Goal: Task Accomplishment & Management: Use online tool/utility

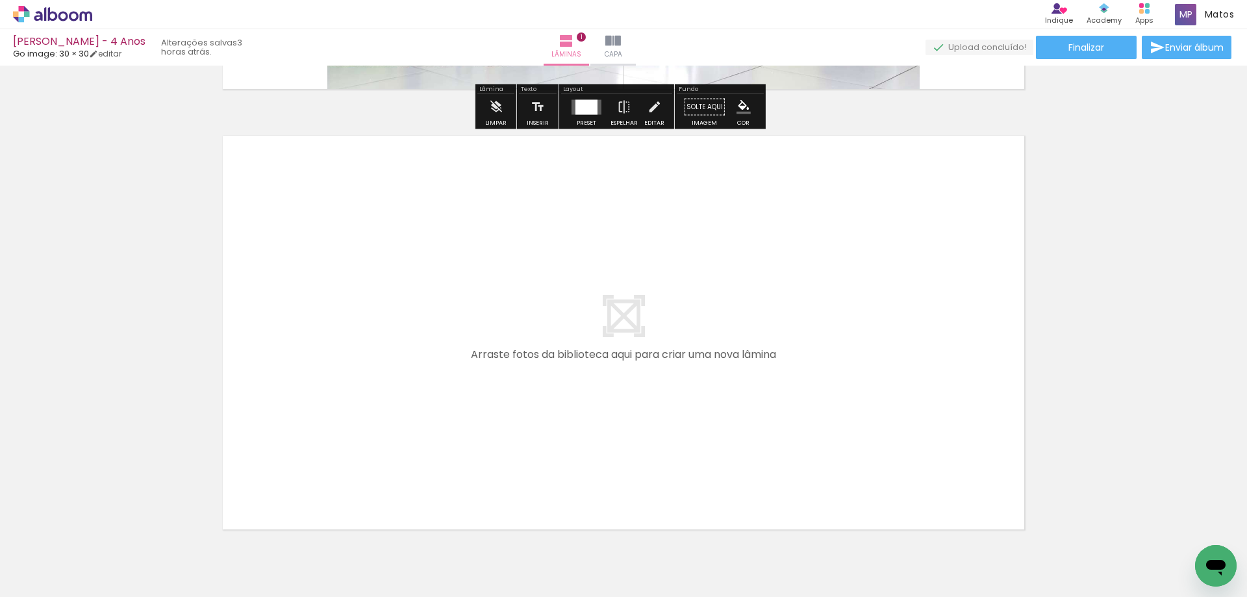
scroll to position [416, 0]
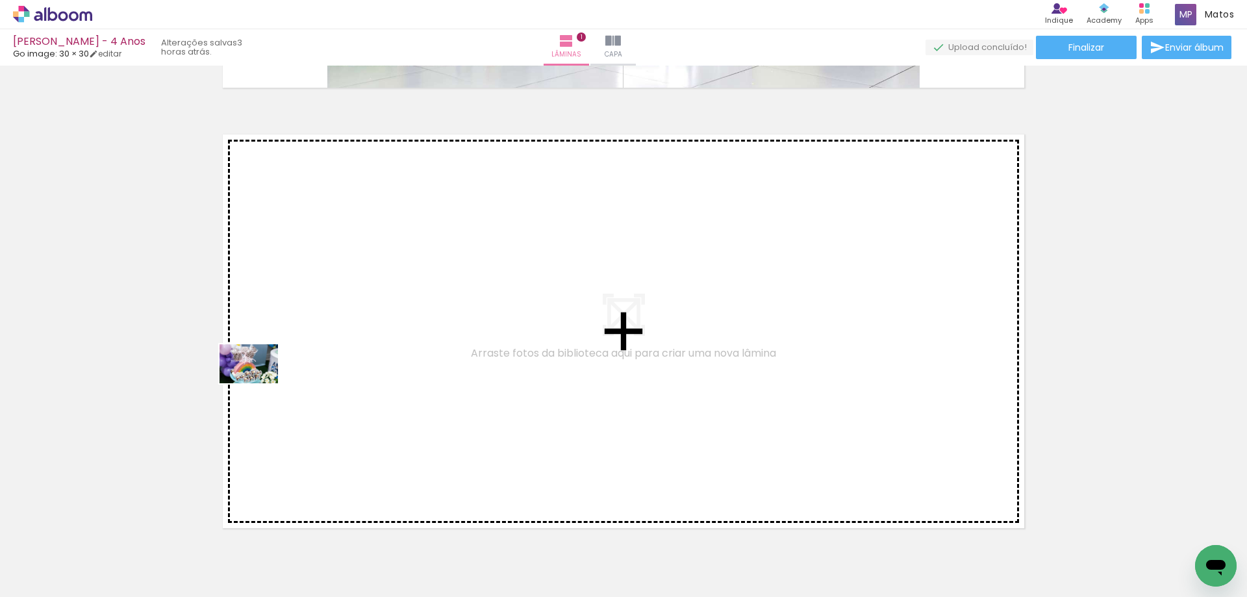
drag, startPoint x: 220, startPoint y: 564, endPoint x: 262, endPoint y: 374, distance: 195.0
click at [262, 374] on quentale-workspace at bounding box center [623, 298] width 1247 height 597
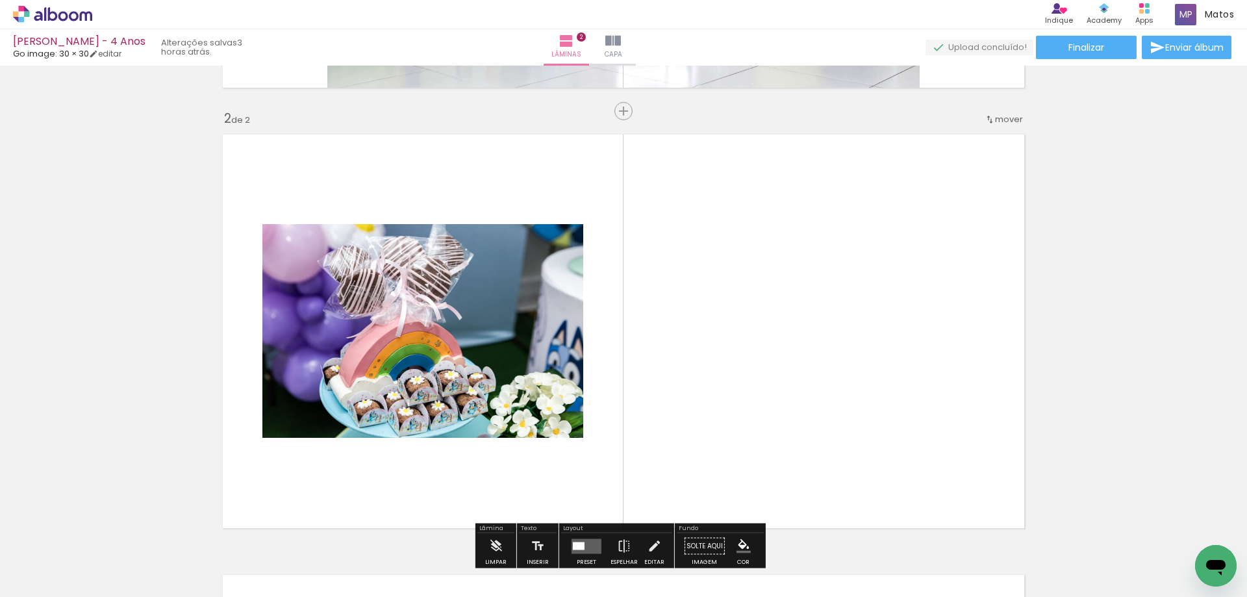
scroll to position [457, 0]
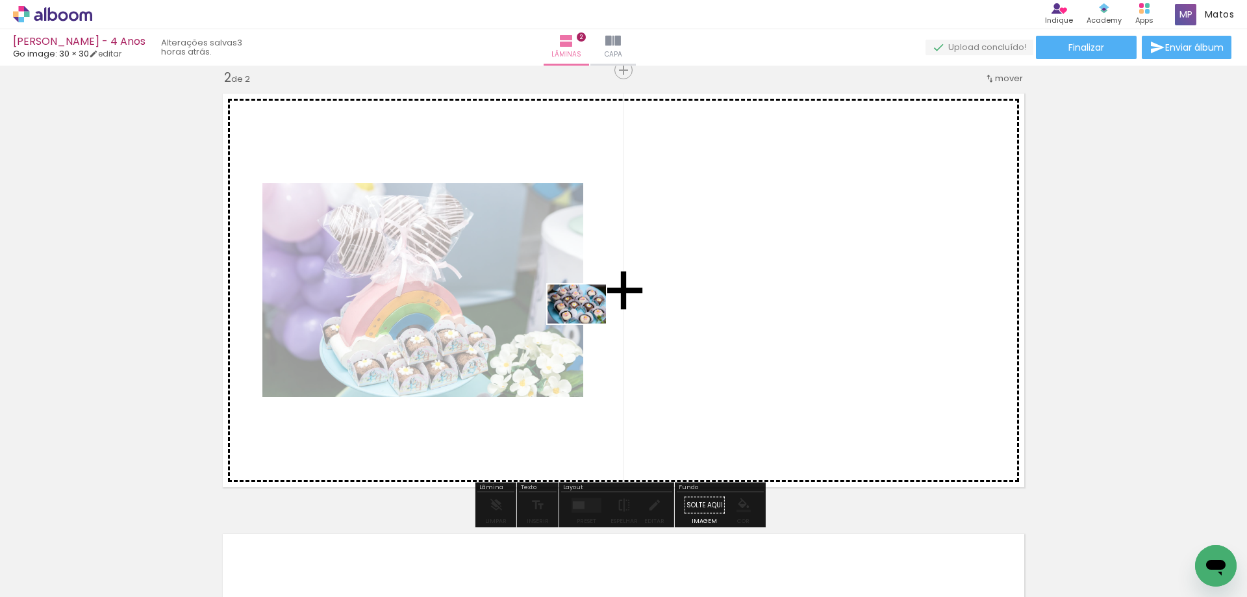
drag, startPoint x: 288, startPoint y: 556, endPoint x: 483, endPoint y: 541, distance: 196.1
click at [587, 323] on quentale-workspace at bounding box center [623, 298] width 1247 height 597
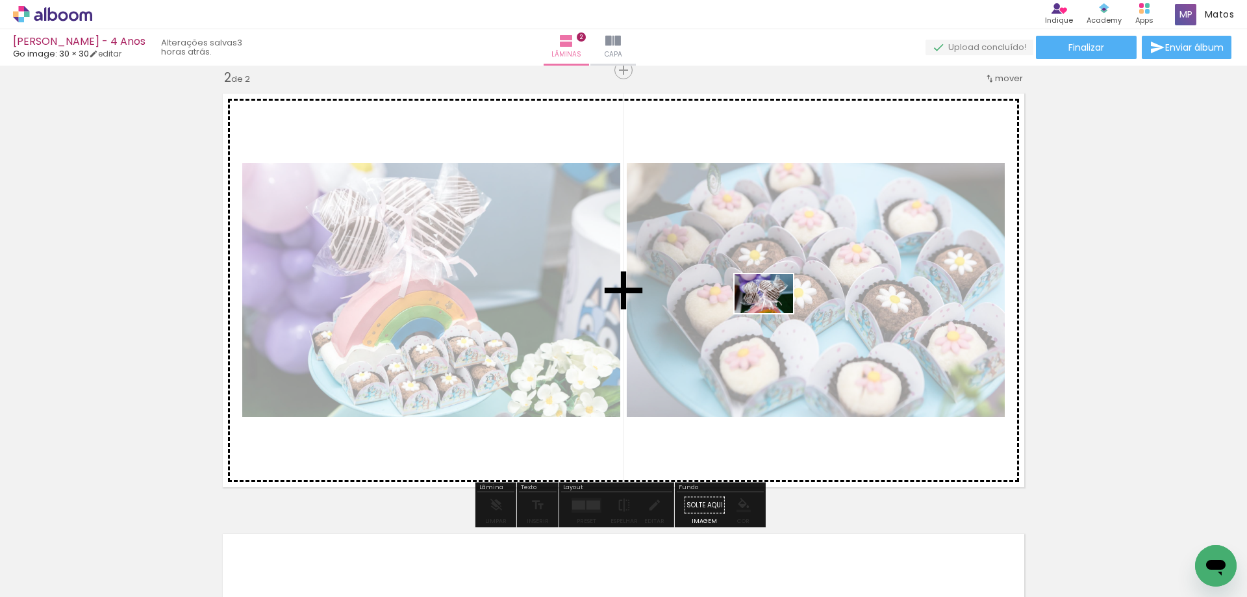
drag, startPoint x: 366, startPoint y: 562, endPoint x: 774, endPoint y: 312, distance: 478.5
click at [774, 312] on quentale-workspace at bounding box center [623, 298] width 1247 height 597
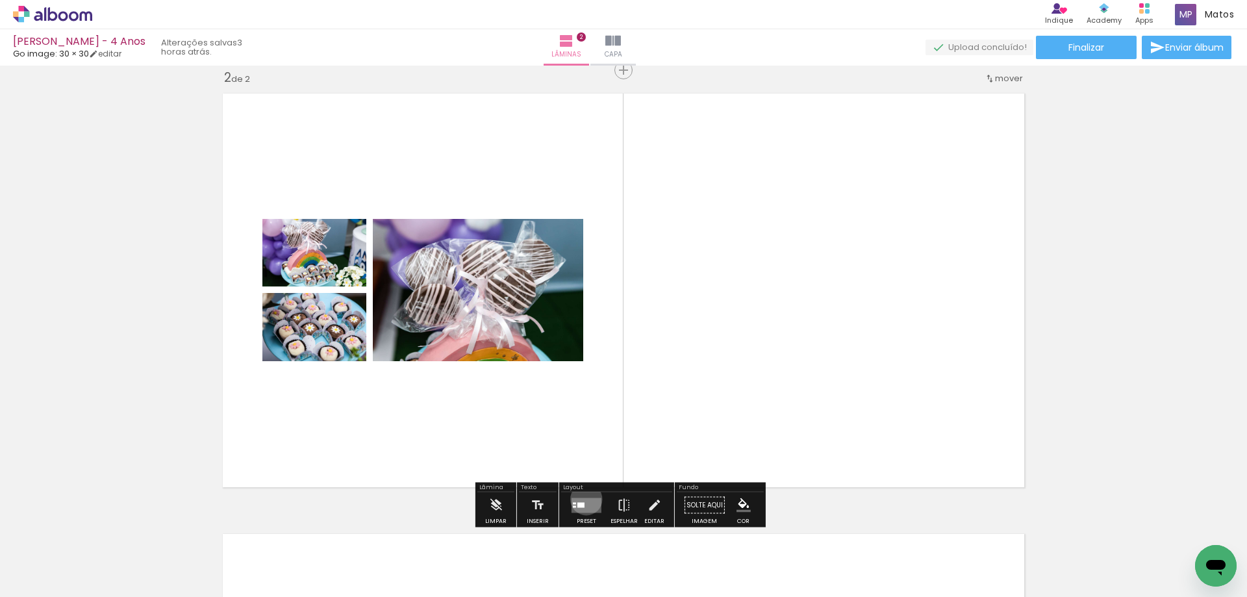
click at [583, 499] on quentale-layouter at bounding box center [587, 505] width 30 height 15
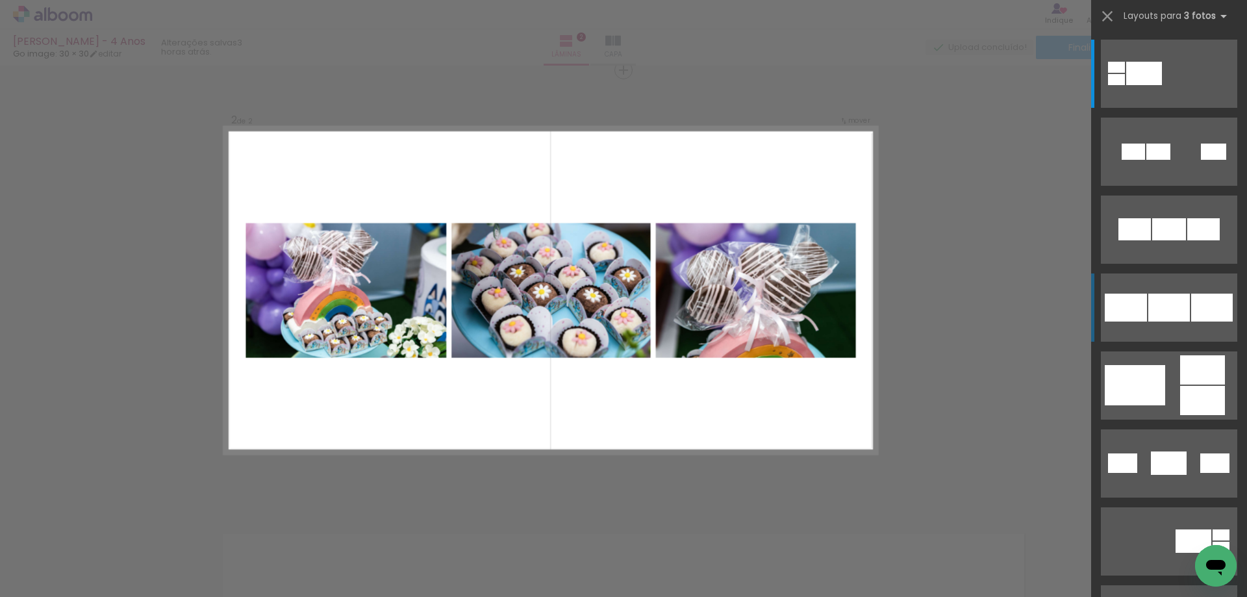
click at [1184, 316] on div at bounding box center [1170, 308] width 42 height 28
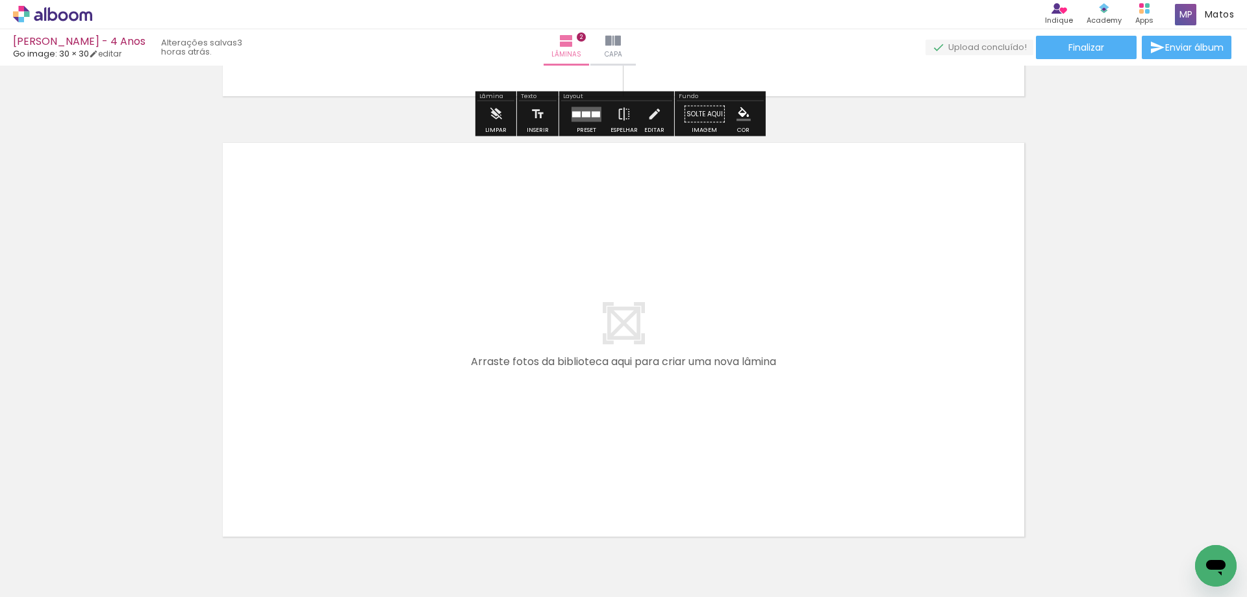
scroll to position [912, 0]
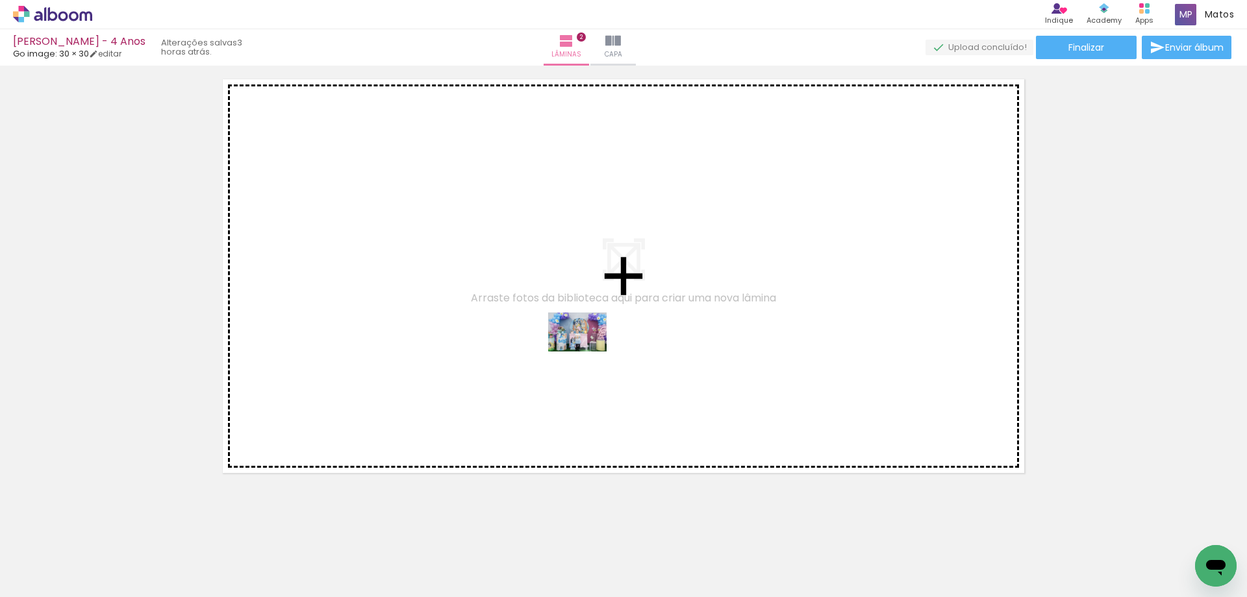
drag, startPoint x: 440, startPoint y: 565, endPoint x: 598, endPoint y: 330, distance: 283.2
click at [598, 330] on quentale-workspace at bounding box center [623, 298] width 1247 height 597
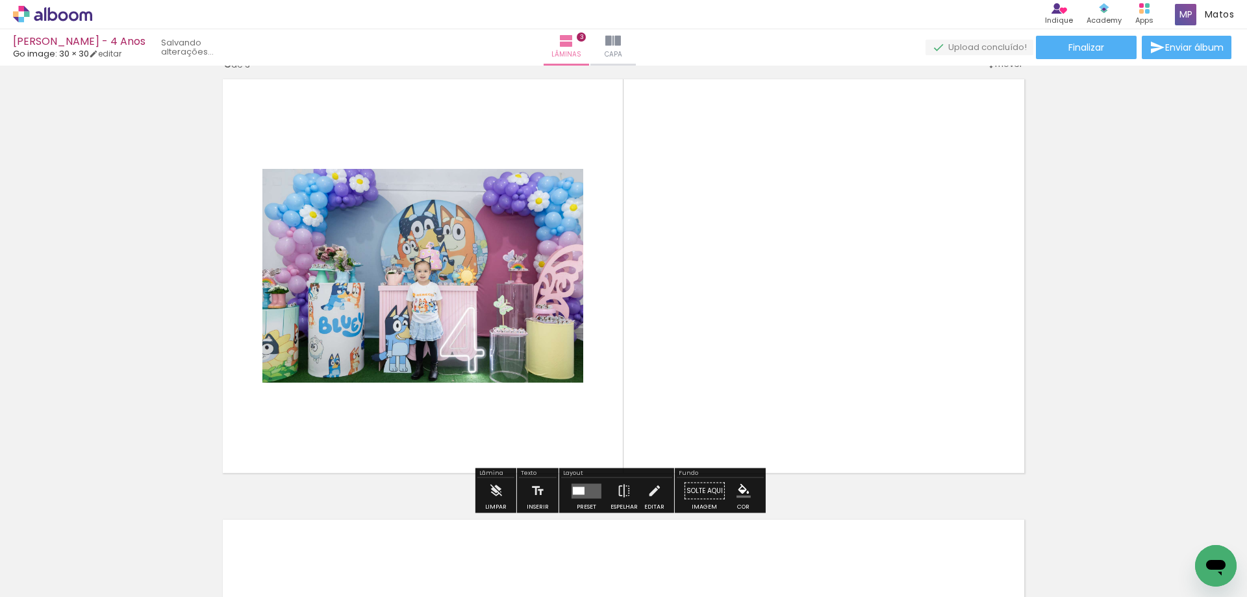
scroll to position [898, 0]
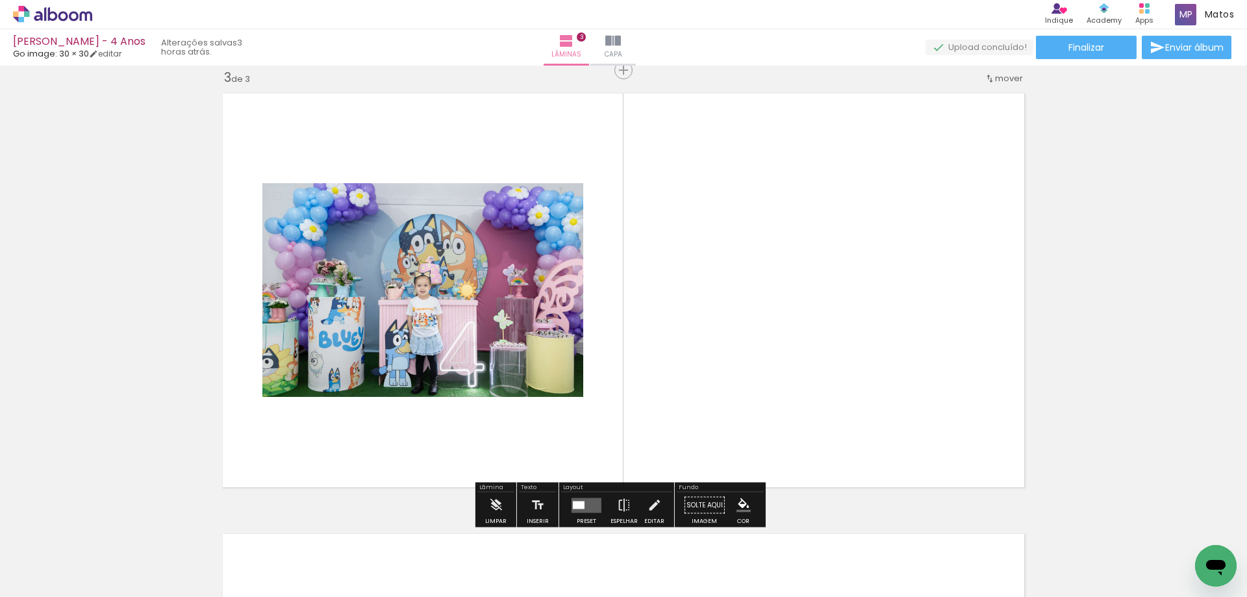
click at [583, 505] on quentale-layouter at bounding box center [587, 505] width 30 height 15
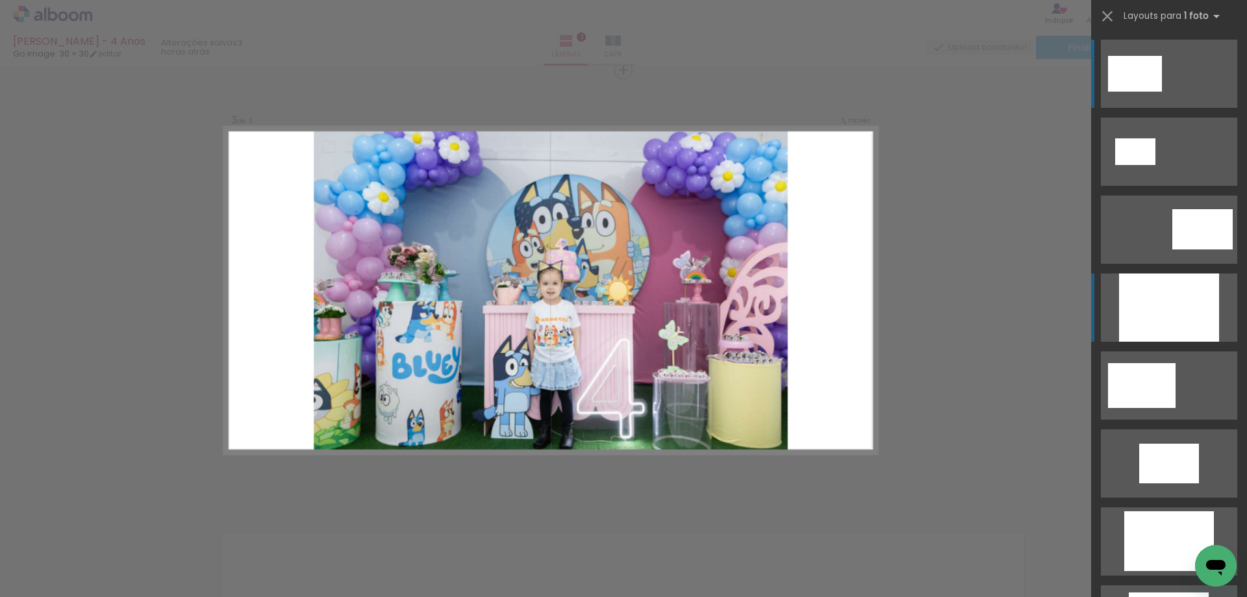
click at [1149, 318] on div at bounding box center [1169, 307] width 100 height 68
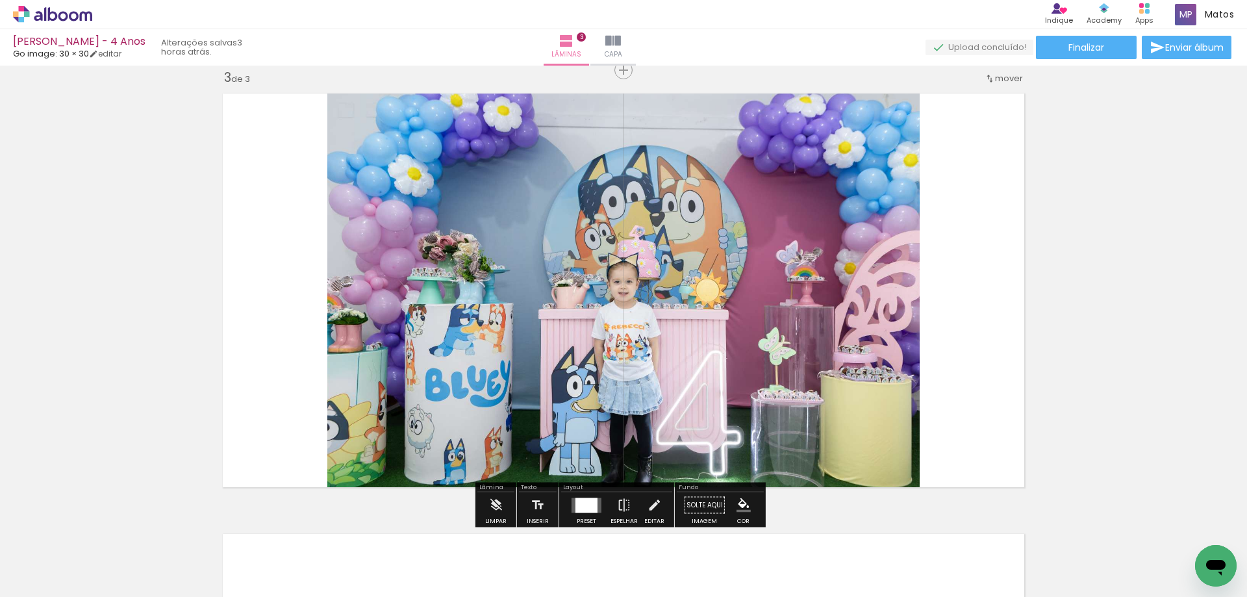
click at [1002, 83] on span "mover" at bounding box center [1009, 78] width 28 height 12
click at [987, 76] on paper-item "antes da 1" at bounding box center [971, 76] width 99 height 21
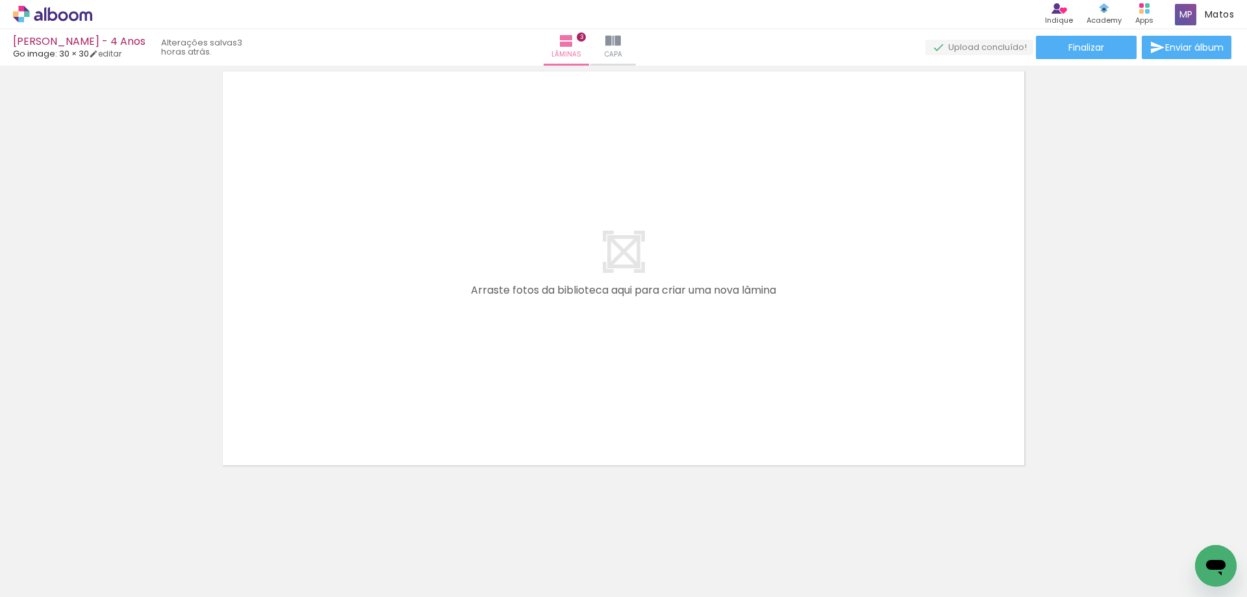
scroll to position [1362, 0]
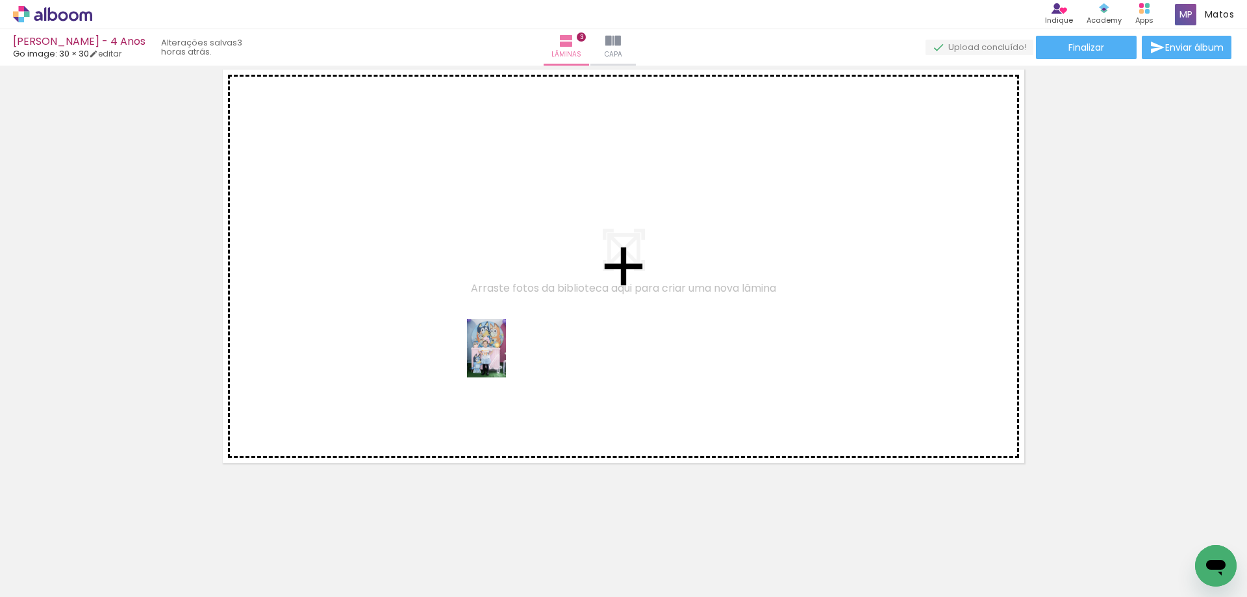
drag, startPoint x: 502, startPoint y: 563, endPoint x: 506, endPoint y: 358, distance: 205.3
click at [506, 358] on quentale-workspace at bounding box center [623, 298] width 1247 height 597
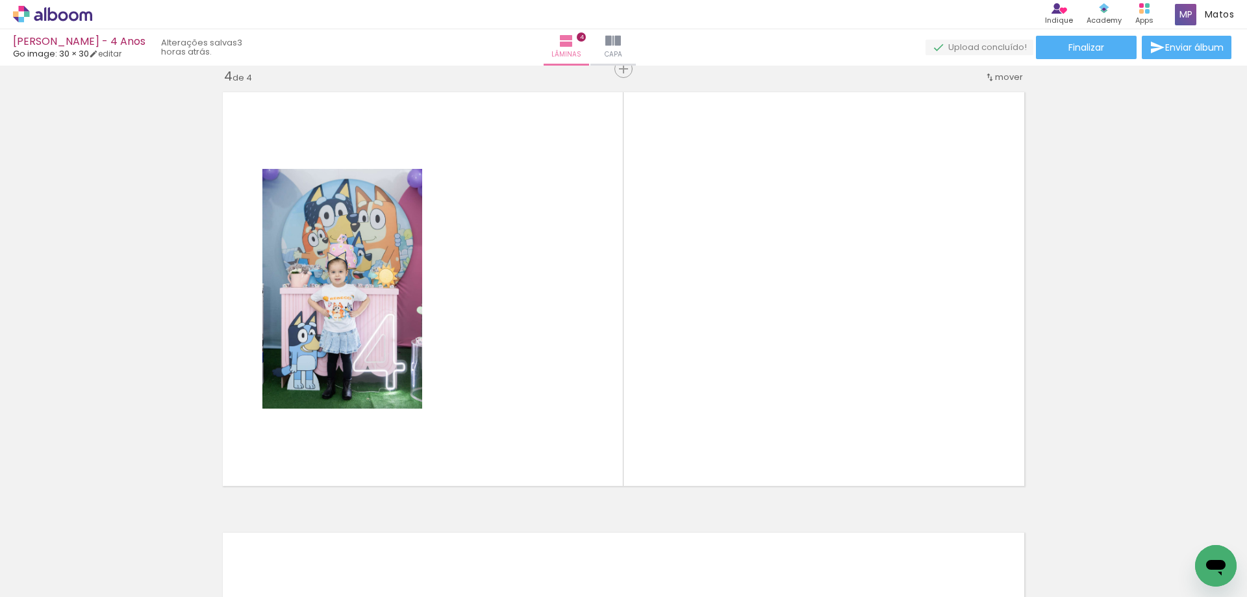
scroll to position [1338, 0]
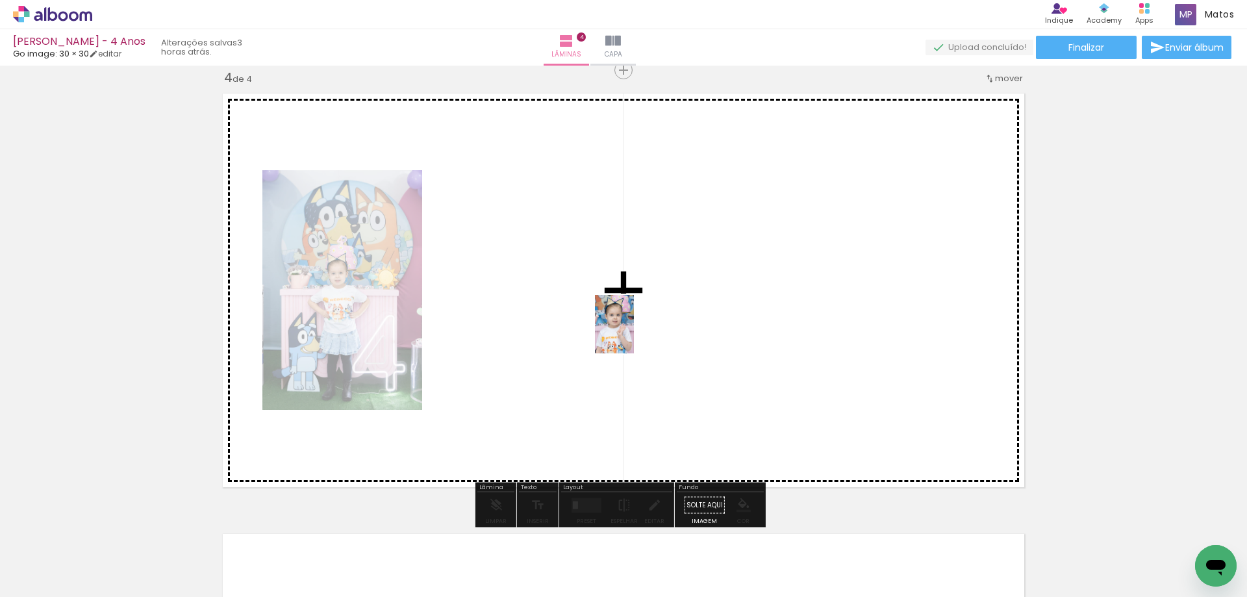
drag, startPoint x: 572, startPoint y: 555, endPoint x: 634, endPoint y: 334, distance: 230.0
click at [634, 334] on quentale-workspace at bounding box center [623, 298] width 1247 height 597
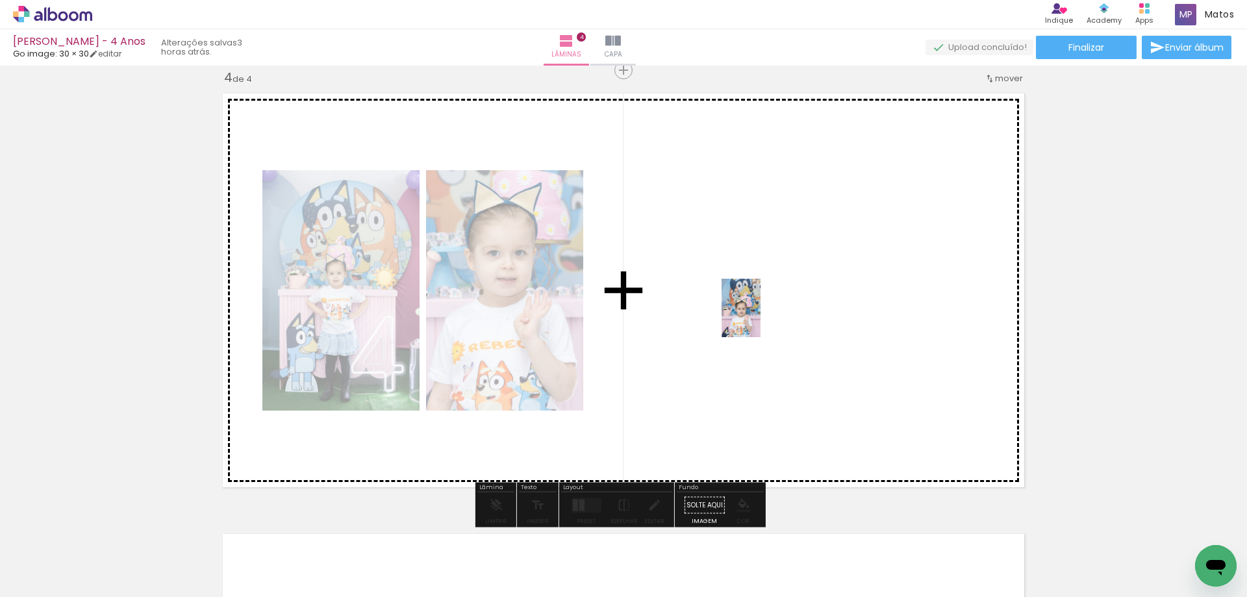
drag, startPoint x: 657, startPoint y: 565, endPoint x: 761, endPoint y: 318, distance: 267.8
click at [761, 318] on quentale-workspace at bounding box center [623, 298] width 1247 height 597
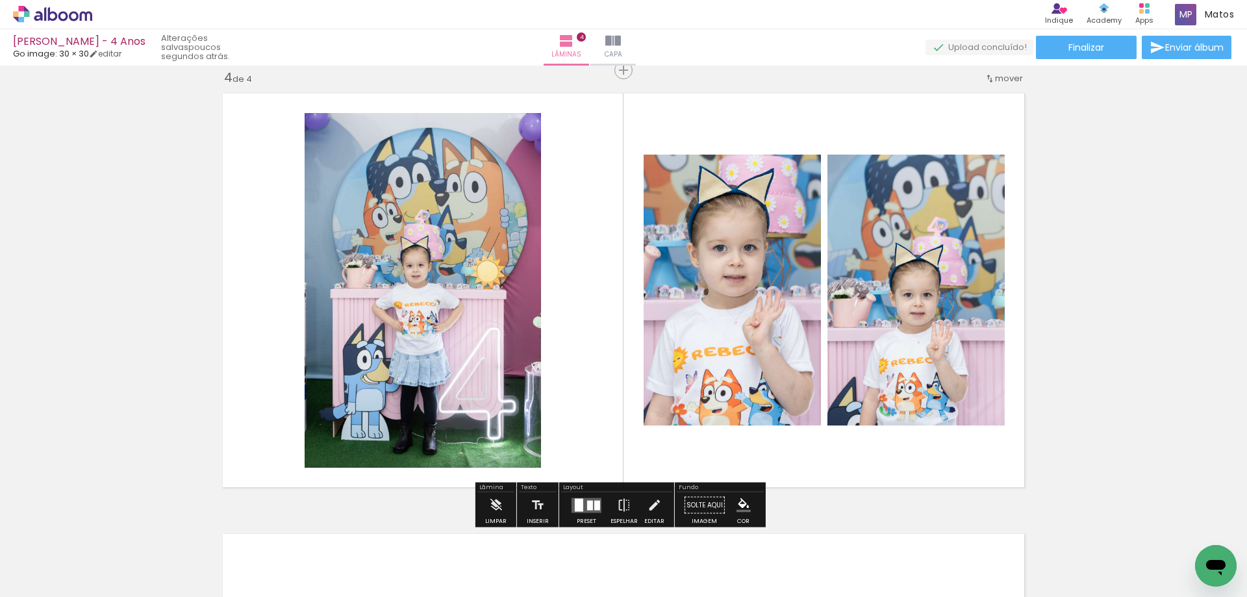
click at [587, 505] on div at bounding box center [590, 505] width 6 height 10
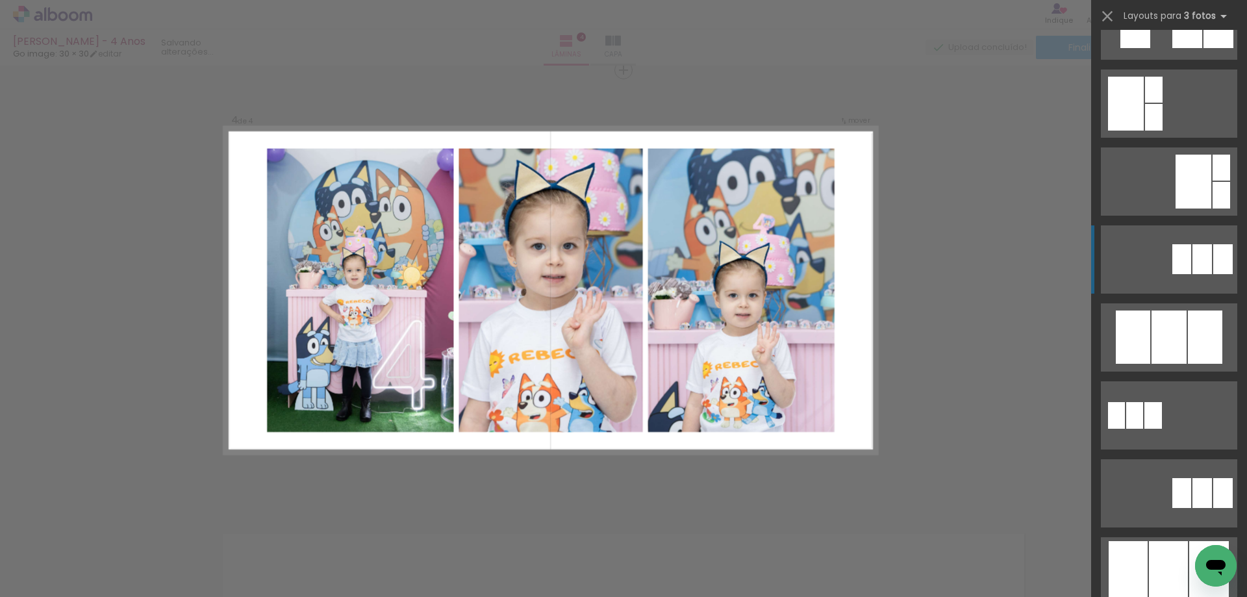
scroll to position [585, 0]
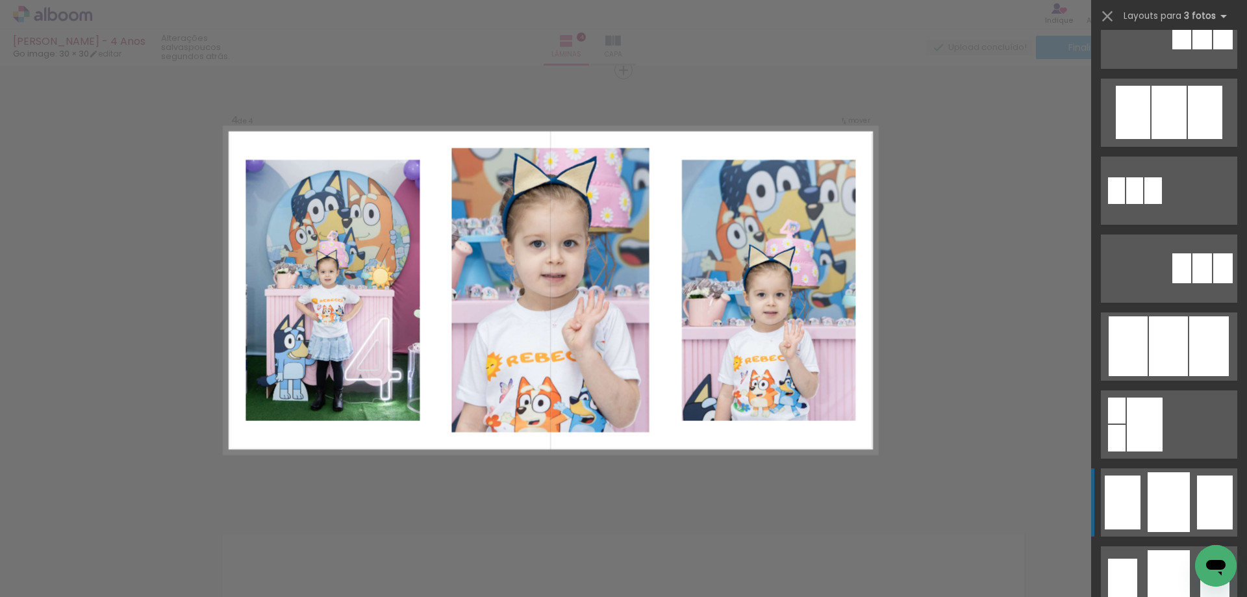
click at [1197, 513] on div at bounding box center [1215, 503] width 36 height 54
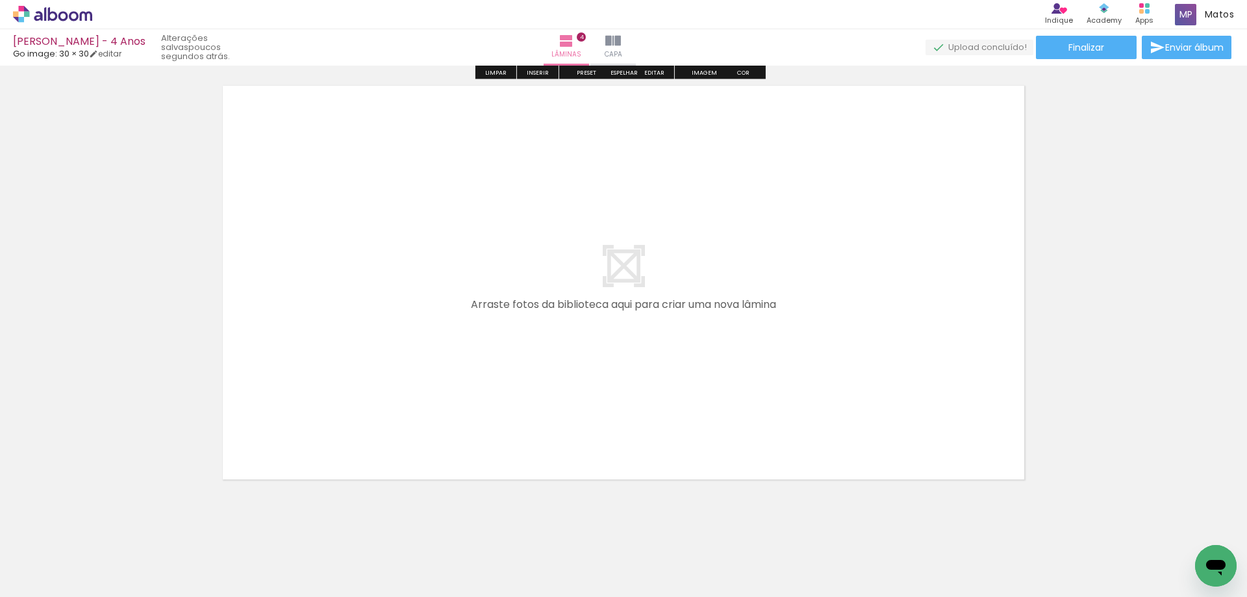
scroll to position [1803, 0]
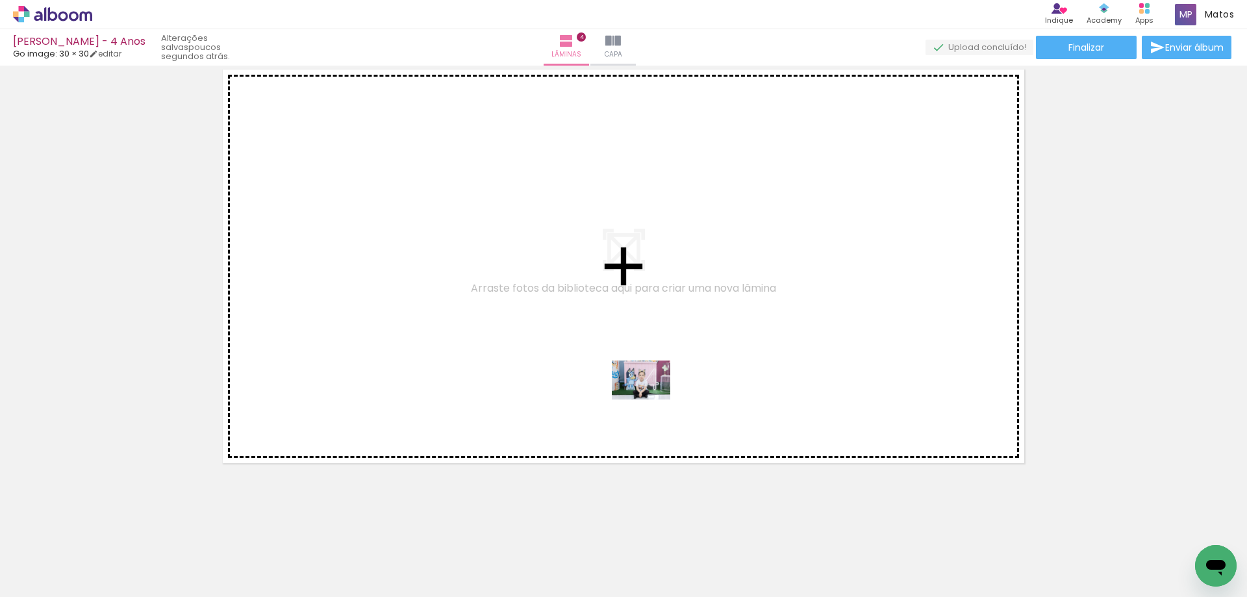
drag, startPoint x: 713, startPoint y: 550, endPoint x: 651, endPoint y: 398, distance: 164.3
click at [651, 398] on quentale-workspace at bounding box center [623, 298] width 1247 height 597
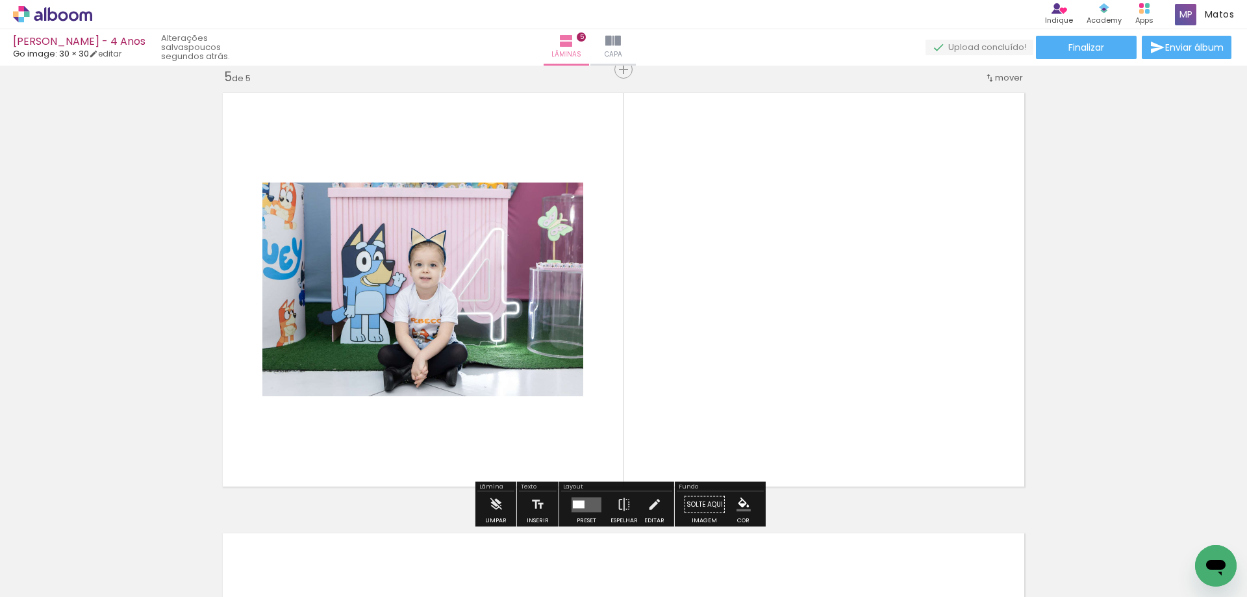
scroll to position [1779, 0]
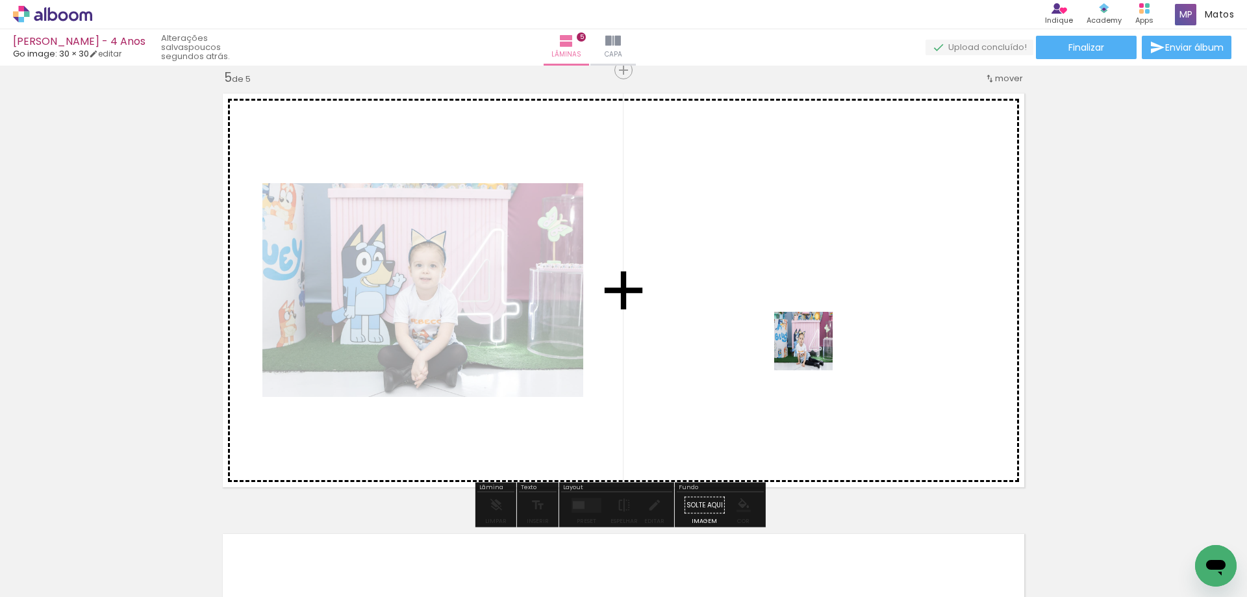
drag, startPoint x: 788, startPoint y: 559, endPoint x: 815, endPoint y: 344, distance: 216.0
click at [815, 344] on quentale-workspace at bounding box center [623, 298] width 1247 height 597
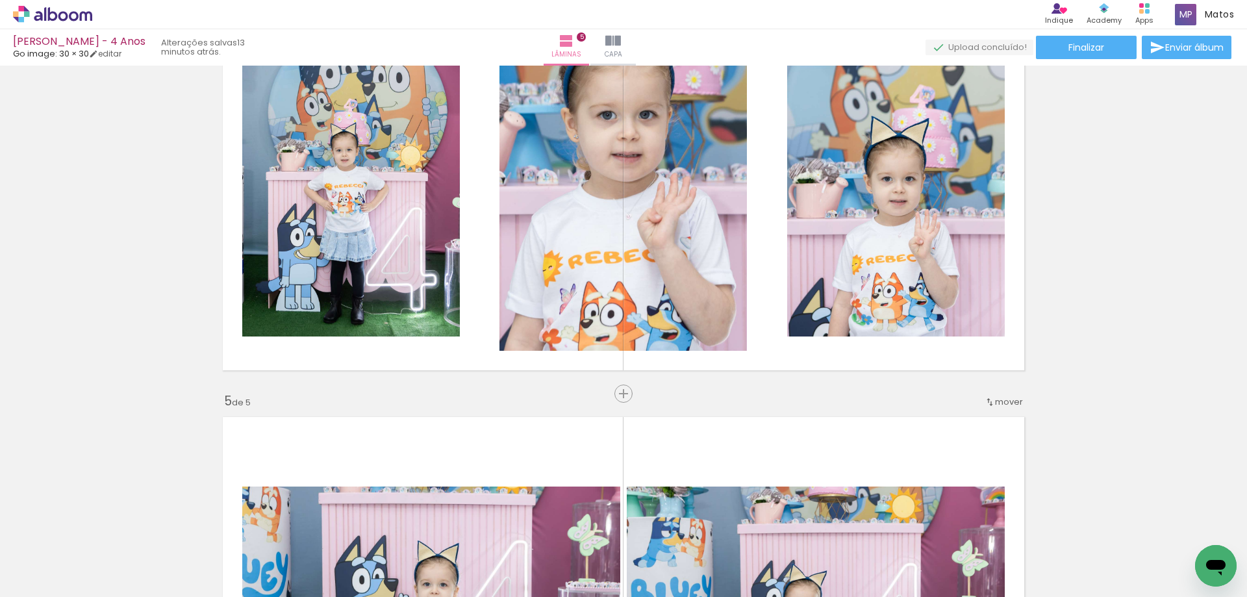
scroll to position [1454, 0]
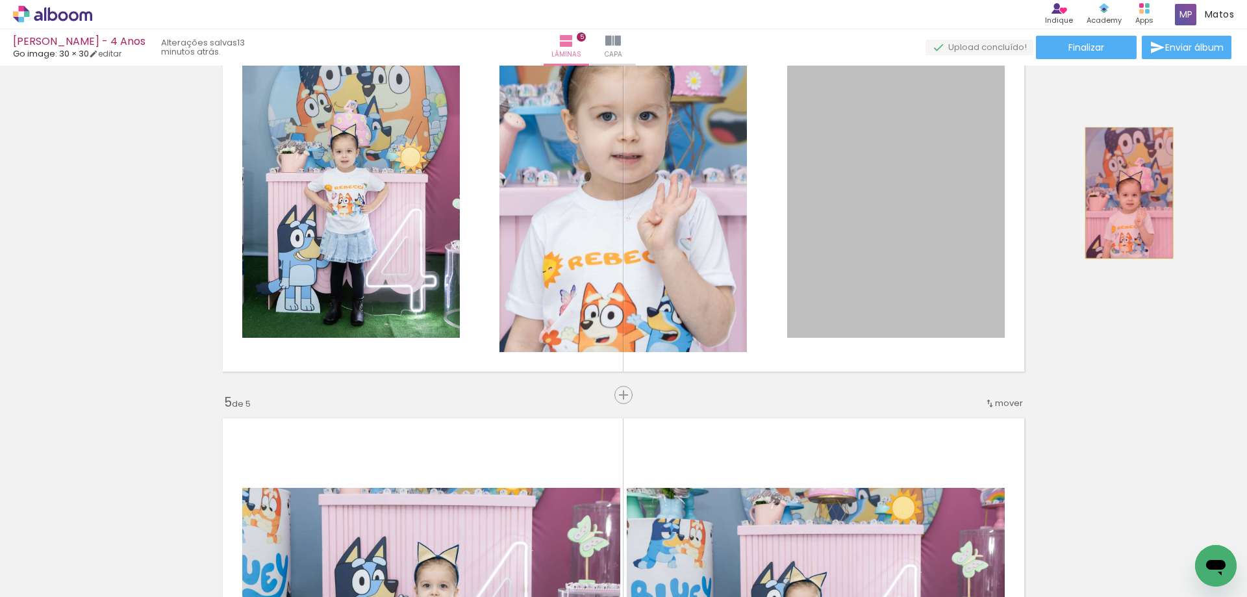
drag, startPoint x: 896, startPoint y: 207, endPoint x: 1124, endPoint y: 193, distance: 229.1
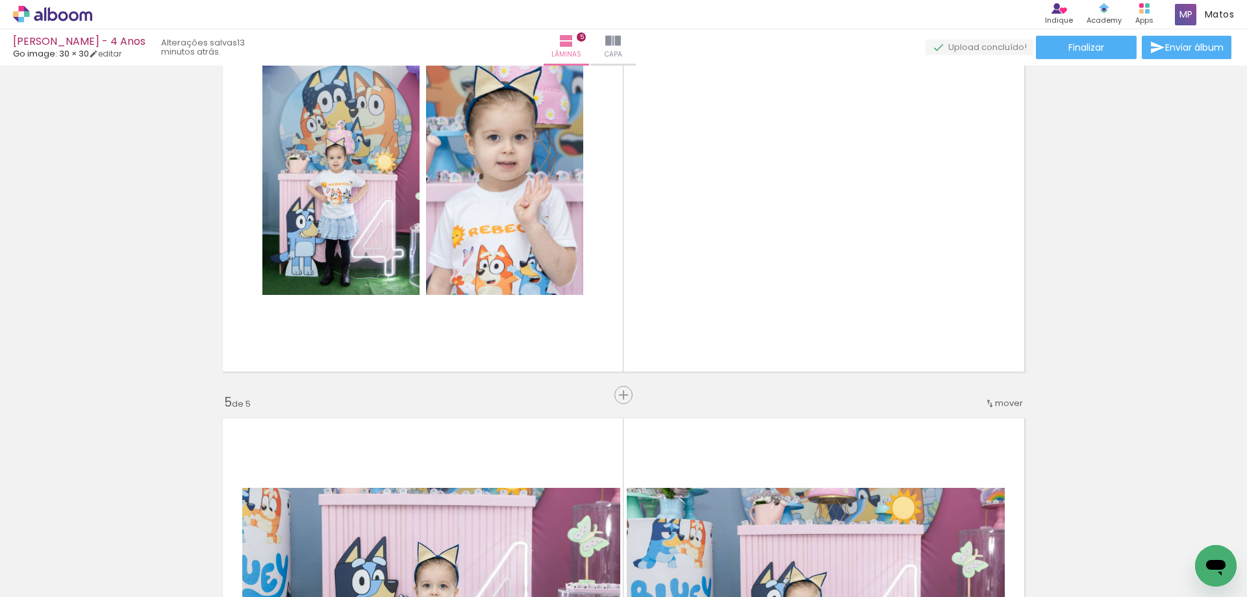
click at [615, 531] on iron-icon at bounding box center [611, 527] width 14 height 14
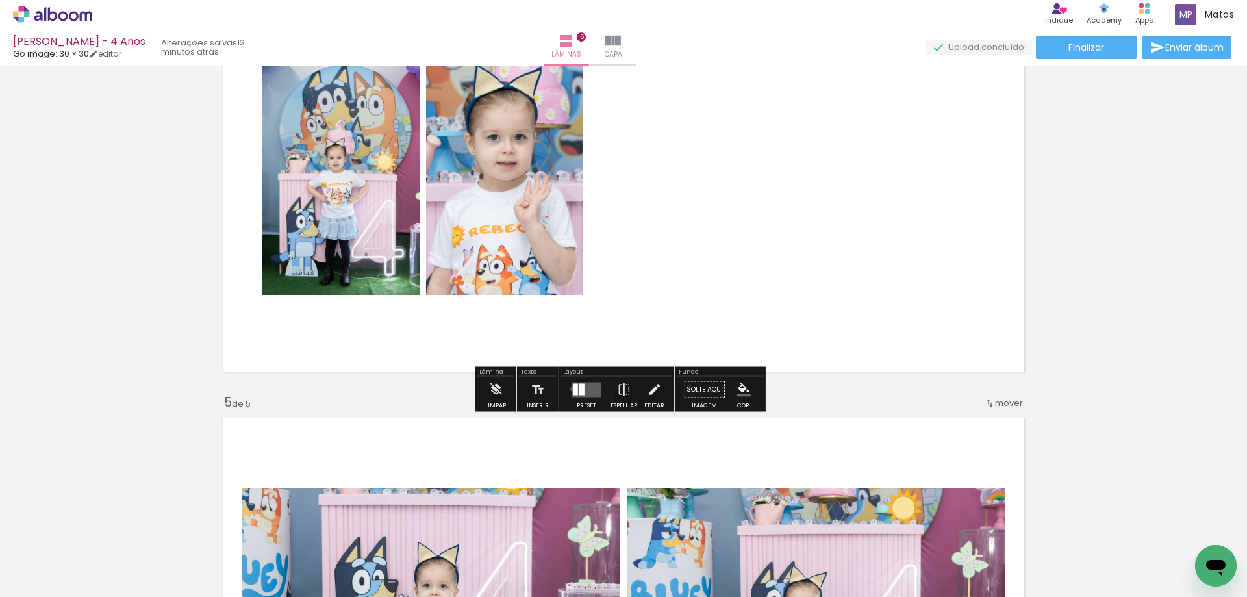
click at [573, 388] on div at bounding box center [575, 389] width 5 height 12
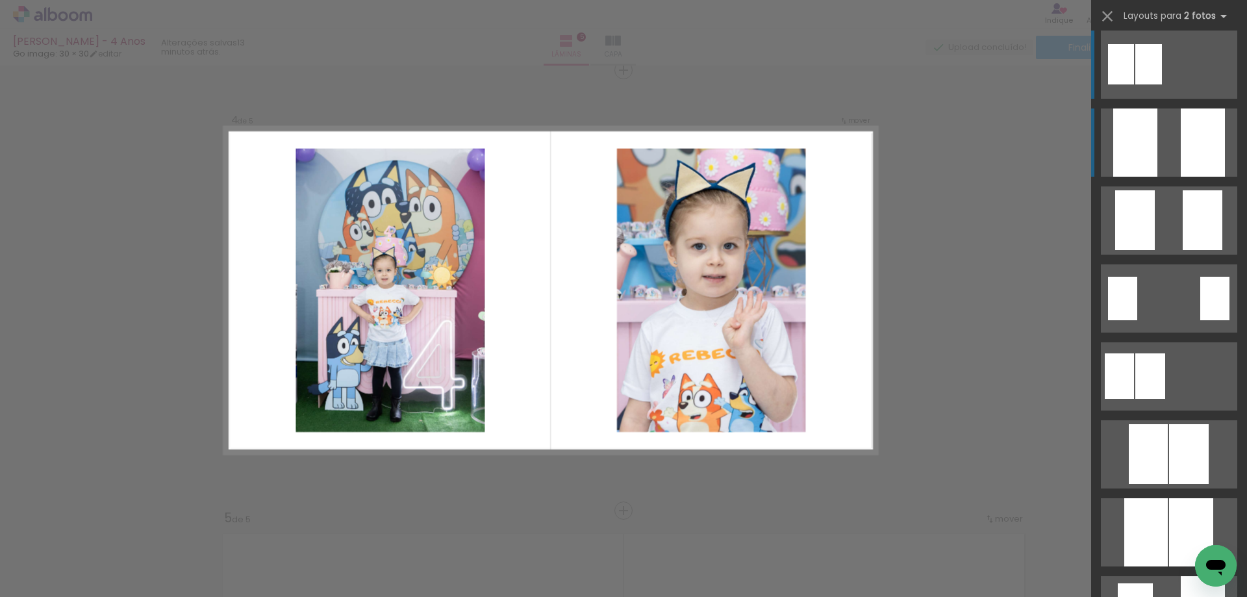
scroll to position [0, 0]
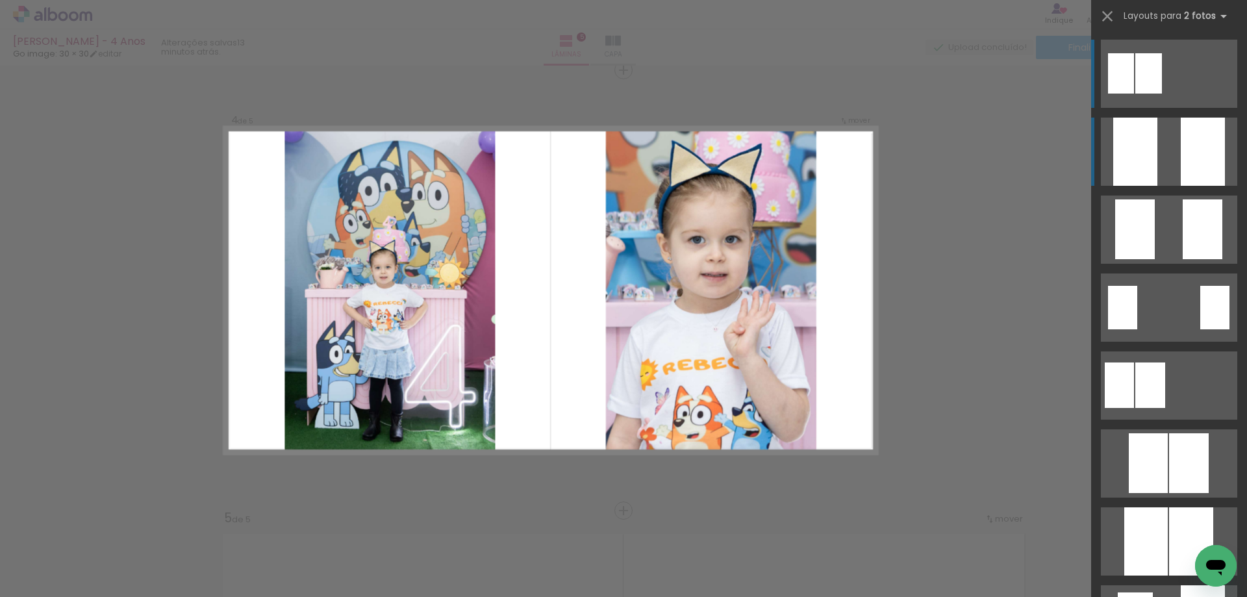
click at [1181, 158] on div at bounding box center [1203, 152] width 44 height 68
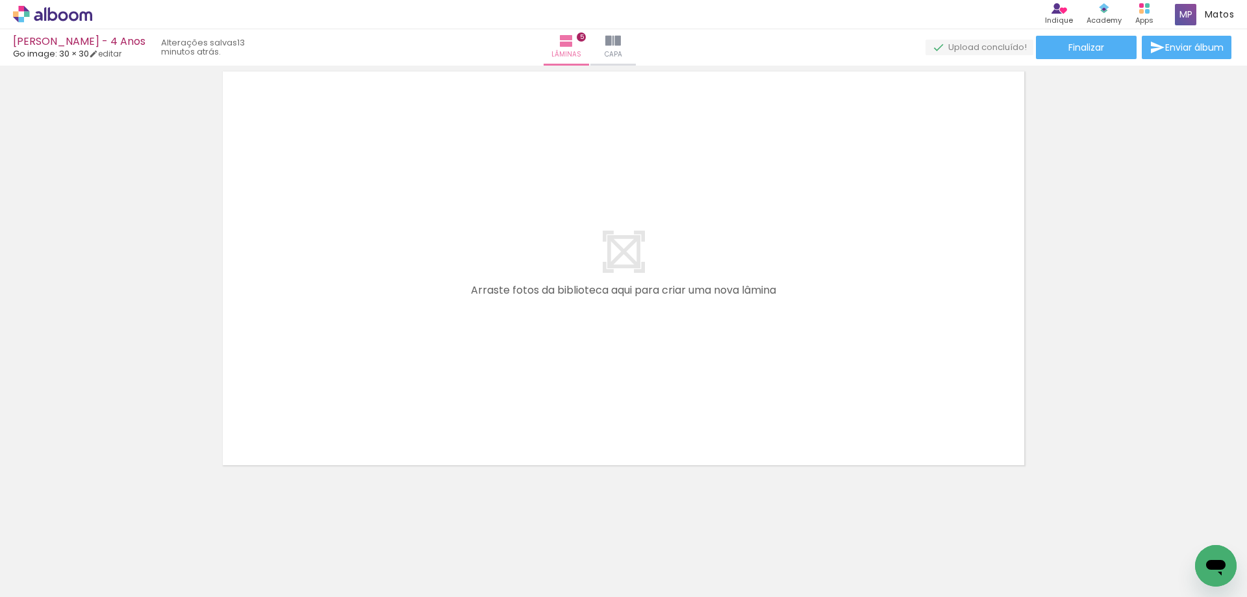
scroll to position [2243, 0]
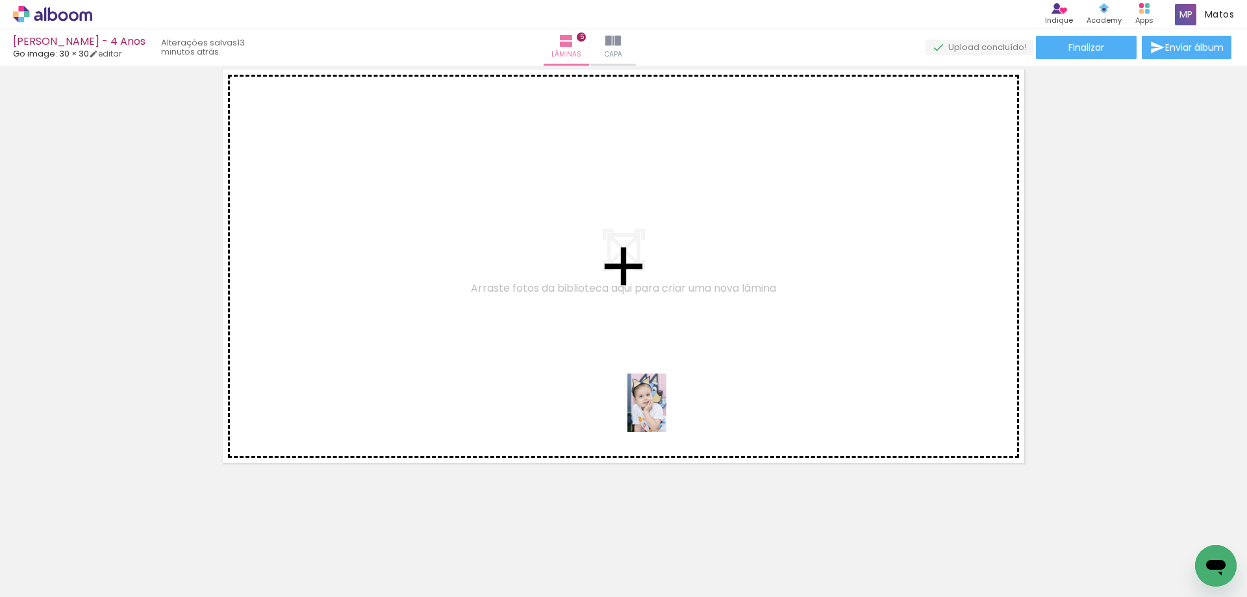
drag, startPoint x: 793, startPoint y: 572, endPoint x: 667, endPoint y: 413, distance: 203.0
click at [667, 413] on quentale-workspace at bounding box center [623, 298] width 1247 height 597
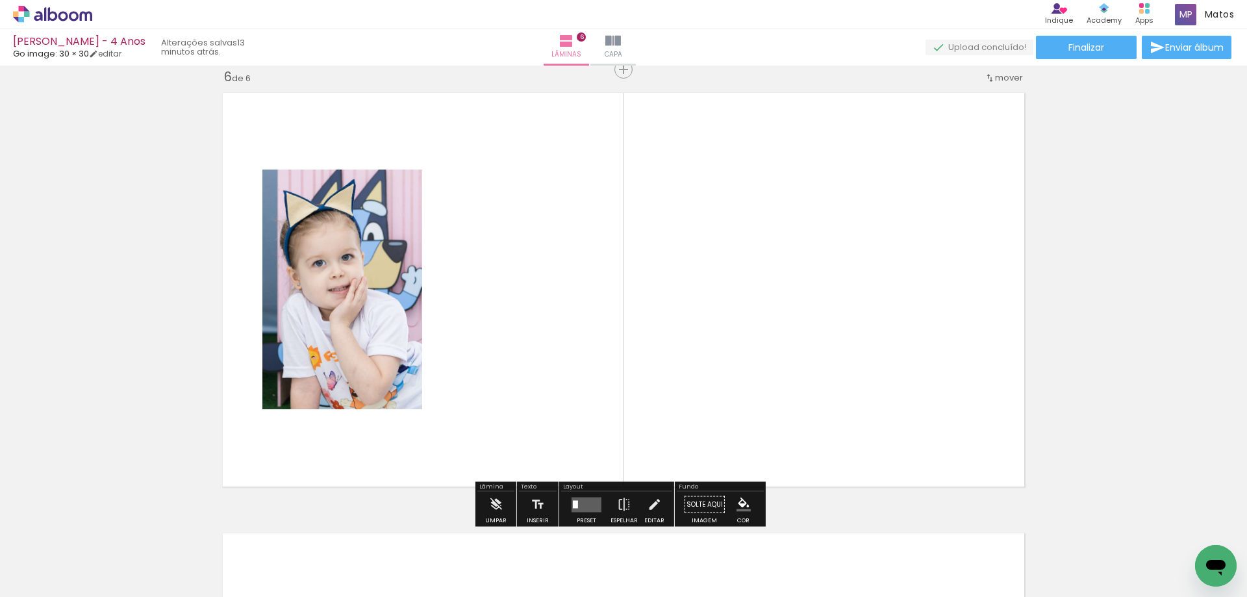
scroll to position [2219, 0]
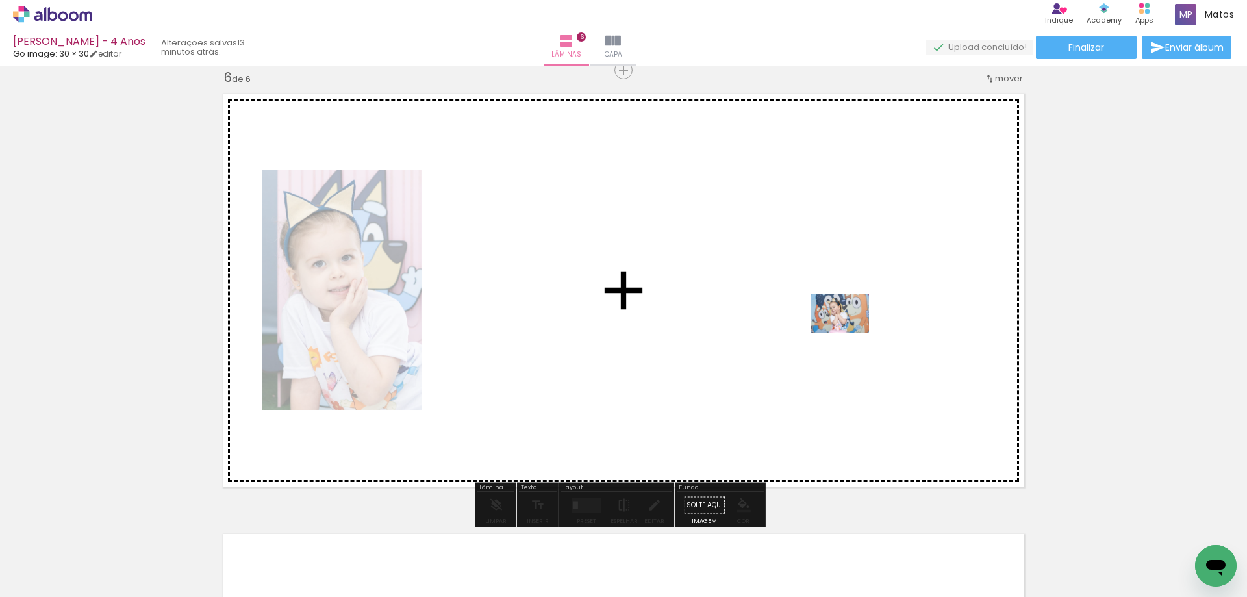
drag, startPoint x: 854, startPoint y: 565, endPoint x: 850, endPoint y: 332, distance: 232.6
click at [850, 332] on quentale-workspace at bounding box center [623, 298] width 1247 height 597
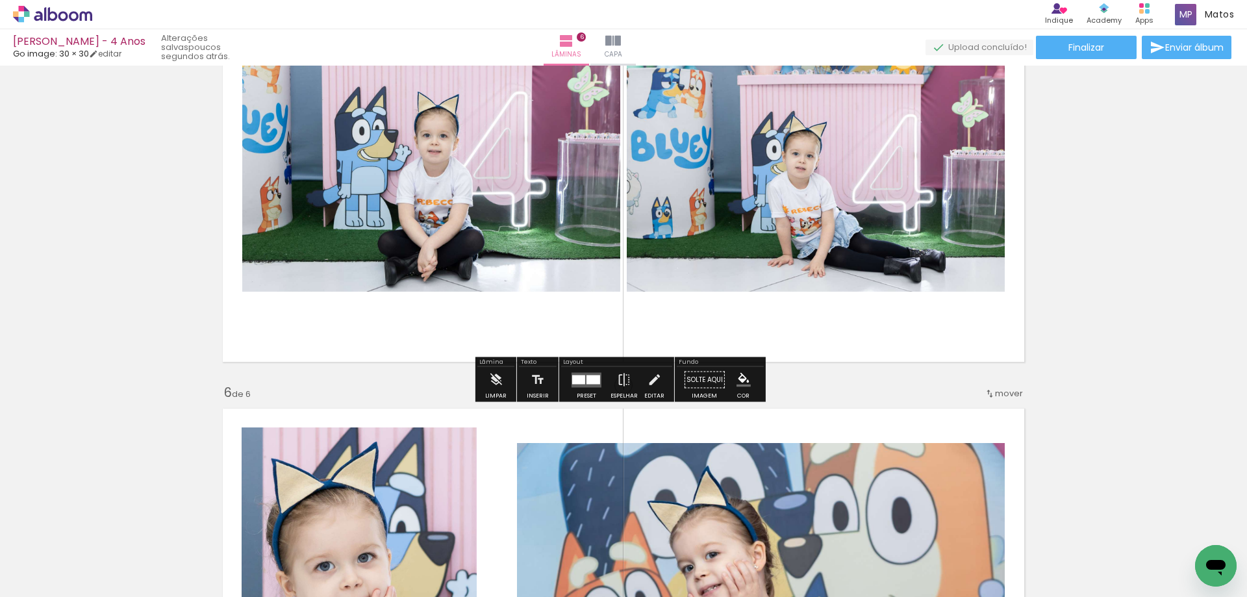
scroll to position [2229, 0]
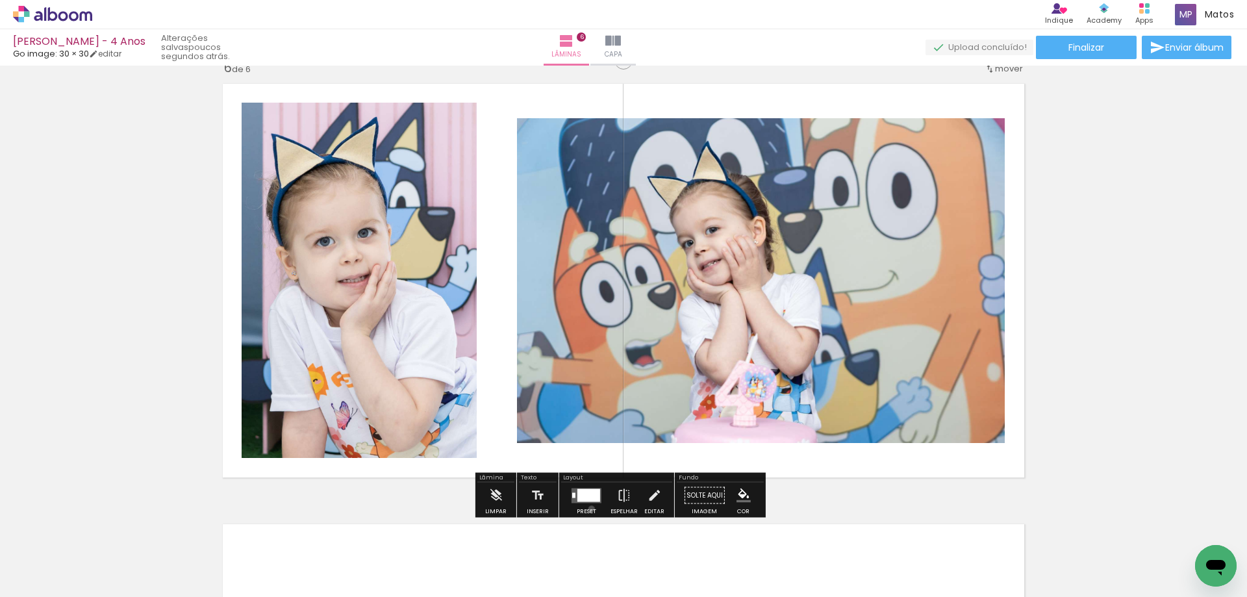
click at [589, 509] on div "Preset" at bounding box center [586, 512] width 19 height 6
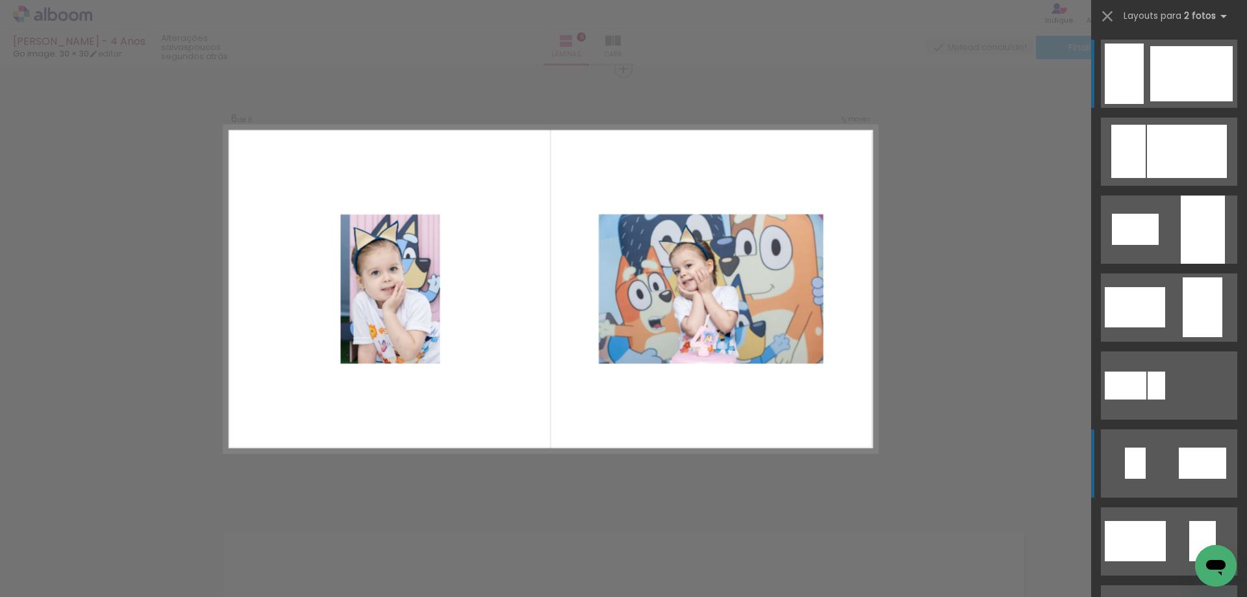
scroll to position [2219, 0]
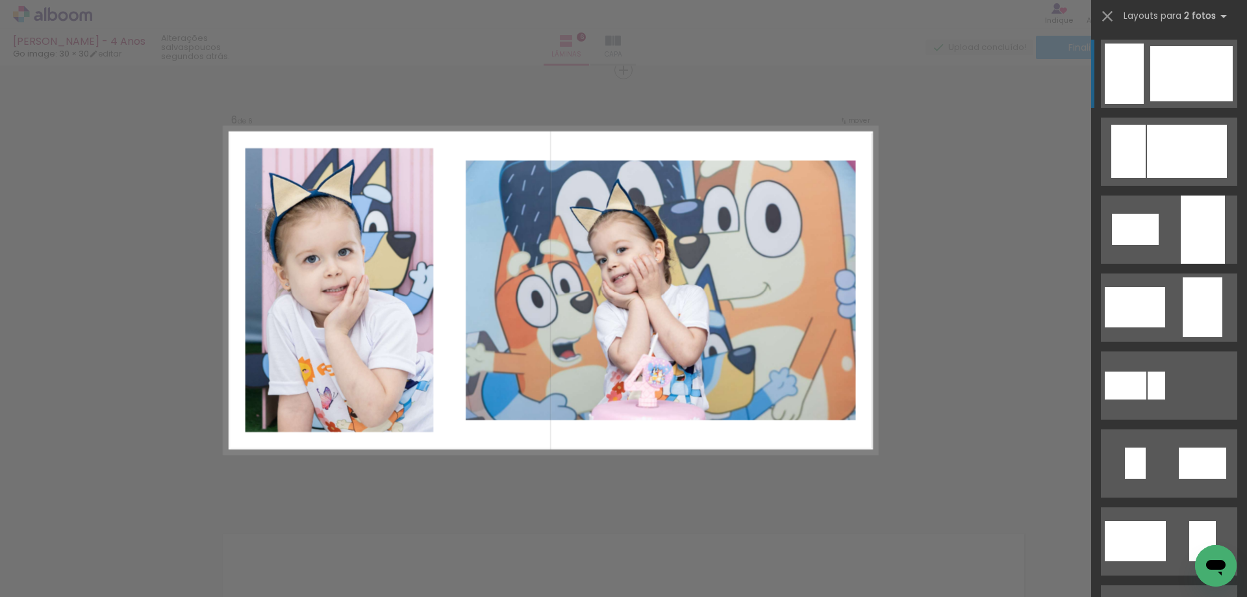
click at [1193, 57] on div at bounding box center [1191, 73] width 83 height 55
click at [1176, 62] on div at bounding box center [1191, 73] width 83 height 55
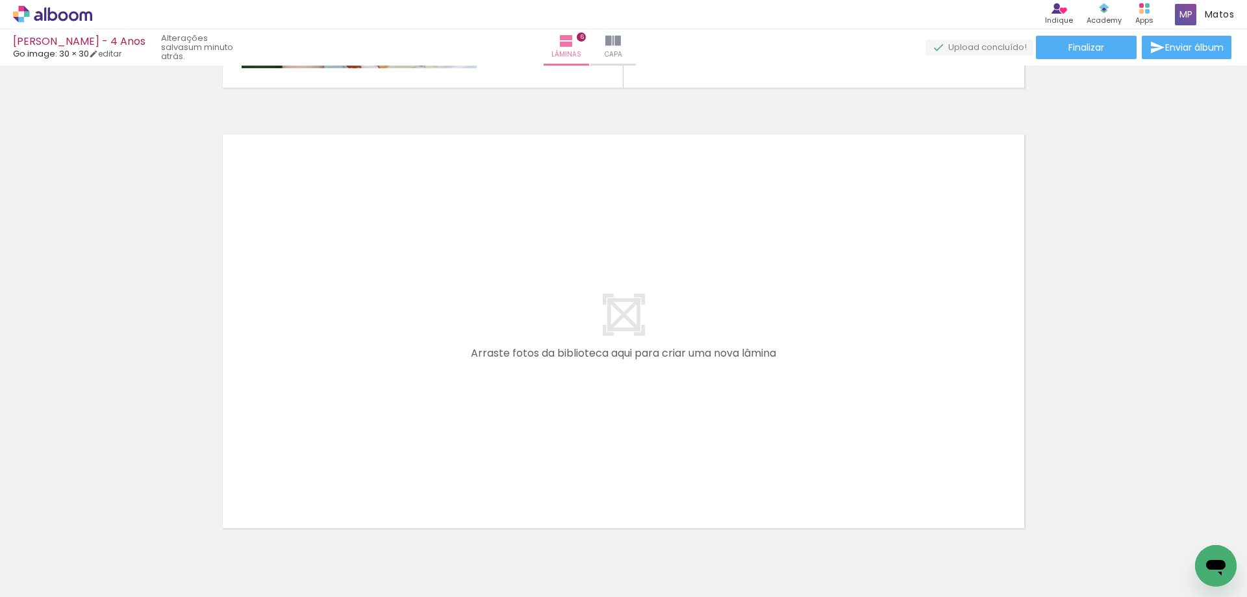
scroll to position [2684, 0]
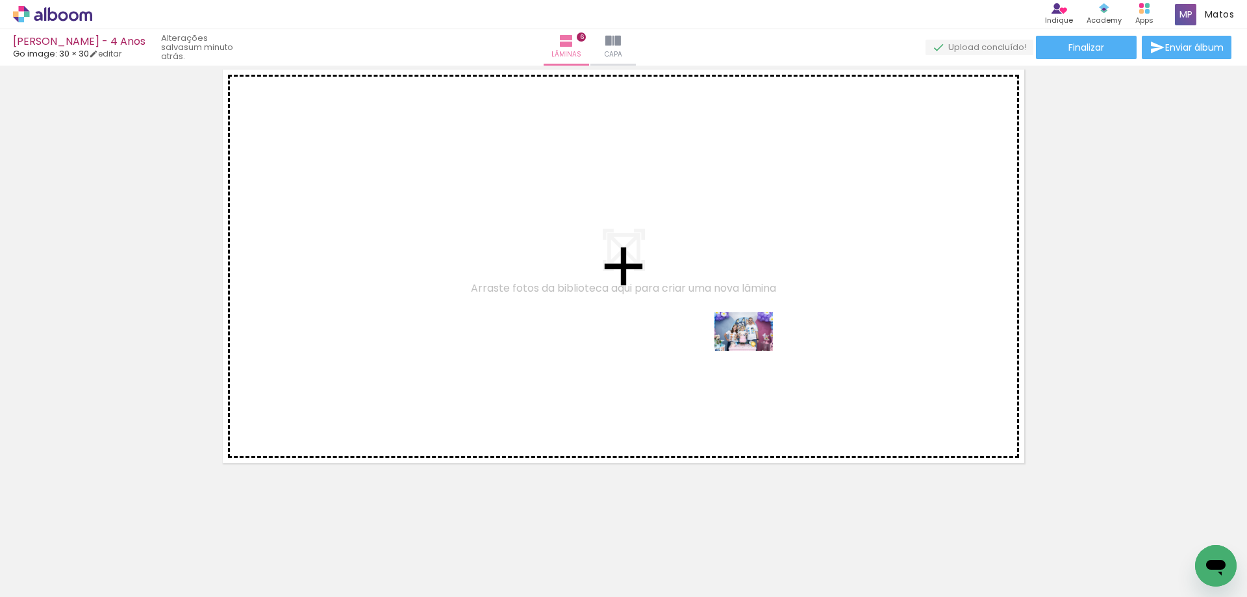
drag, startPoint x: 944, startPoint y: 568, endPoint x: 754, endPoint y: 351, distance: 289.1
click at [754, 351] on quentale-workspace at bounding box center [623, 298] width 1247 height 597
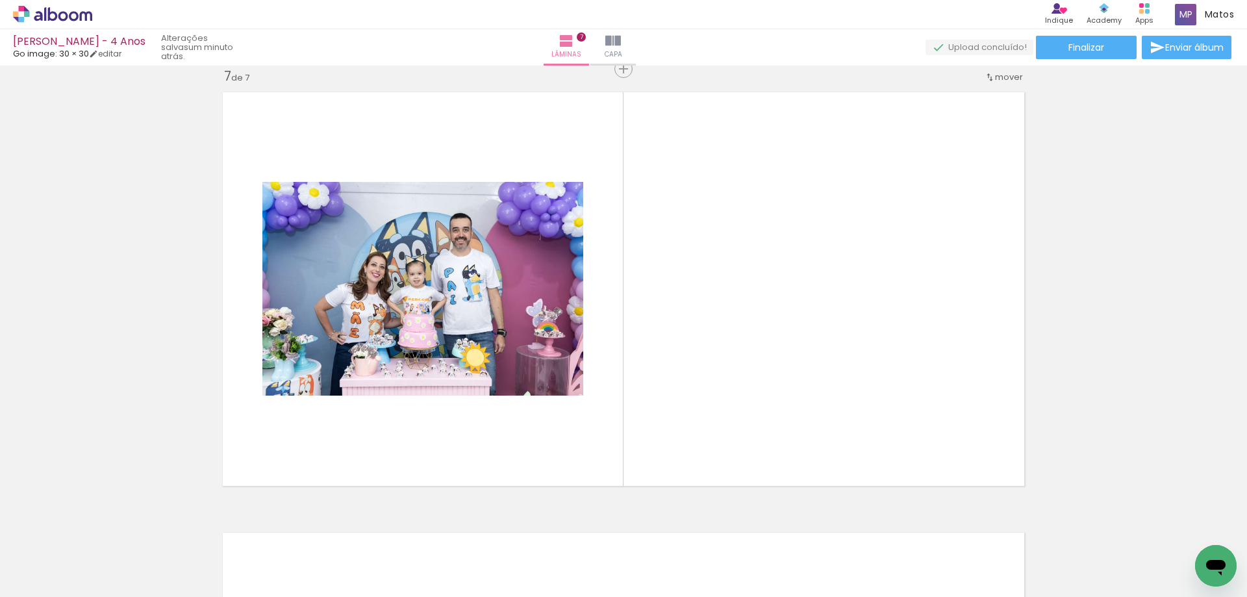
scroll to position [2660, 0]
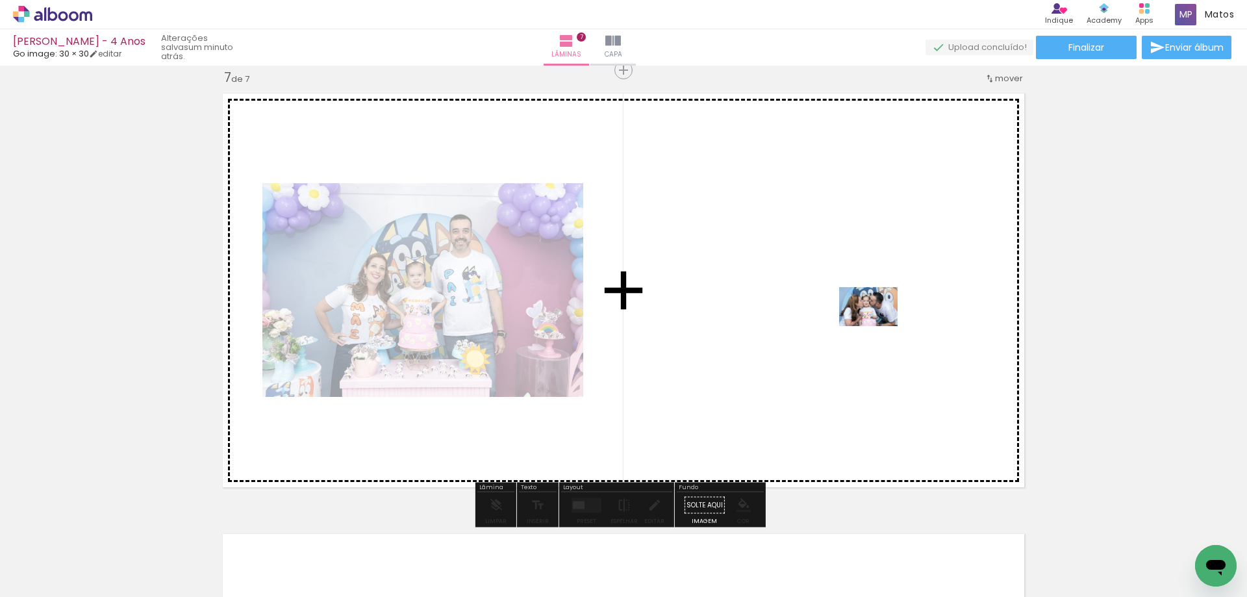
drag, startPoint x: 1017, startPoint y: 565, endPoint x: 878, endPoint y: 326, distance: 276.0
click at [878, 326] on quentale-workspace at bounding box center [623, 298] width 1247 height 597
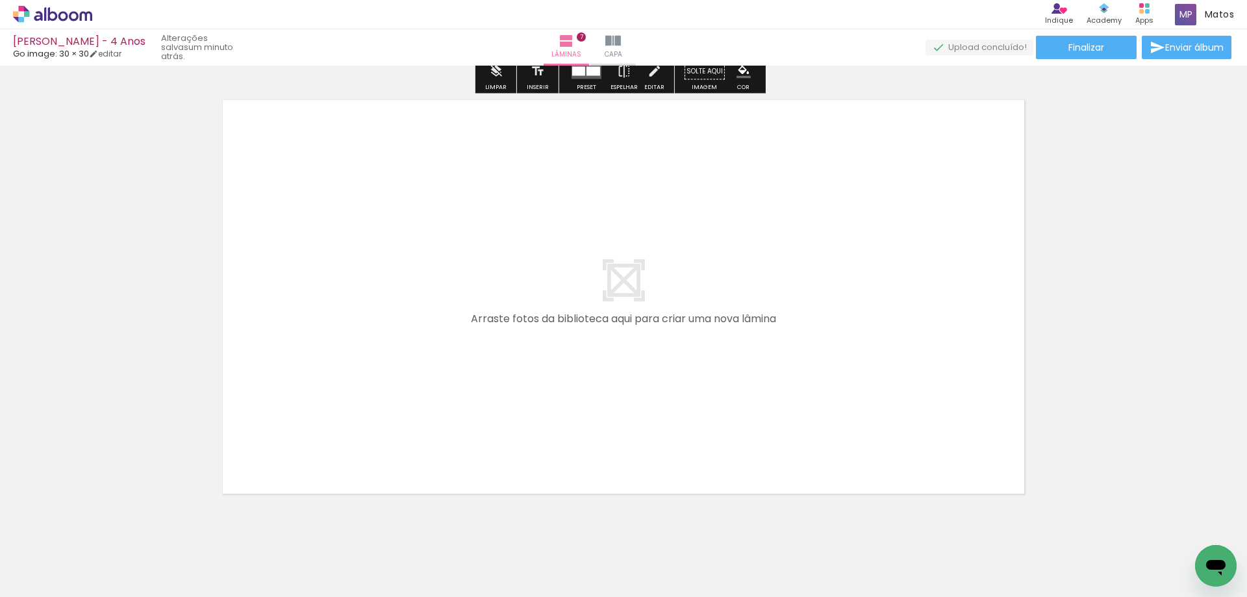
scroll to position [3124, 0]
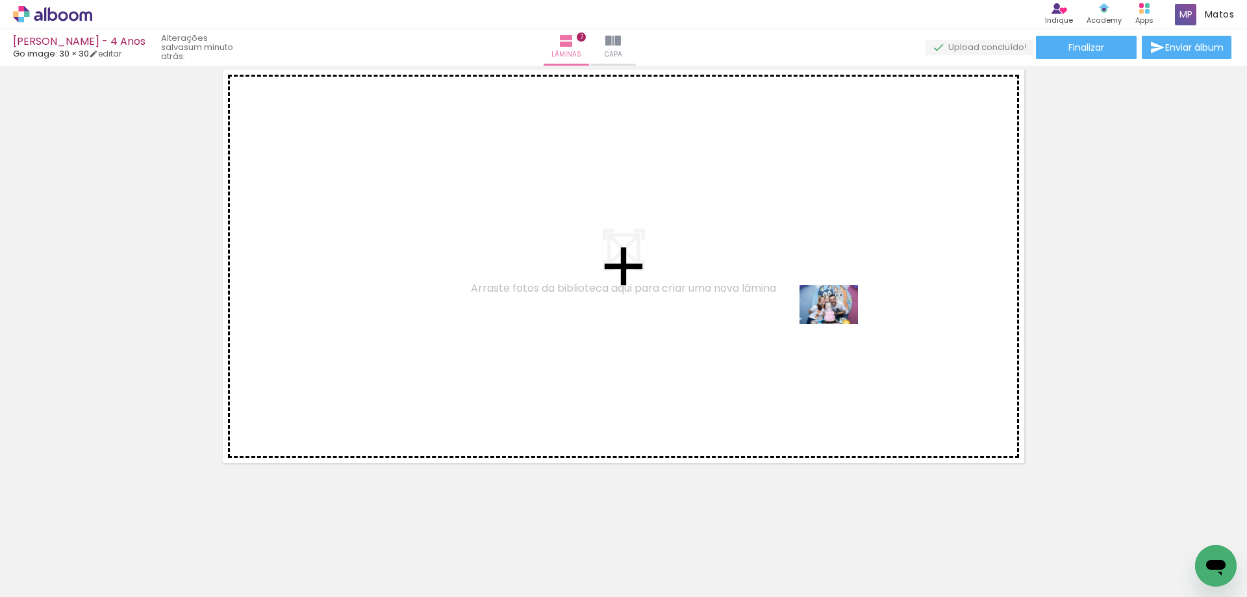
drag, startPoint x: 1074, startPoint y: 557, endPoint x: 839, endPoint y: 324, distance: 330.7
click at [839, 324] on quentale-workspace at bounding box center [623, 298] width 1247 height 597
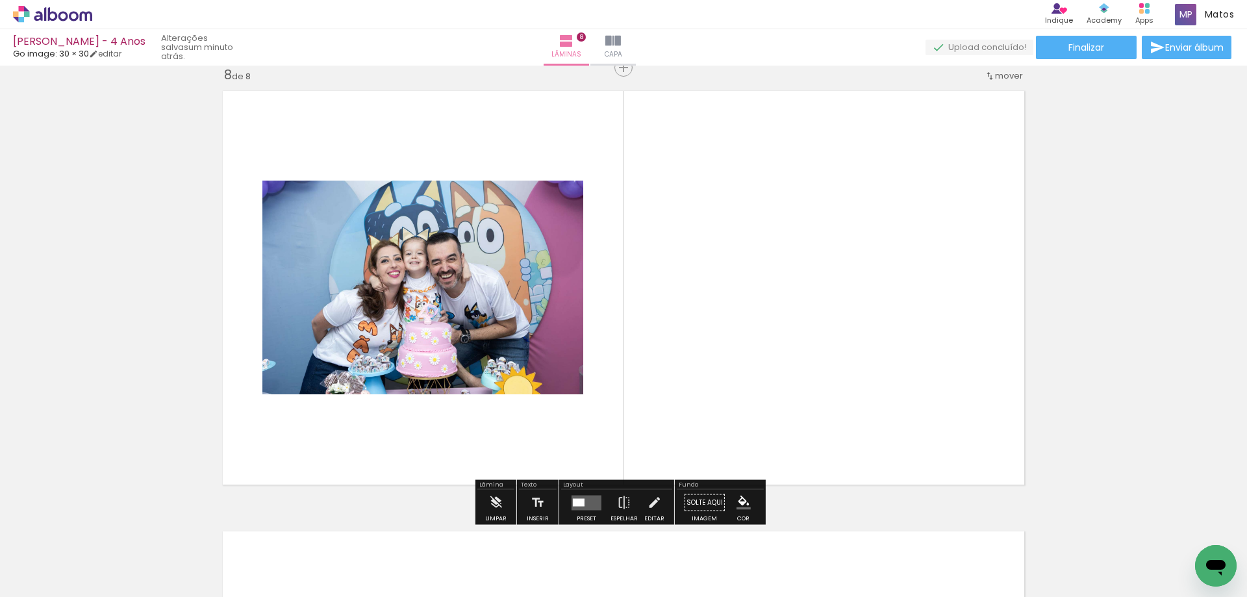
scroll to position [3100, 0]
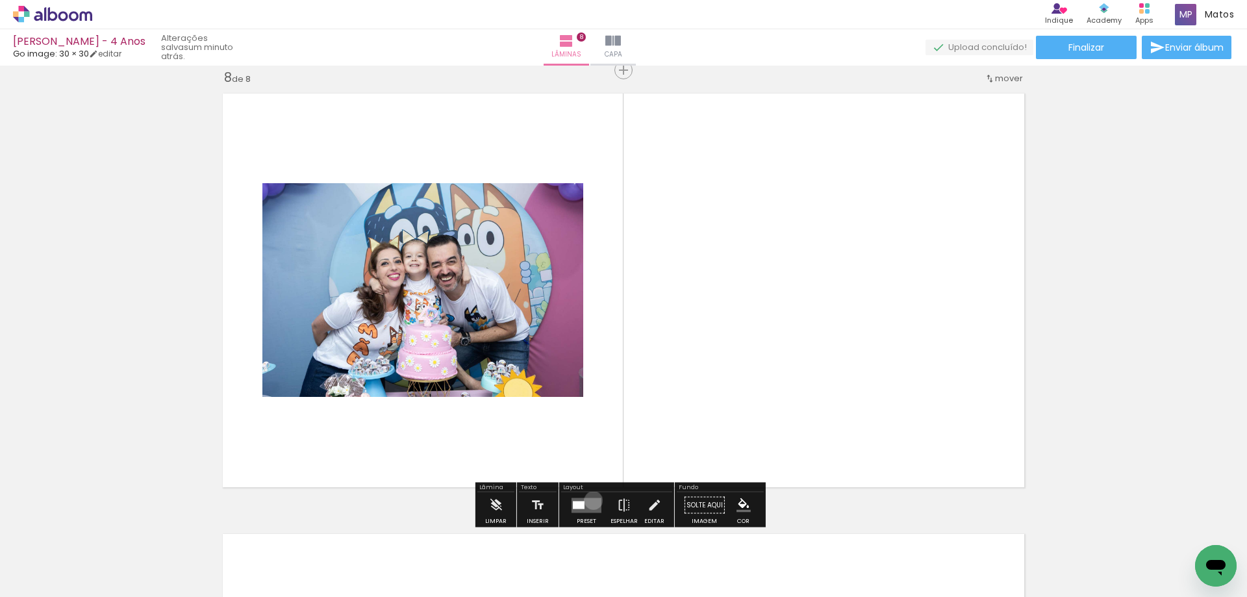
click at [591, 500] on quentale-layouter at bounding box center [587, 505] width 30 height 15
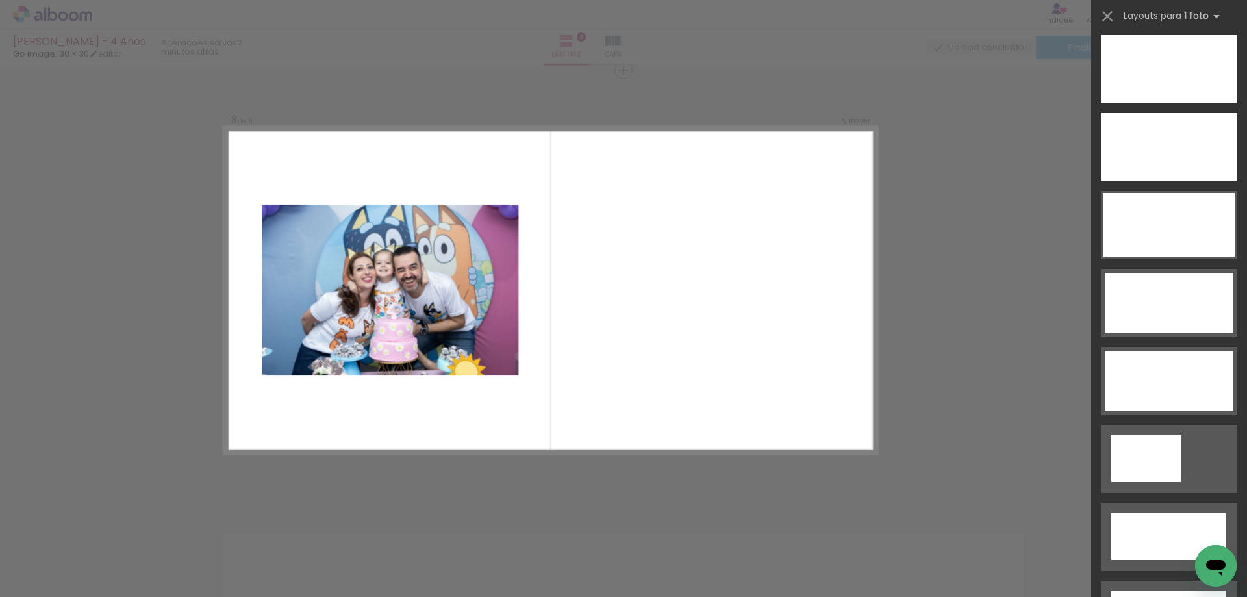
scroll to position [4032, 0]
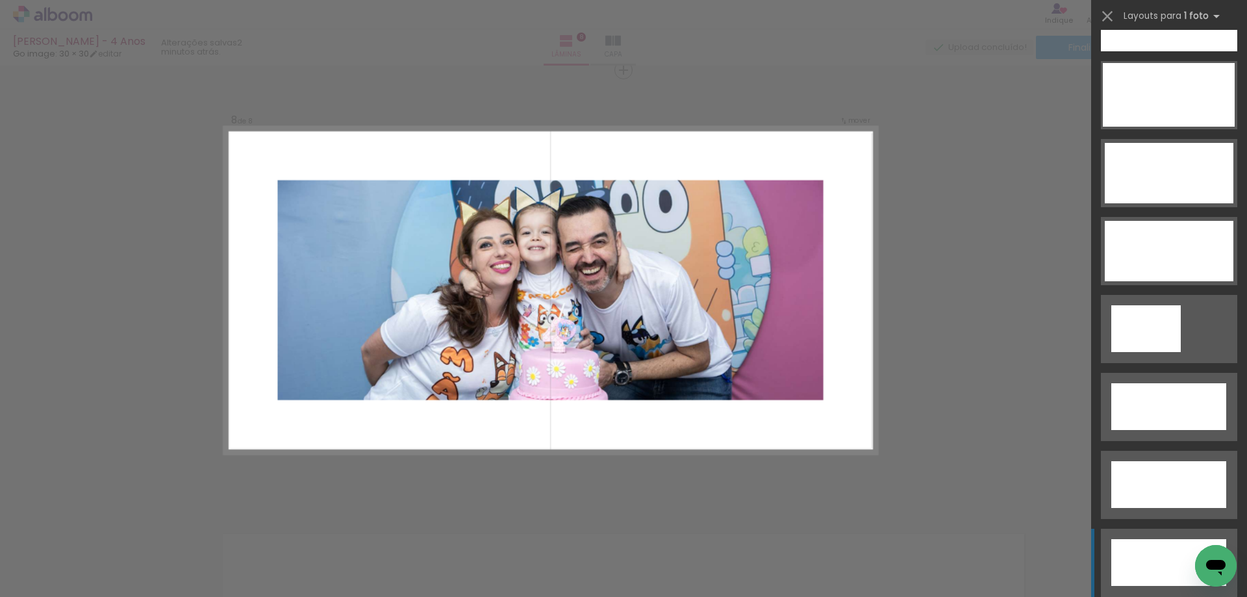
click at [1169, 572] on div at bounding box center [1168, 562] width 115 height 47
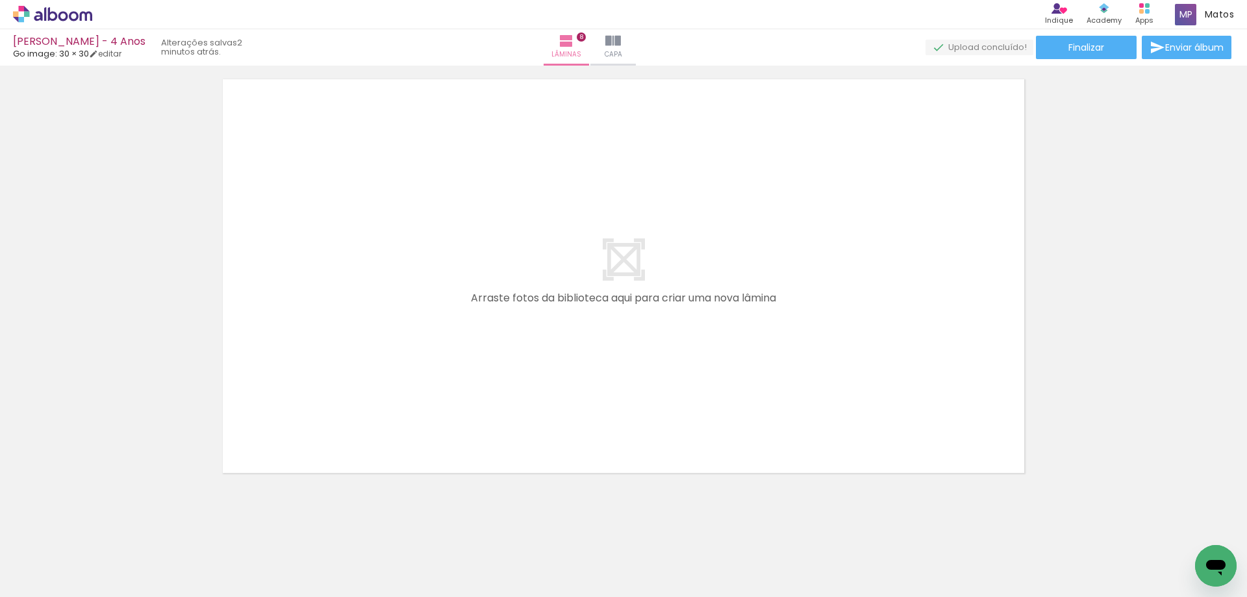
scroll to position [0, 624]
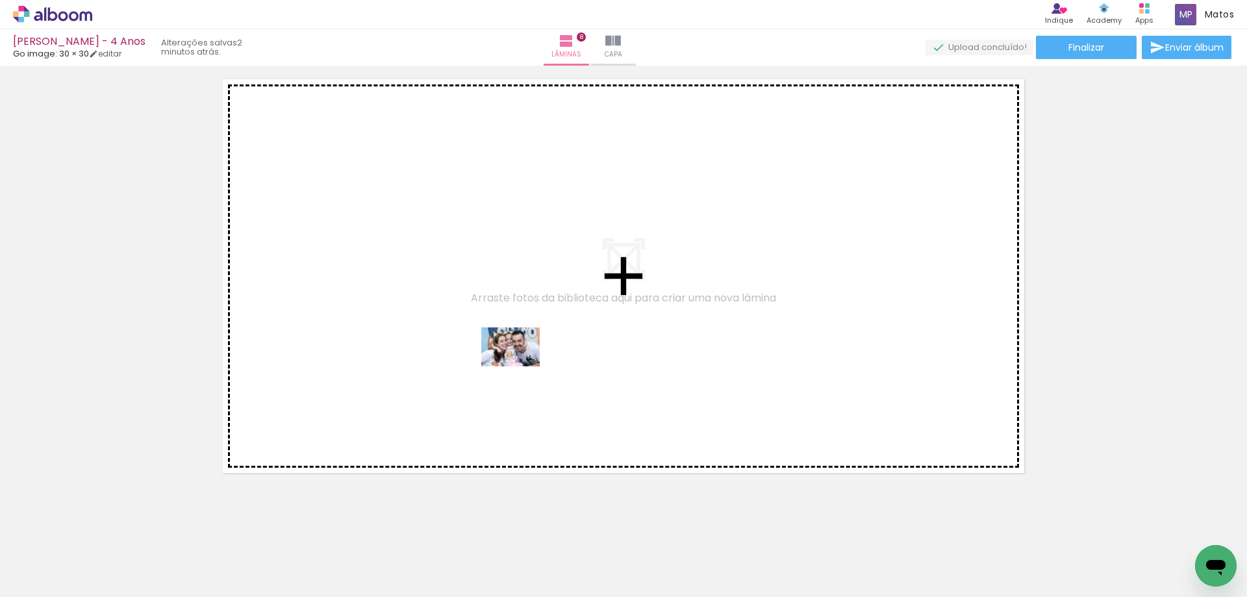
drag, startPoint x: 543, startPoint y: 564, endPoint x: 520, endPoint y: 366, distance: 198.8
click at [520, 366] on quentale-workspace at bounding box center [623, 298] width 1247 height 597
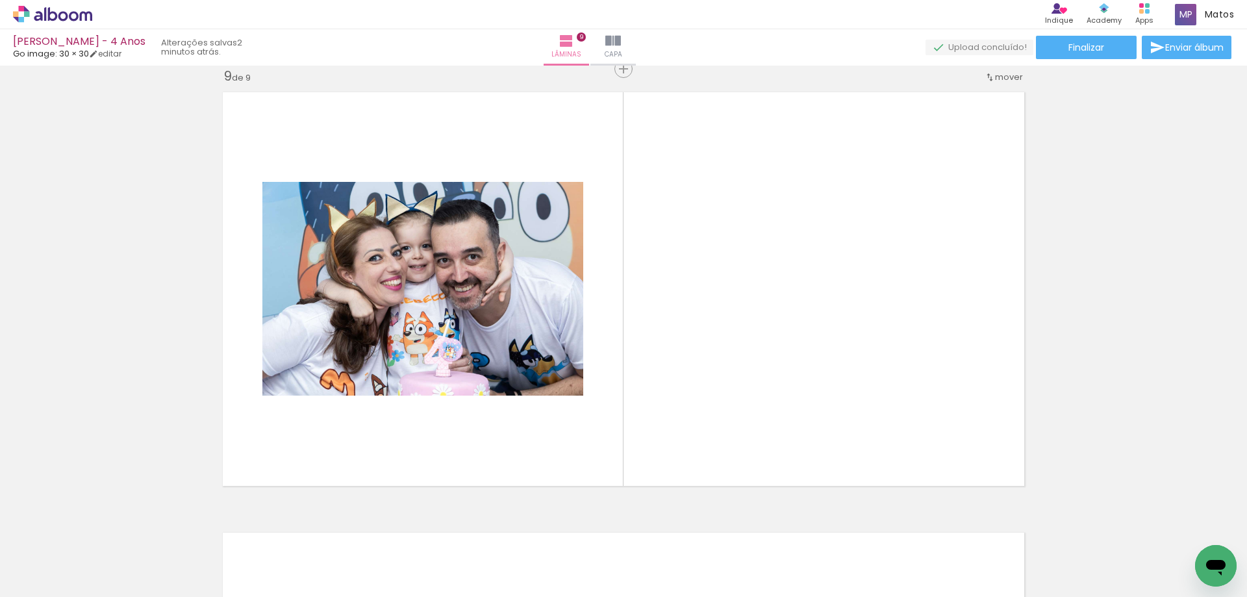
scroll to position [3540, 0]
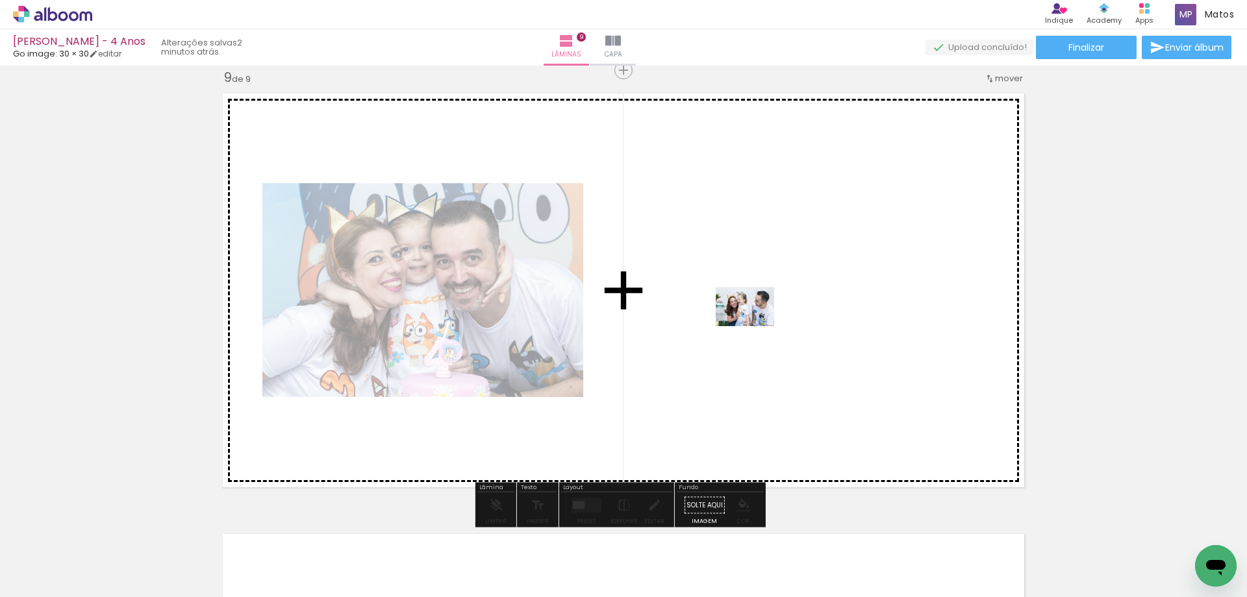
drag, startPoint x: 682, startPoint y: 557, endPoint x: 755, endPoint y: 326, distance: 242.4
click at [755, 326] on quentale-workspace at bounding box center [623, 298] width 1247 height 597
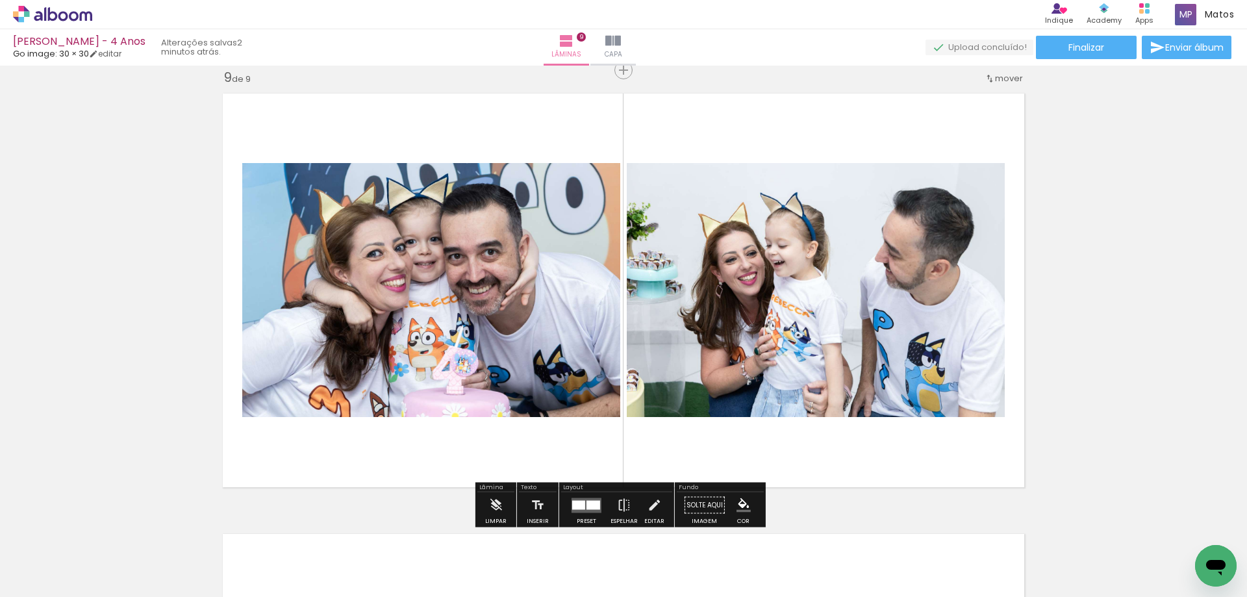
click at [570, 529] on iron-icon at bounding box center [569, 527] width 14 height 14
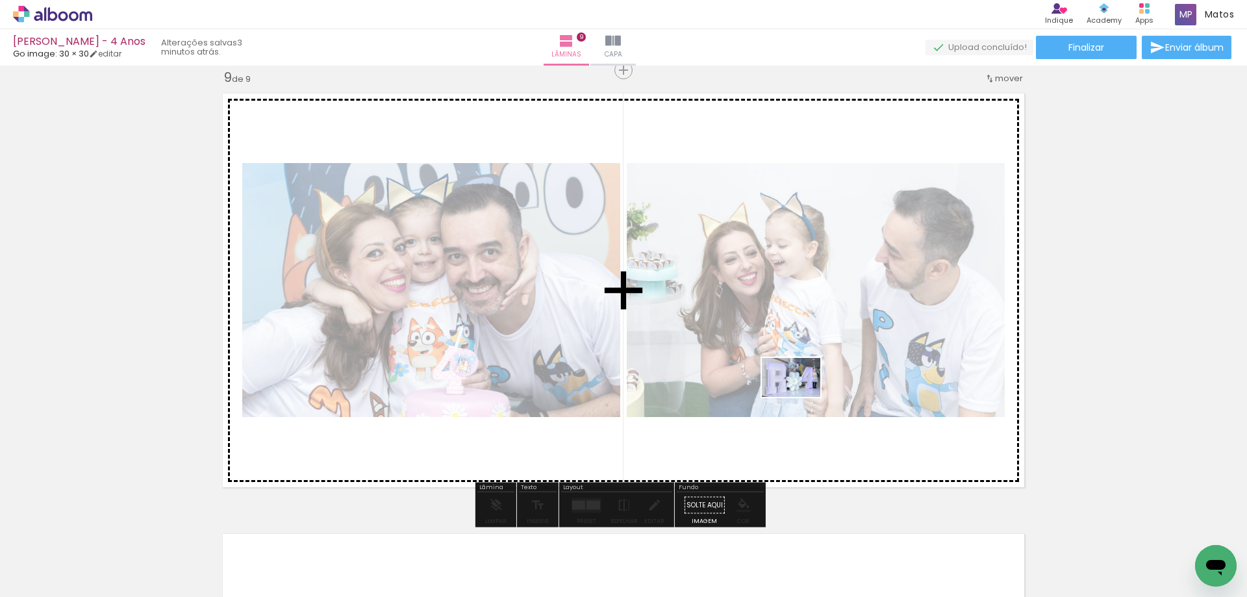
drag, startPoint x: 679, startPoint y: 560, endPoint x: 801, endPoint y: 397, distance: 203.7
click at [801, 397] on quentale-workspace at bounding box center [623, 298] width 1247 height 597
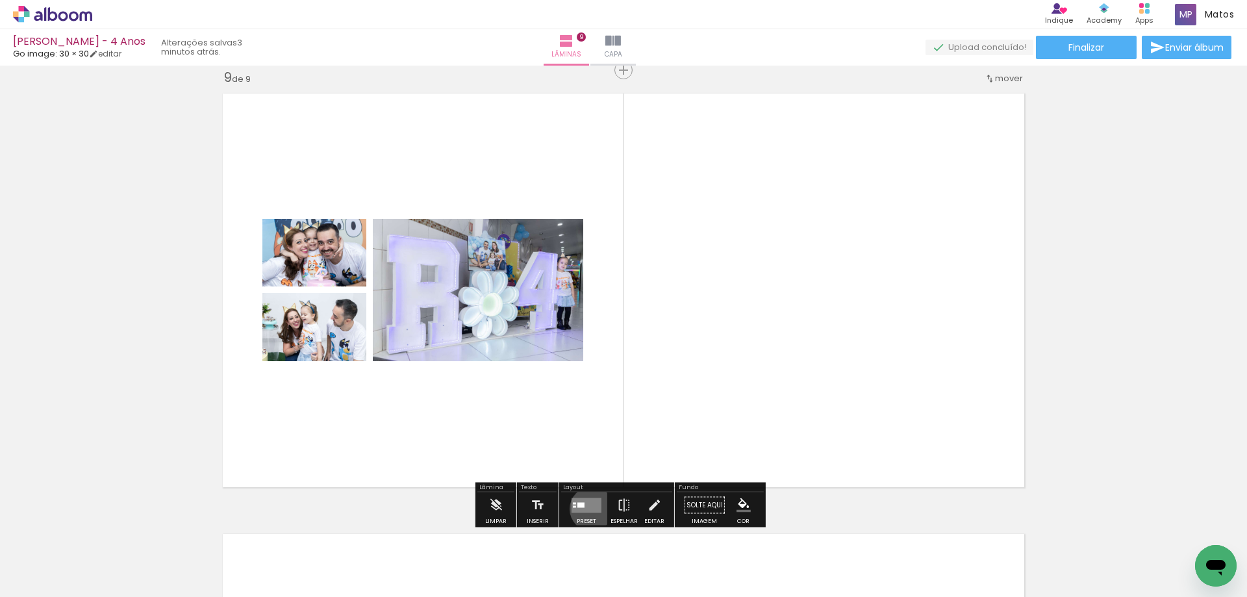
click at [589, 509] on quentale-layouter at bounding box center [587, 505] width 30 height 15
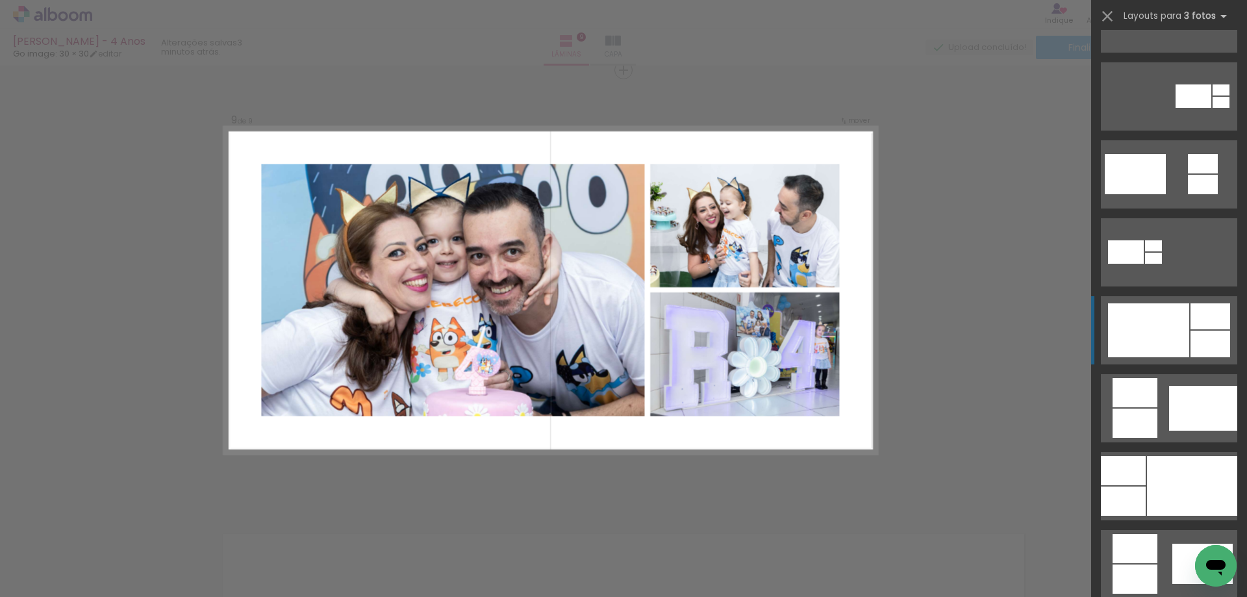
scroll to position [455, 0]
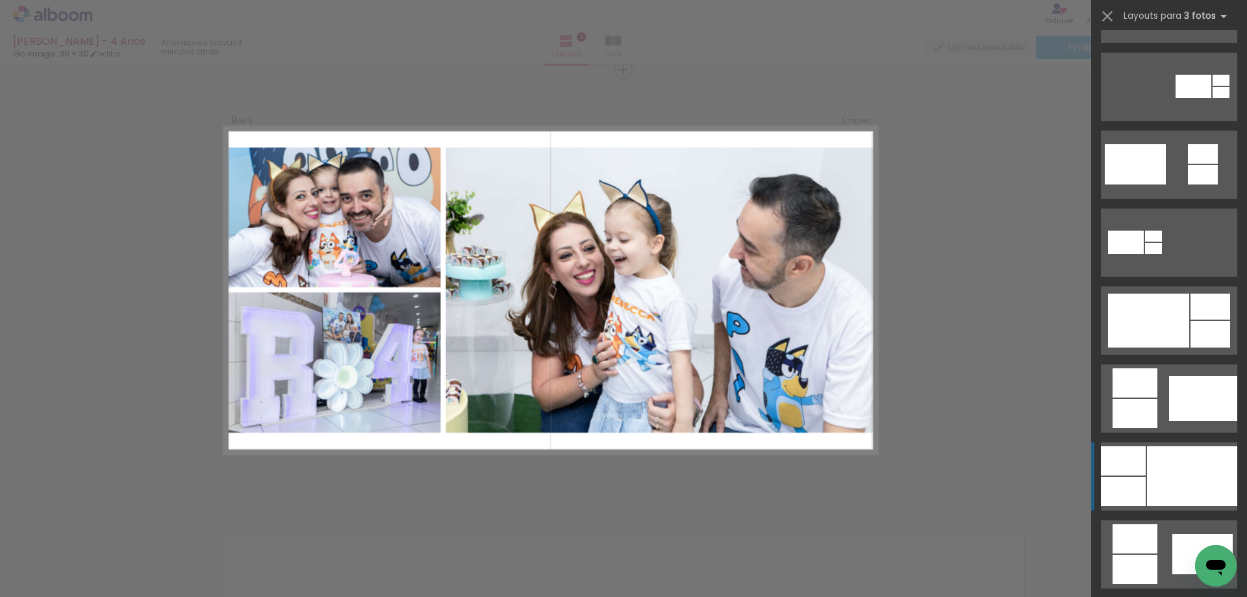
click at [1150, 499] on div at bounding box center [1192, 476] width 90 height 60
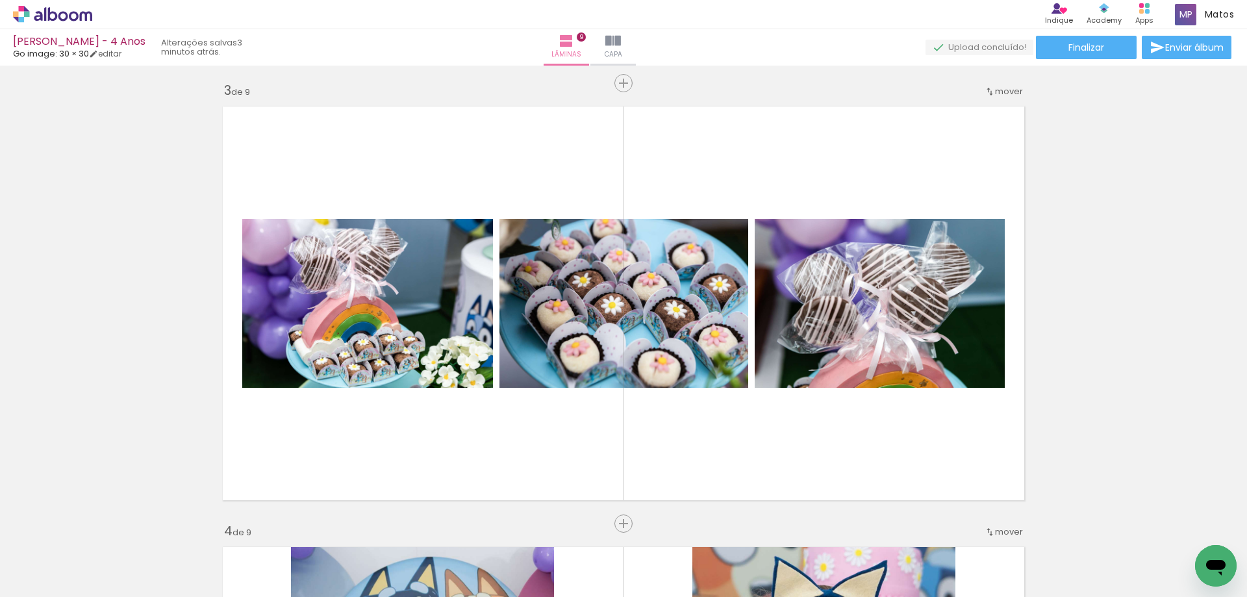
scroll to position [887, 0]
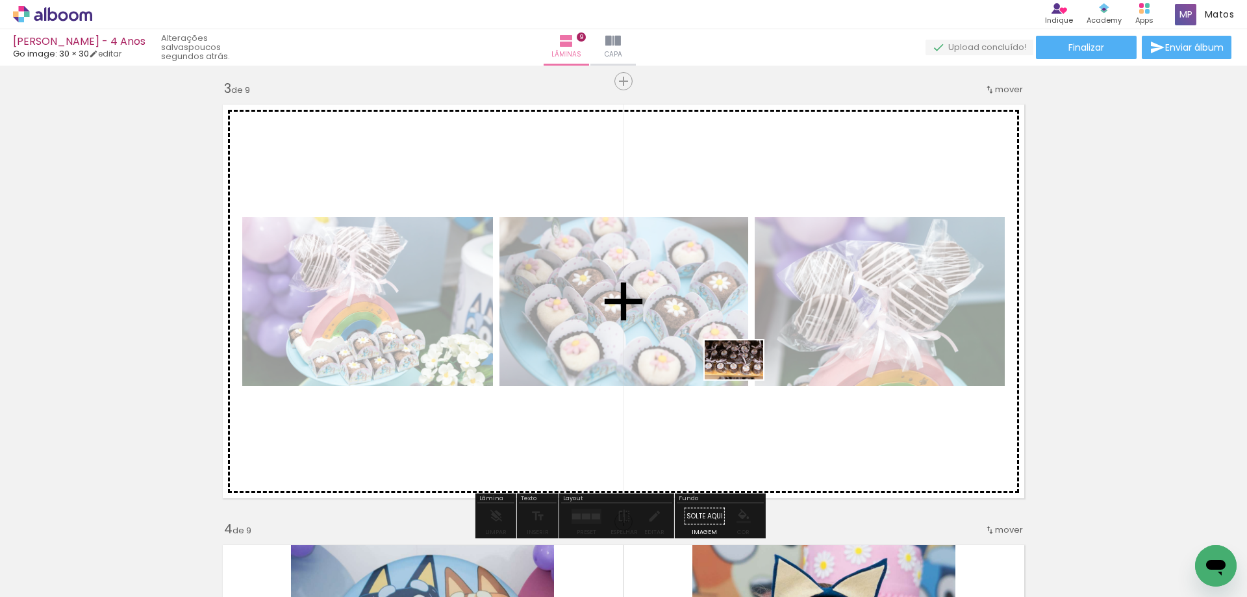
drag, startPoint x: 747, startPoint y: 555, endPoint x: 744, endPoint y: 379, distance: 176.1
click at [744, 379] on quentale-workspace at bounding box center [623, 298] width 1247 height 597
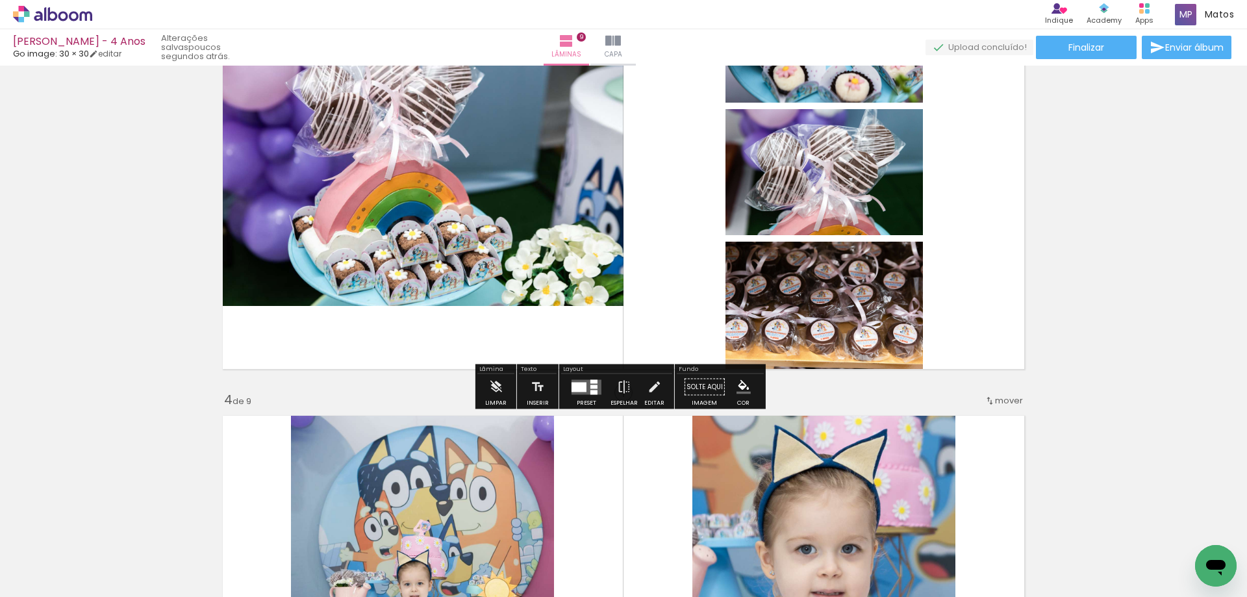
scroll to position [1017, 0]
click at [591, 382] on div at bounding box center [594, 381] width 7 height 4
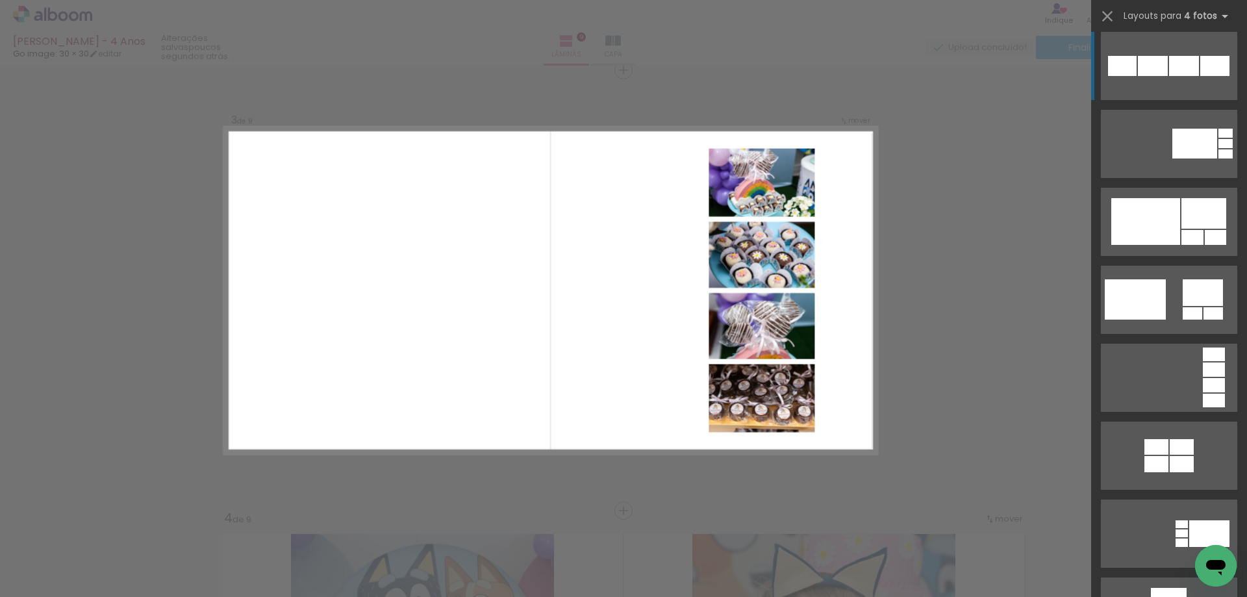
scroll to position [1234, 0]
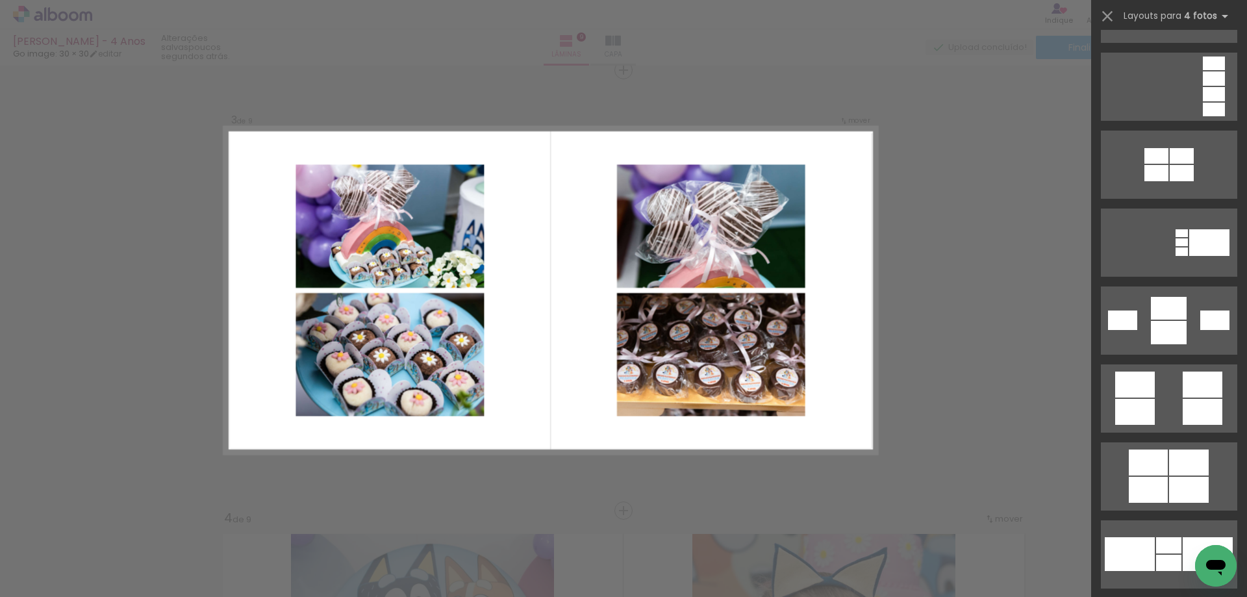
click at [1191, 417] on div at bounding box center [1203, 412] width 40 height 26
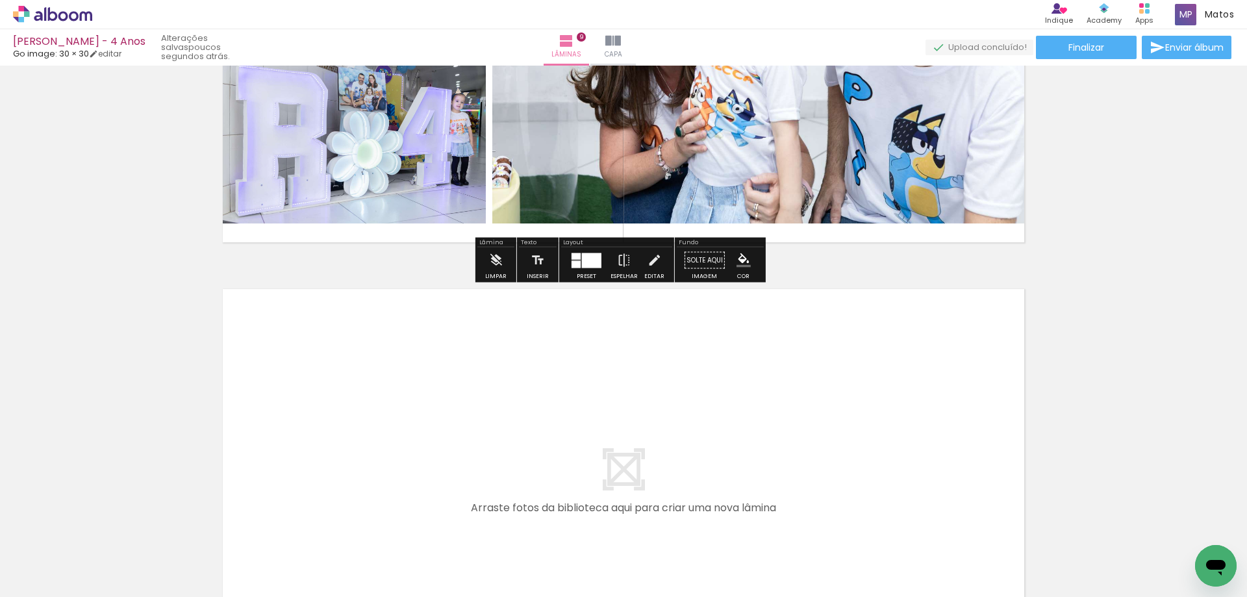
scroll to position [3821, 0]
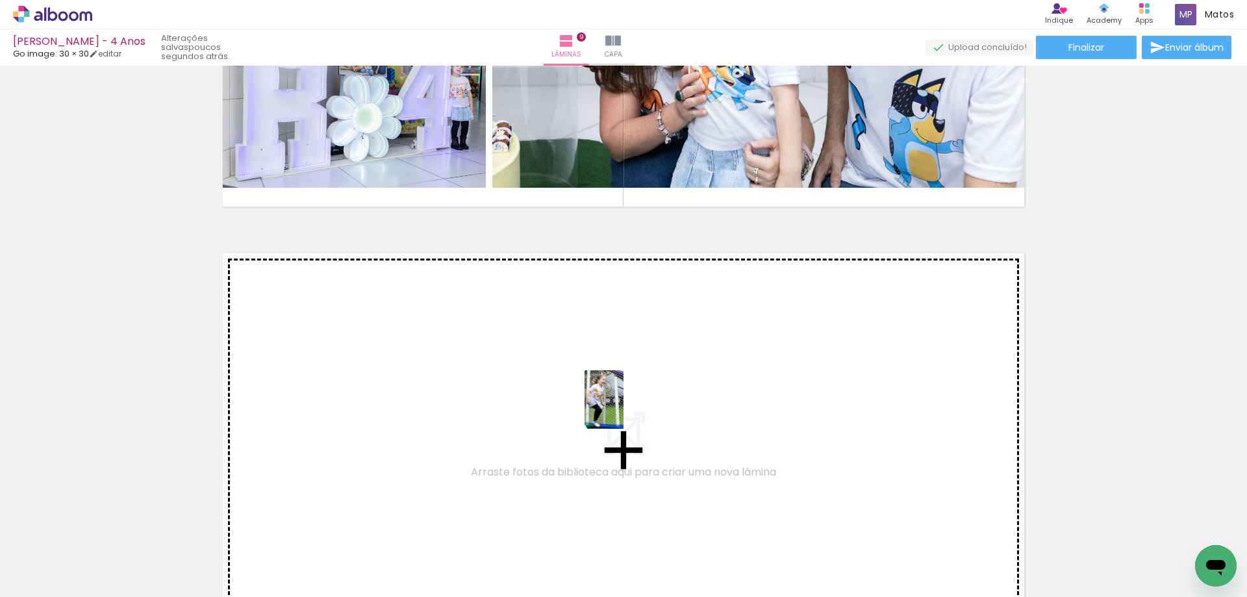
drag, startPoint x: 827, startPoint y: 563, endPoint x: 624, endPoint y: 409, distance: 254.7
click at [624, 409] on quentale-workspace at bounding box center [623, 298] width 1247 height 597
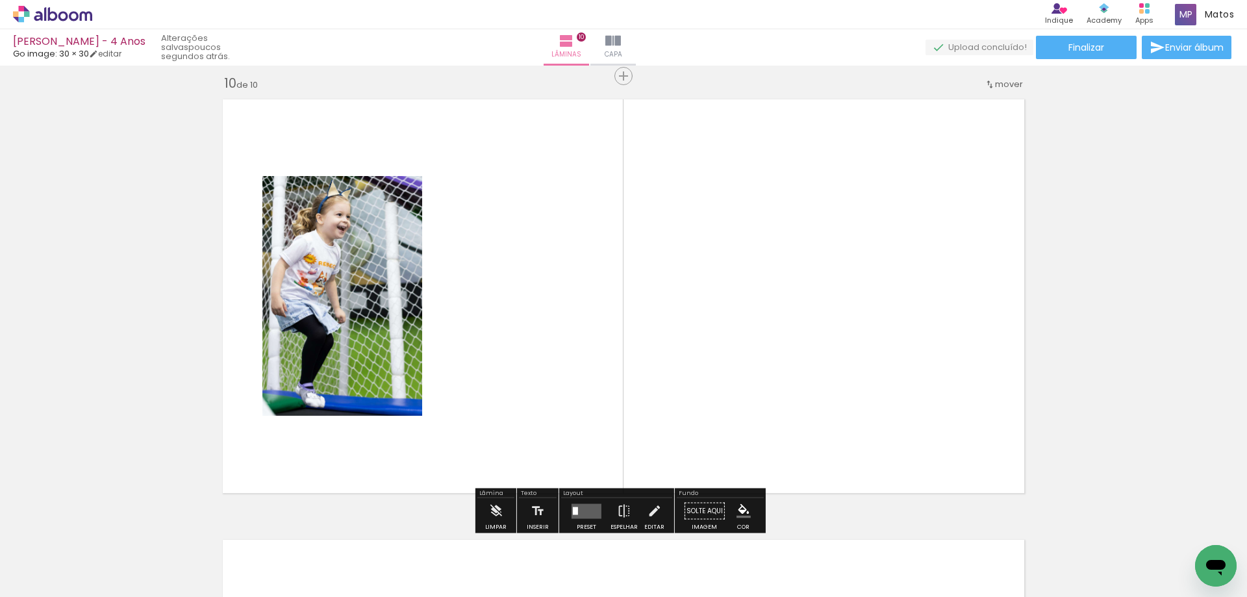
scroll to position [3981, 0]
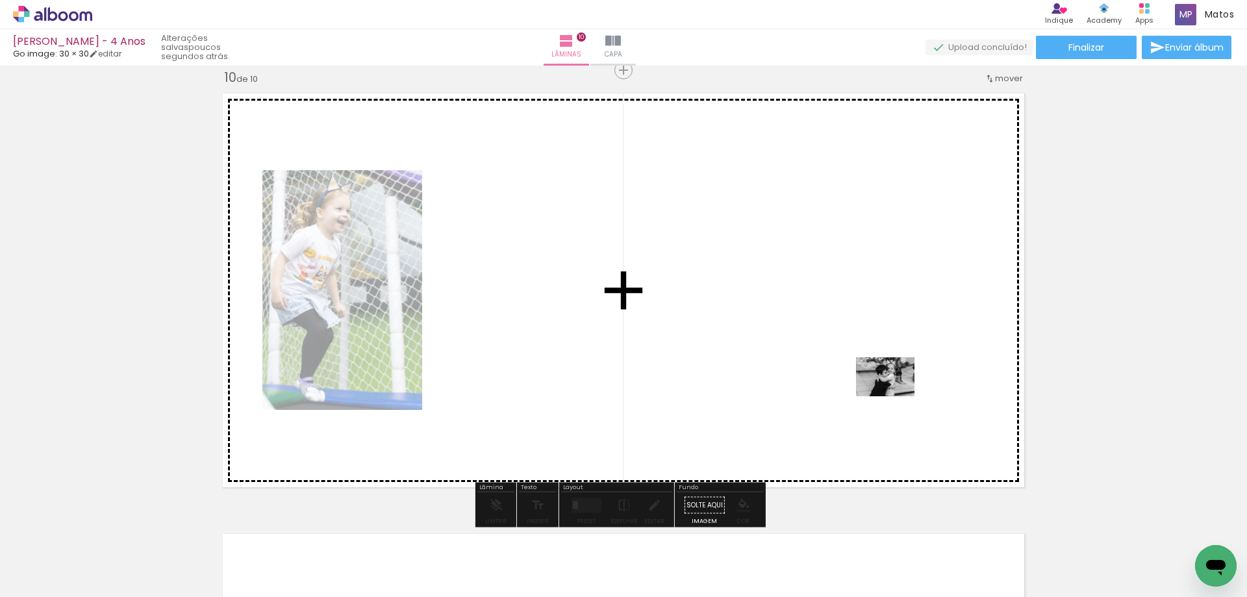
drag, startPoint x: 895, startPoint y: 559, endPoint x: 895, endPoint y: 396, distance: 162.4
click at [895, 396] on quentale-workspace at bounding box center [623, 298] width 1247 height 597
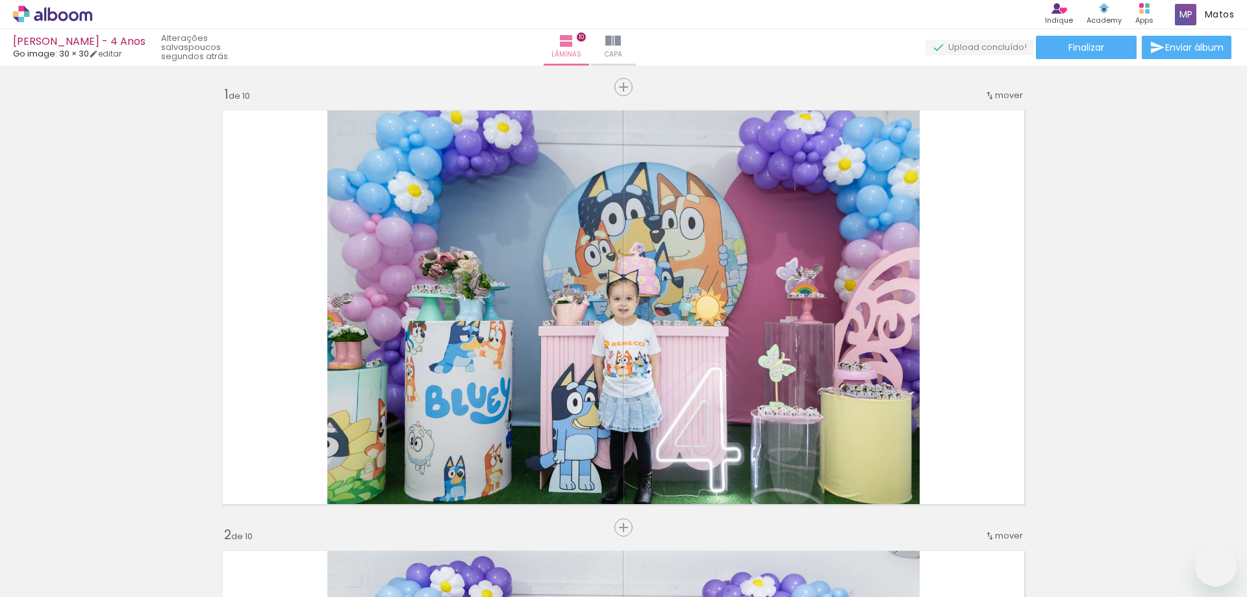
click at [909, 335] on quentale-workspace at bounding box center [623, 298] width 1247 height 597
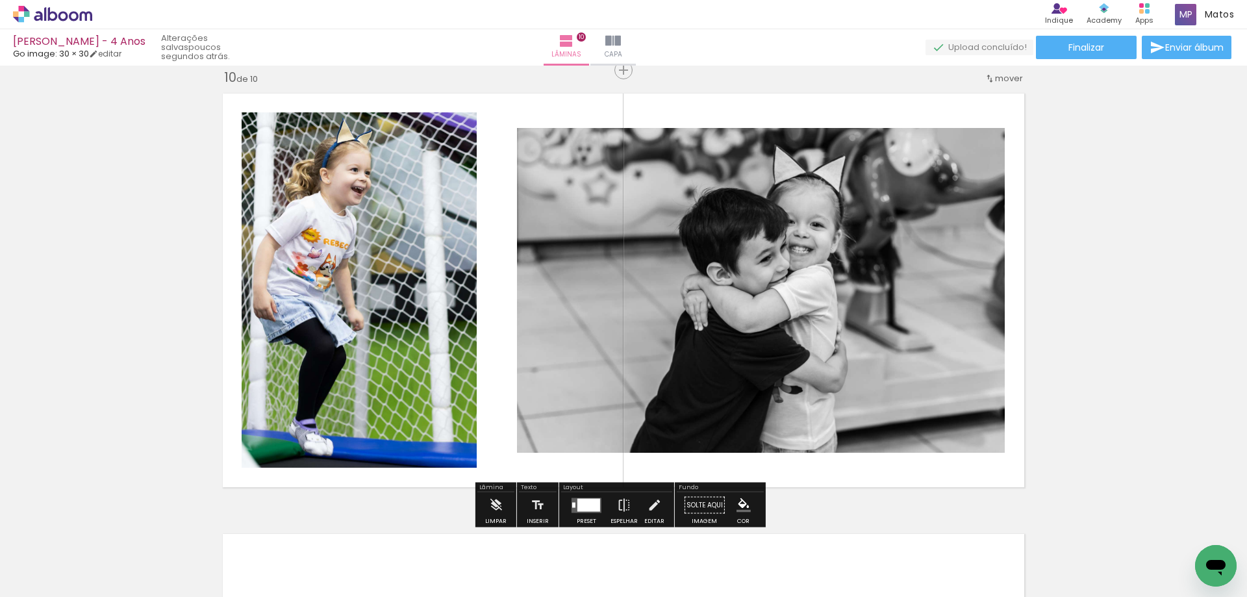
scroll to position [0, 624]
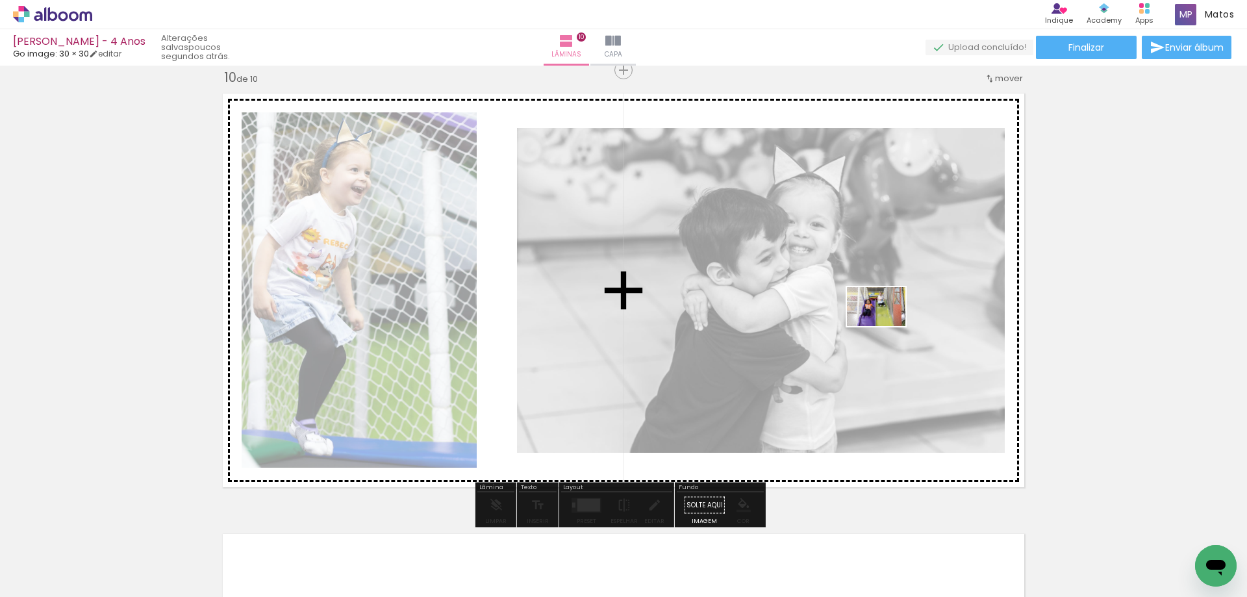
drag, startPoint x: 1113, startPoint y: 560, endPoint x: 886, endPoint y: 326, distance: 326.2
click at [886, 326] on quentale-workspace at bounding box center [623, 298] width 1247 height 597
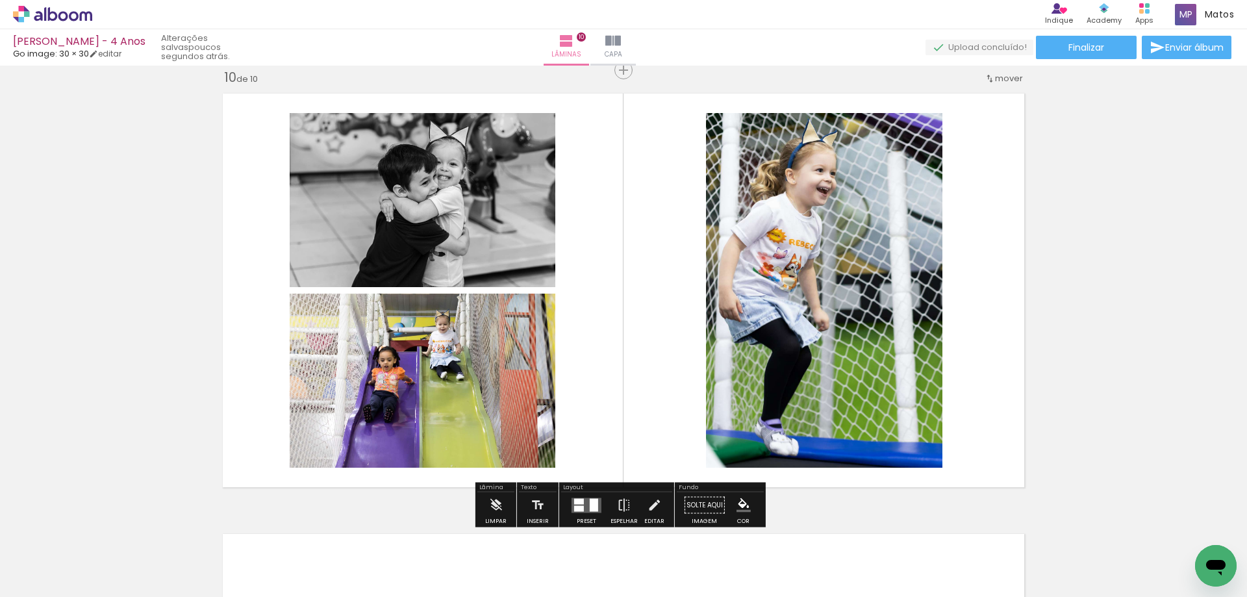
scroll to position [4176, 0]
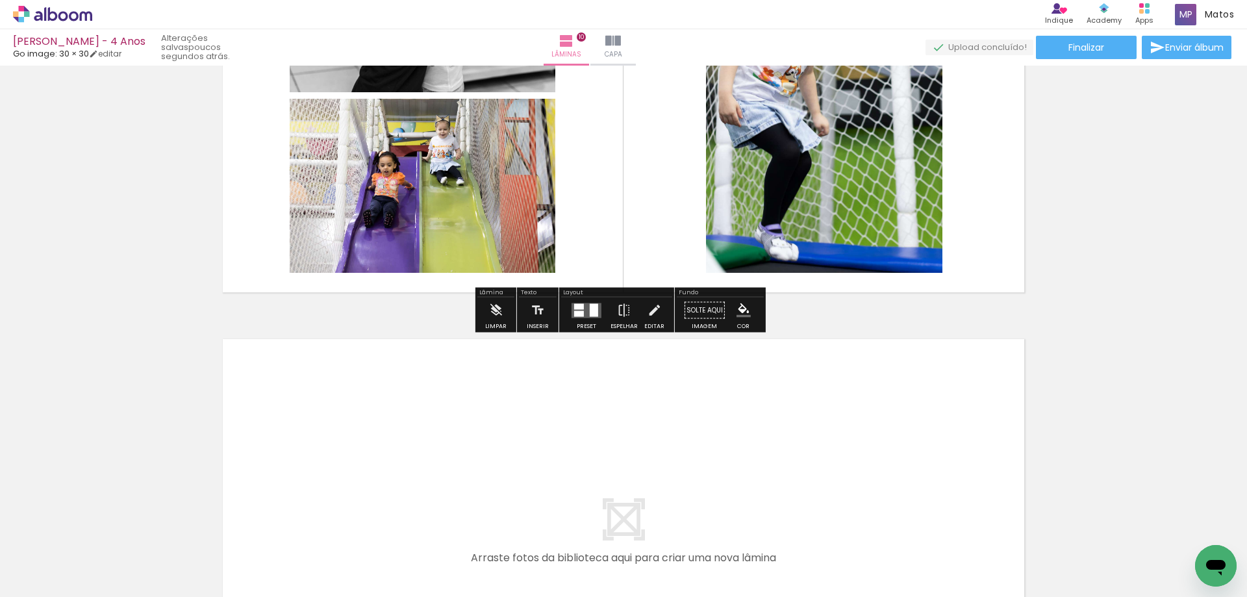
click at [578, 312] on div at bounding box center [579, 314] width 10 height 6
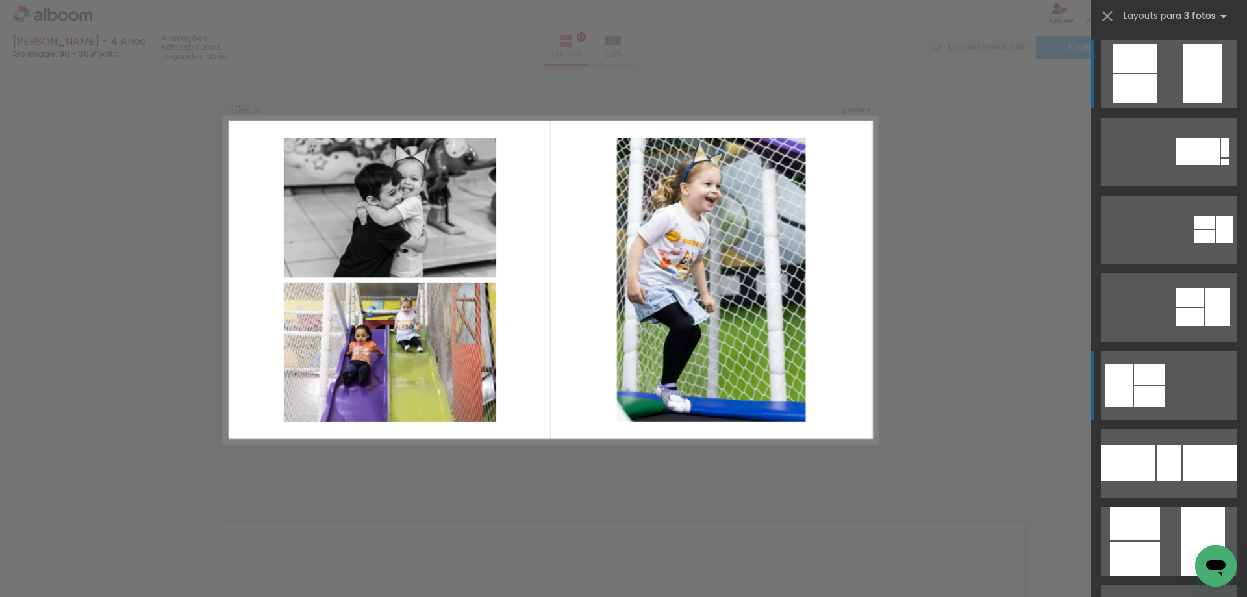
scroll to position [3981, 0]
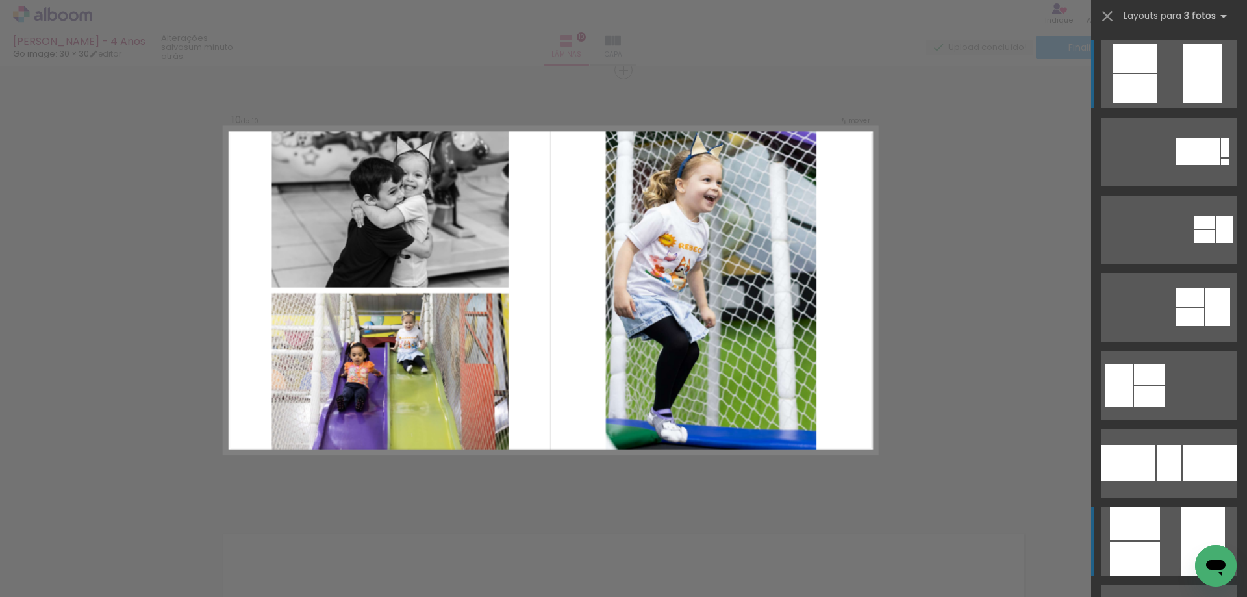
click at [1189, 531] on div at bounding box center [1203, 541] width 44 height 68
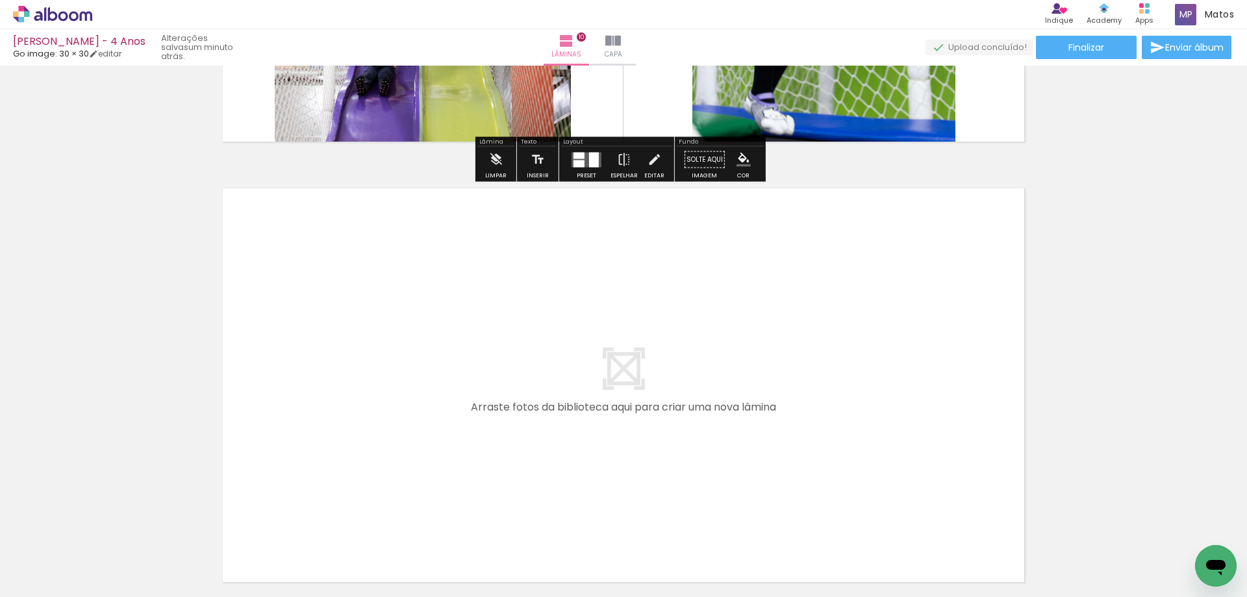
scroll to position [4371, 0]
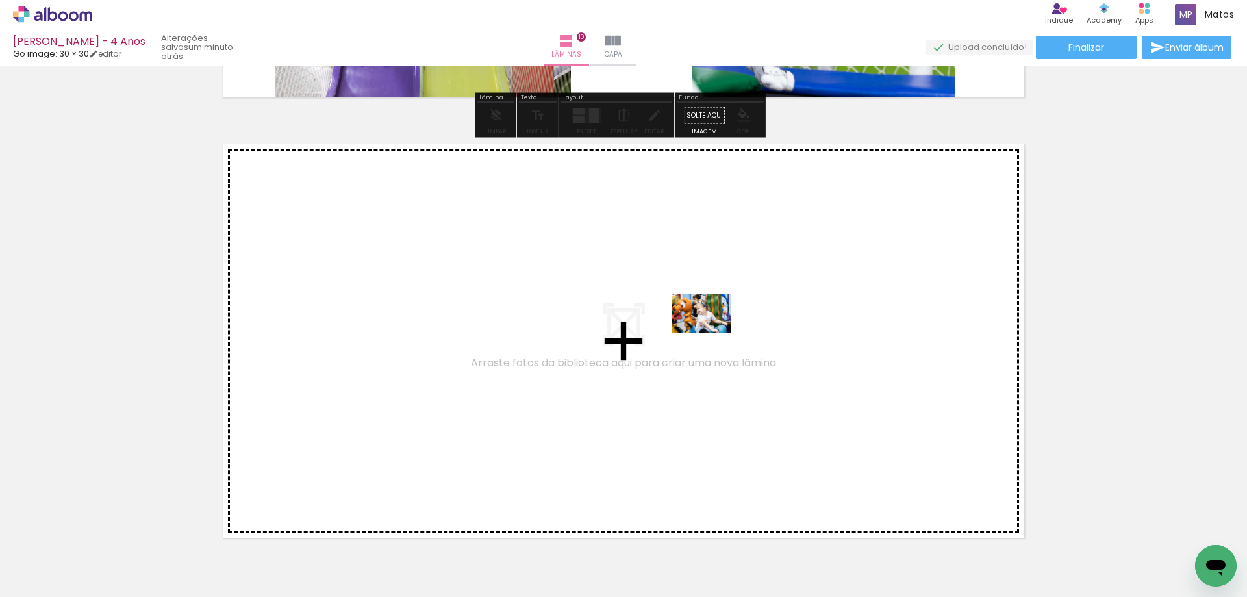
drag, startPoint x: 977, startPoint y: 557, endPoint x: 711, endPoint y: 333, distance: 347.6
click at [711, 333] on quentale-workspace at bounding box center [623, 298] width 1247 height 597
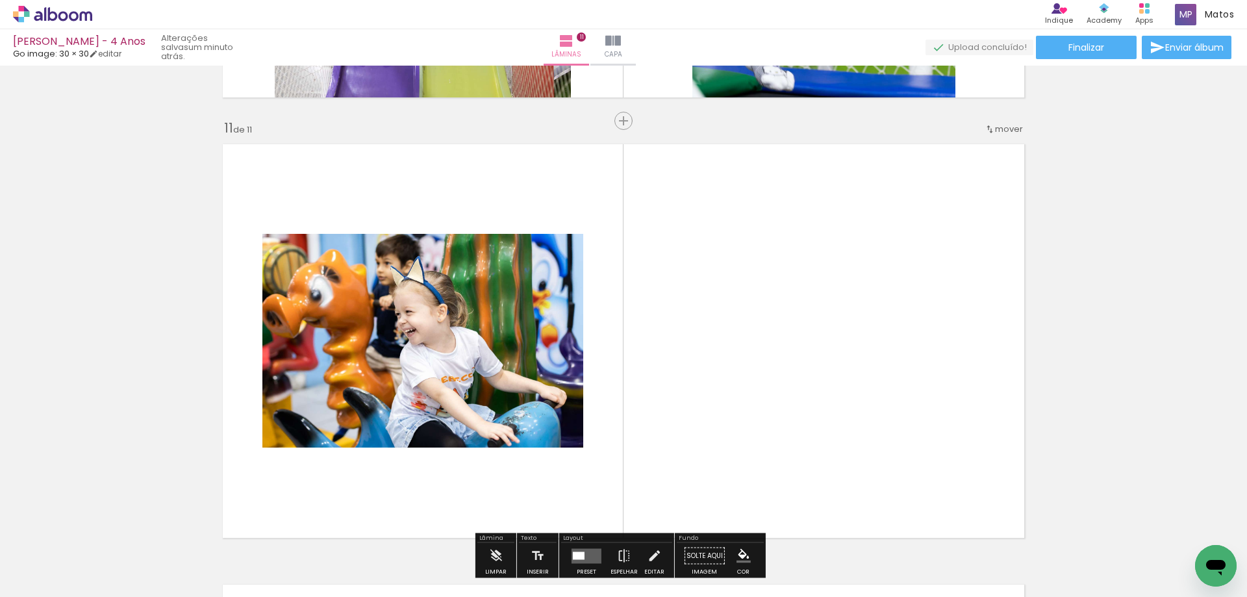
scroll to position [4421, 0]
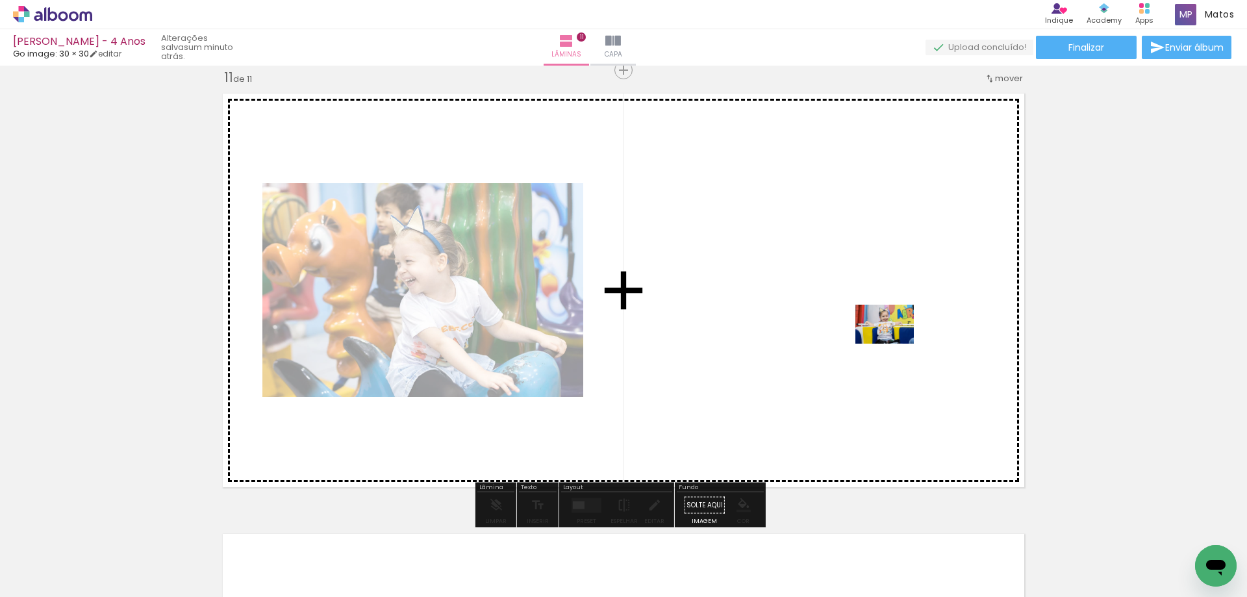
drag, startPoint x: 1058, startPoint y: 558, endPoint x: 895, endPoint y: 344, distance: 269.7
click at [895, 344] on quentale-workspace at bounding box center [623, 298] width 1247 height 597
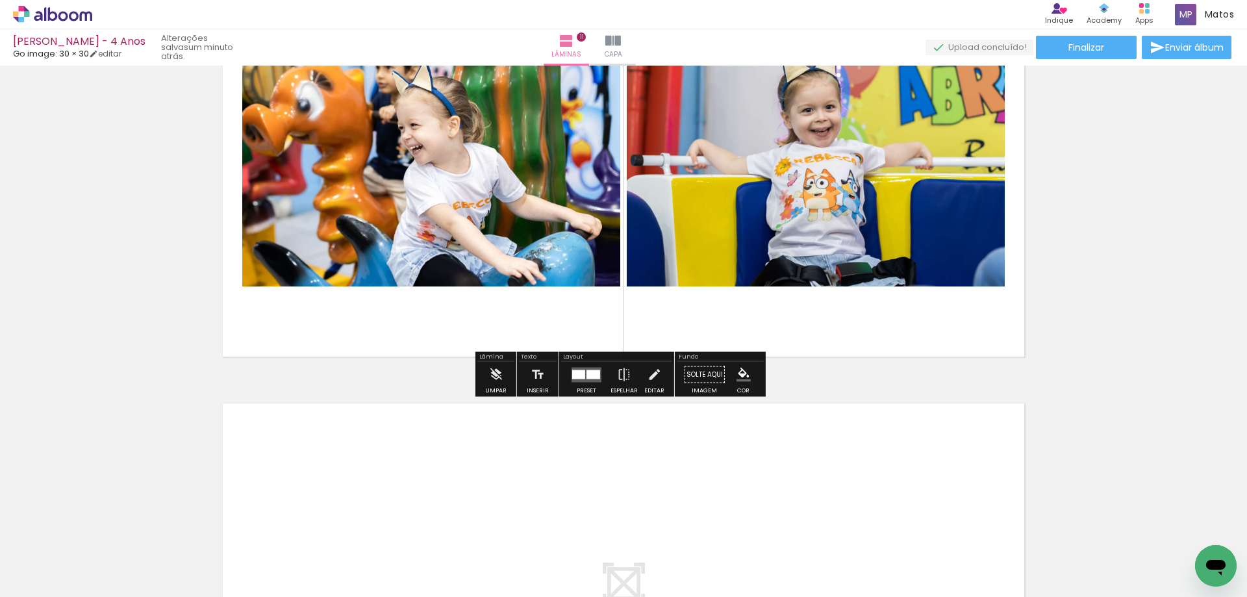
scroll to position [4551, 0]
click at [593, 377] on div at bounding box center [594, 374] width 14 height 9
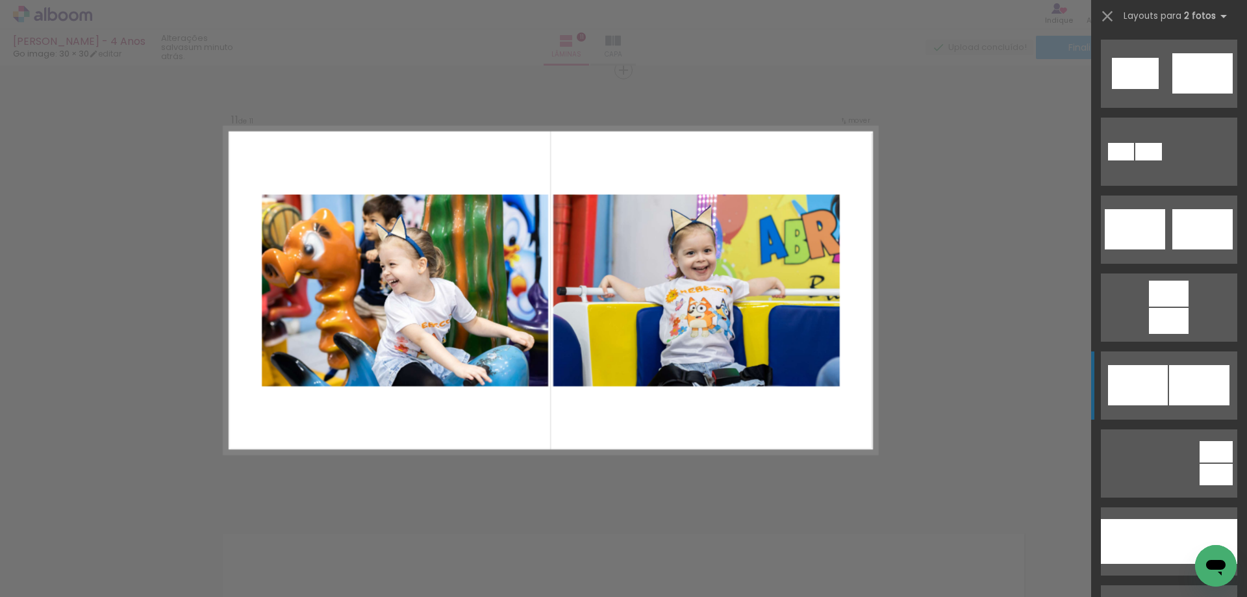
scroll to position [780, 0]
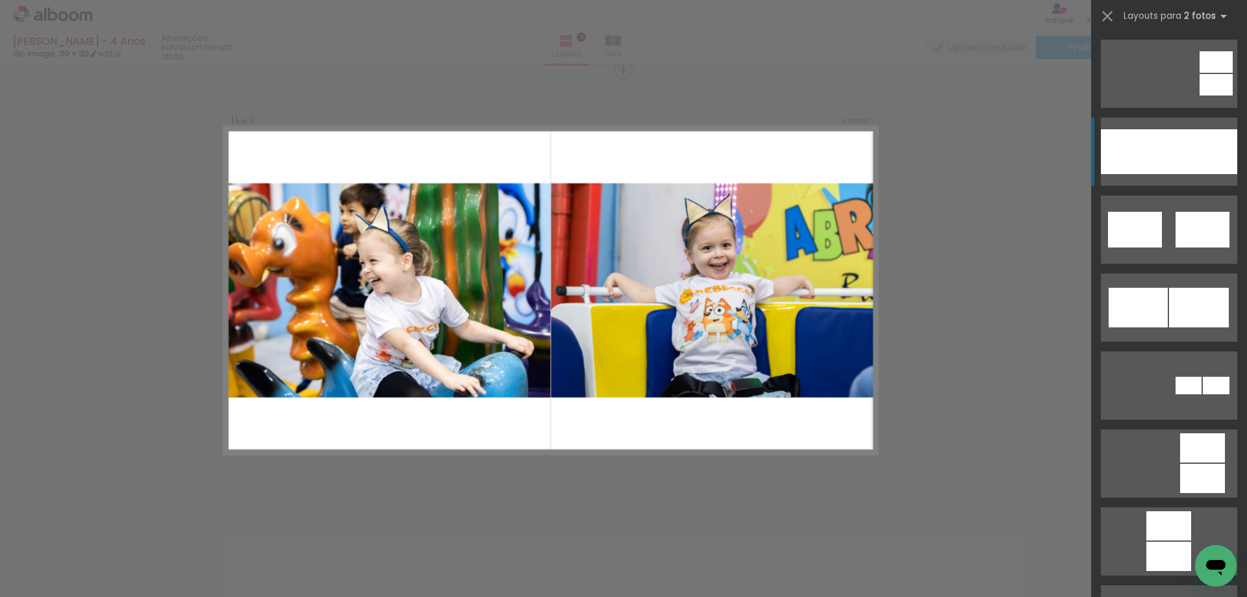
click at [1150, 162] on div at bounding box center [1135, 151] width 68 height 45
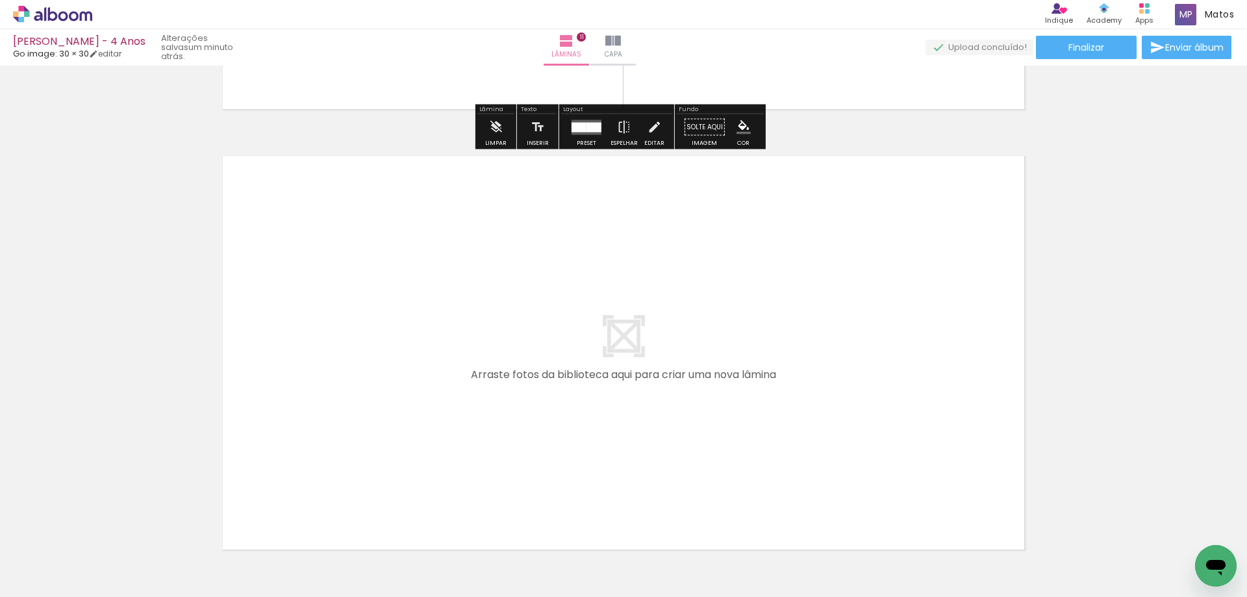
scroll to position [4821, 0]
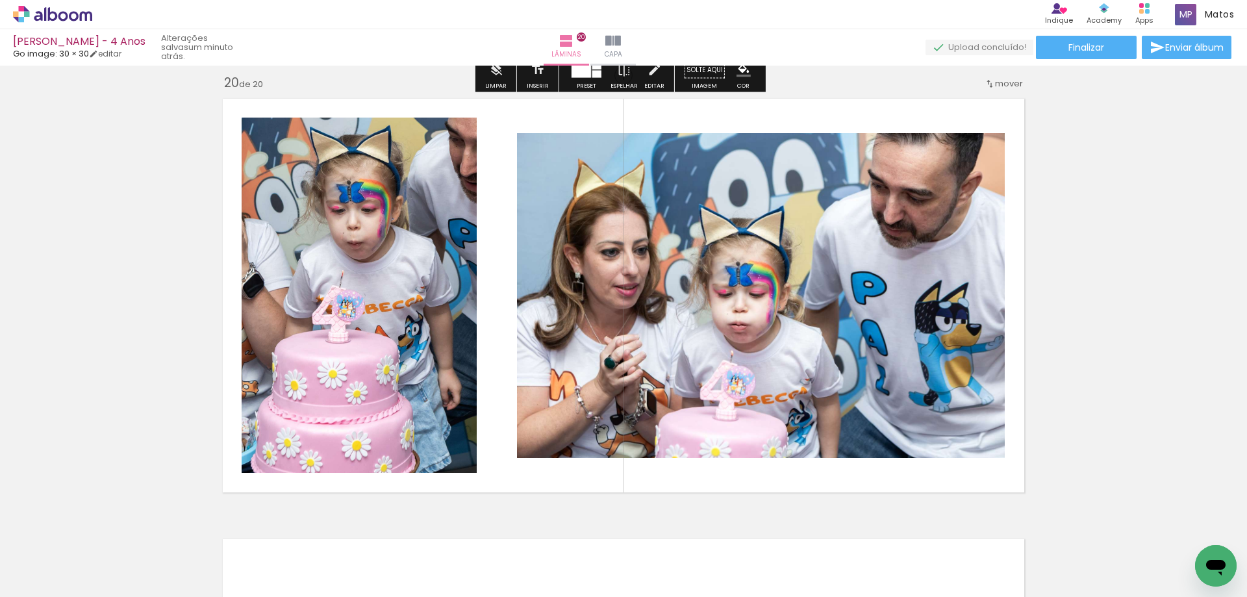
scroll to position [8770, 0]
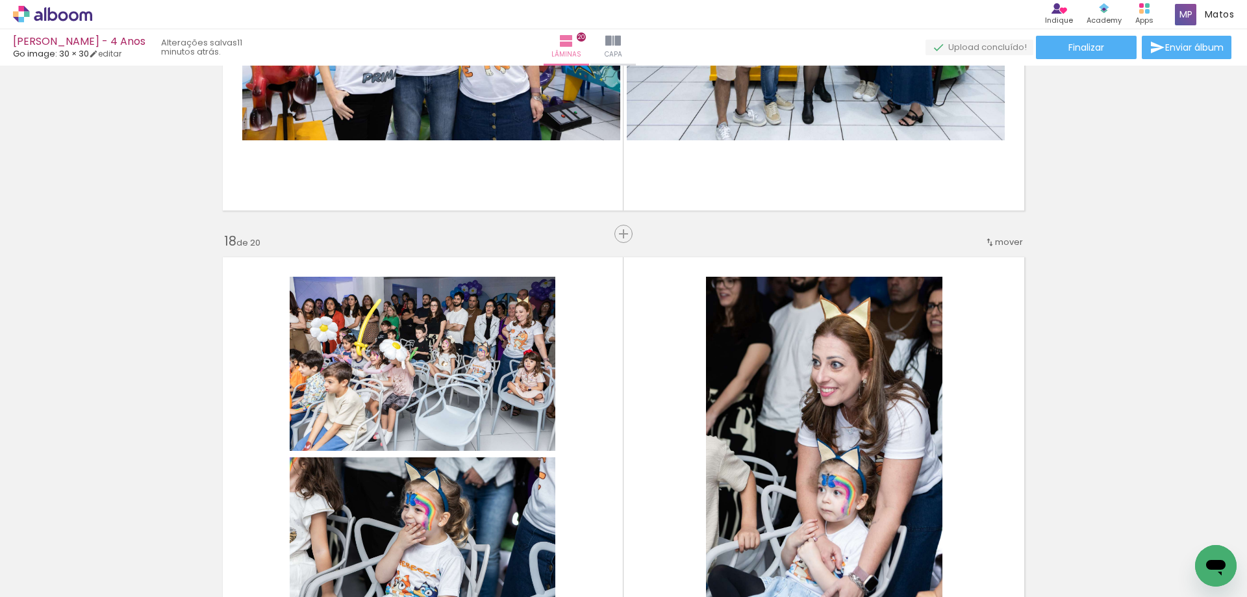
scroll to position [7081, 0]
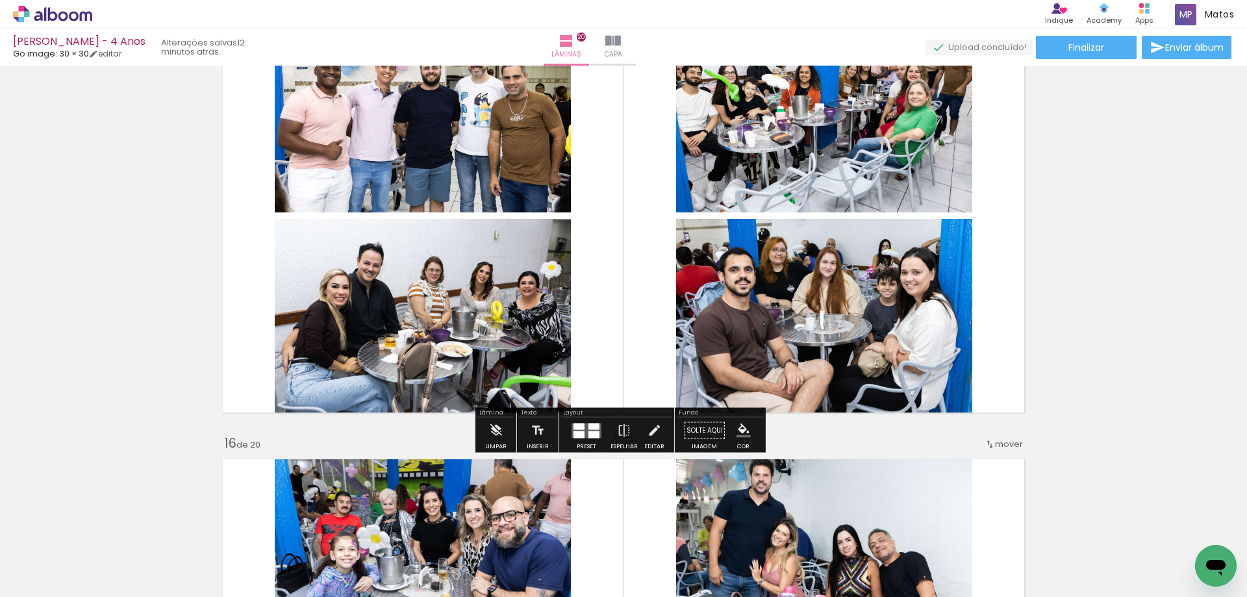
scroll to position [6236, 0]
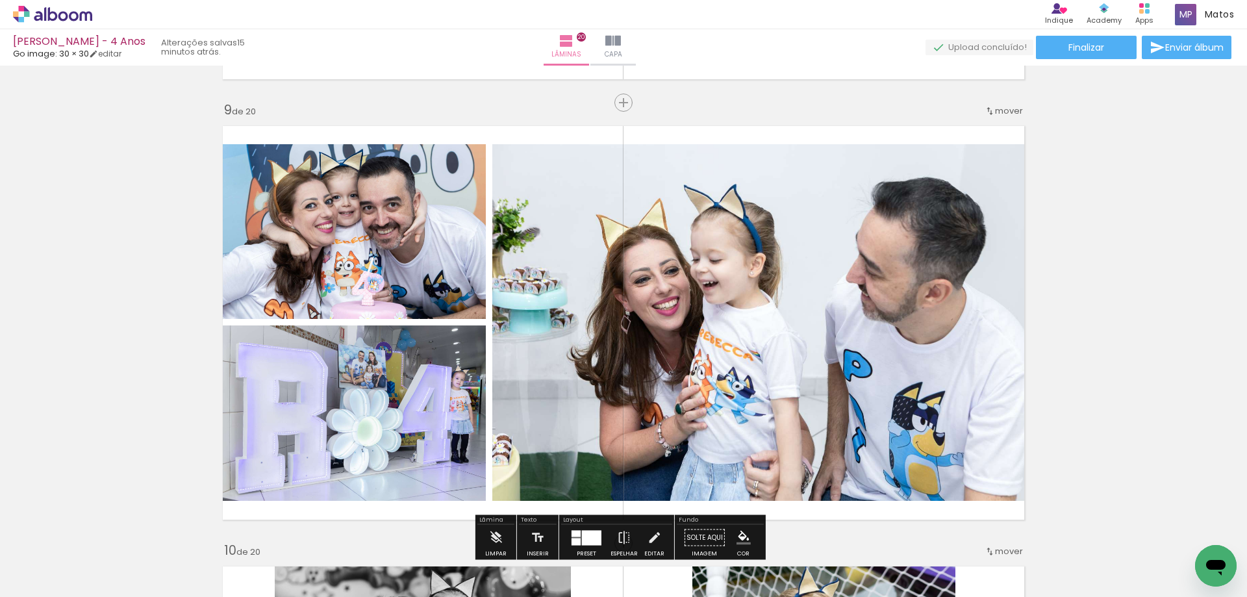
scroll to position [3183, 0]
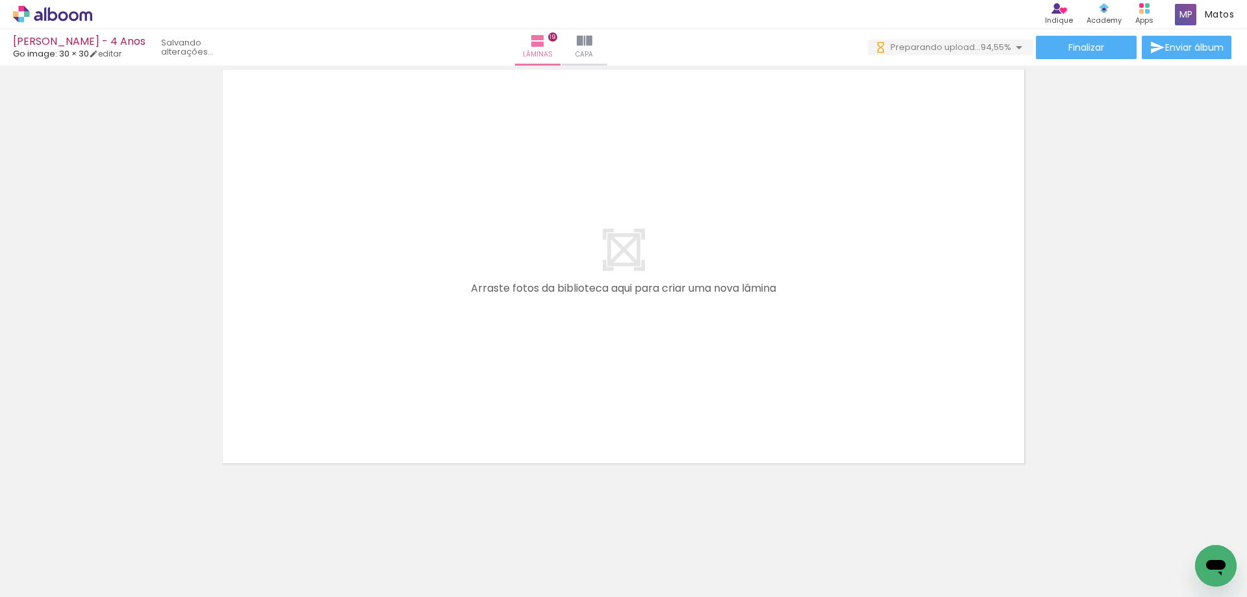
scroll to position [0, 2938]
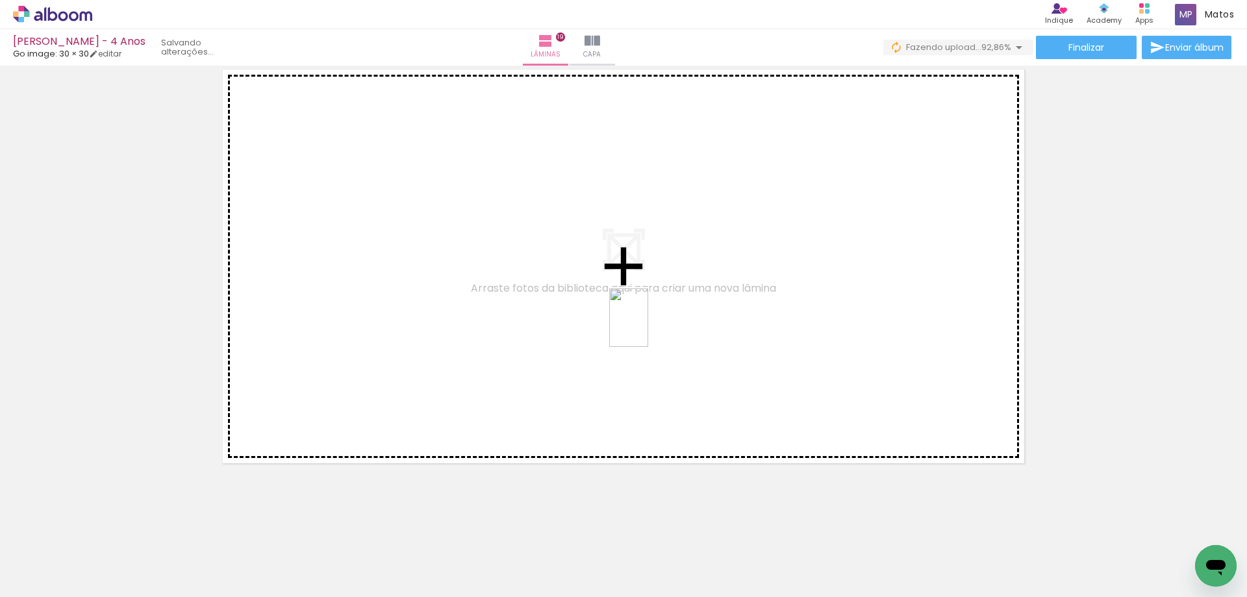
drag, startPoint x: 1064, startPoint y: 566, endPoint x: 648, endPoint y: 327, distance: 479.6
click at [648, 327] on quentale-workspace at bounding box center [623, 298] width 1247 height 597
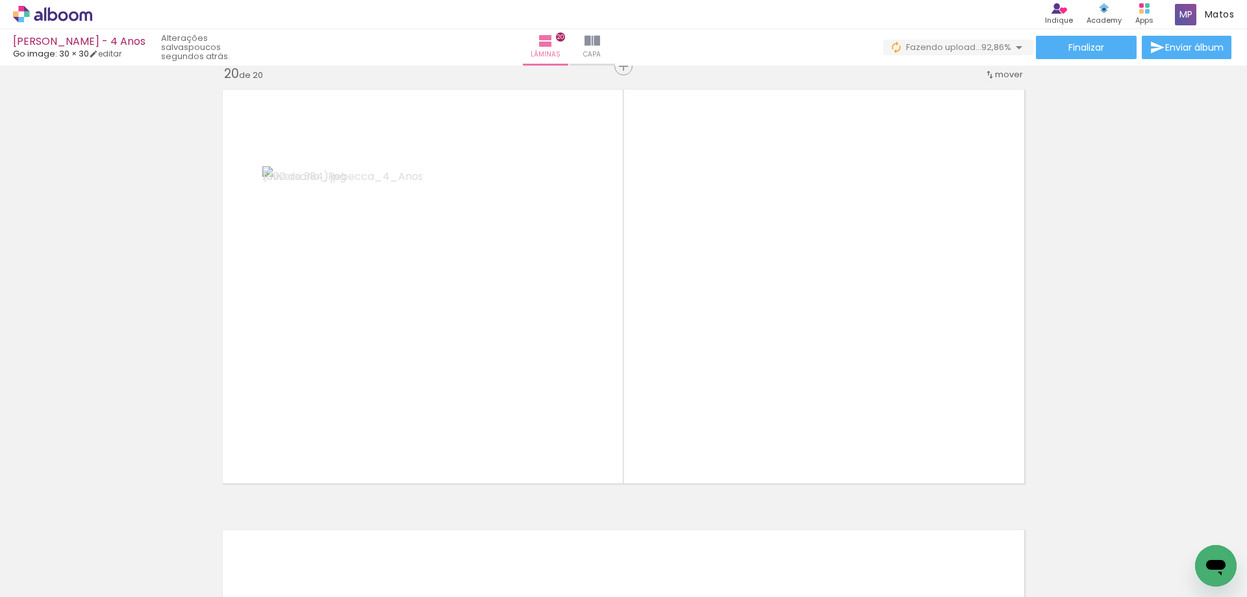
scroll to position [8385, 0]
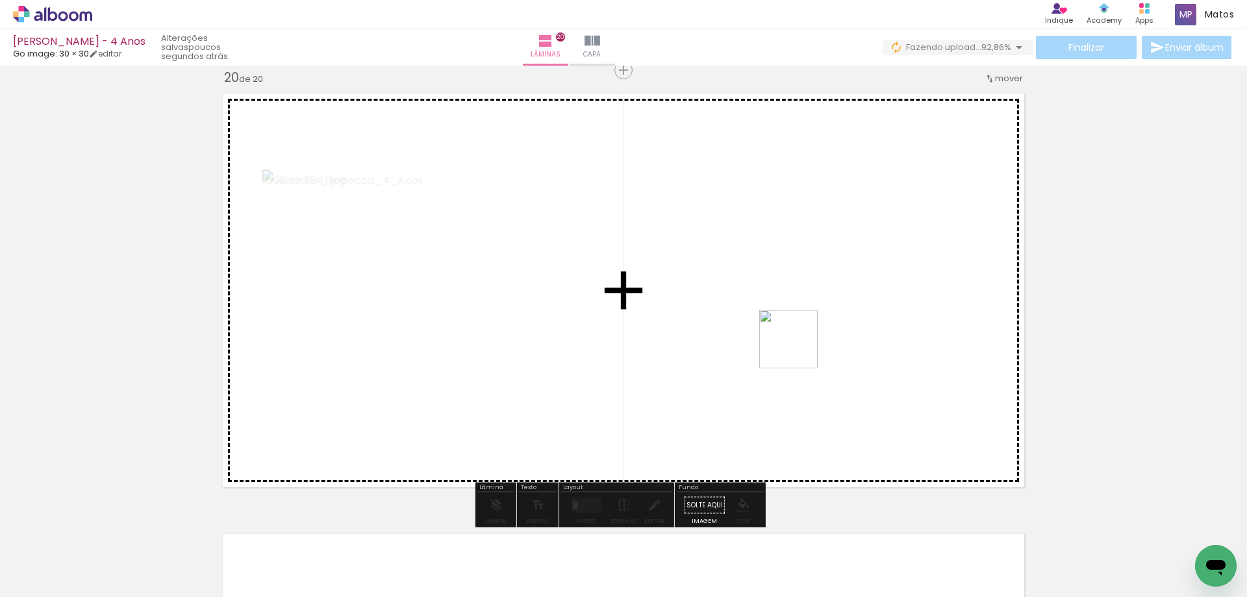
drag, startPoint x: 1118, startPoint y: 551, endPoint x: 798, endPoint y: 349, distance: 378.7
click at [798, 349] on quentale-workspace at bounding box center [623, 298] width 1247 height 597
drag, startPoint x: 1186, startPoint y: 550, endPoint x: 881, endPoint y: 307, distance: 389.8
click at [881, 307] on quentale-workspace at bounding box center [623, 298] width 1247 height 597
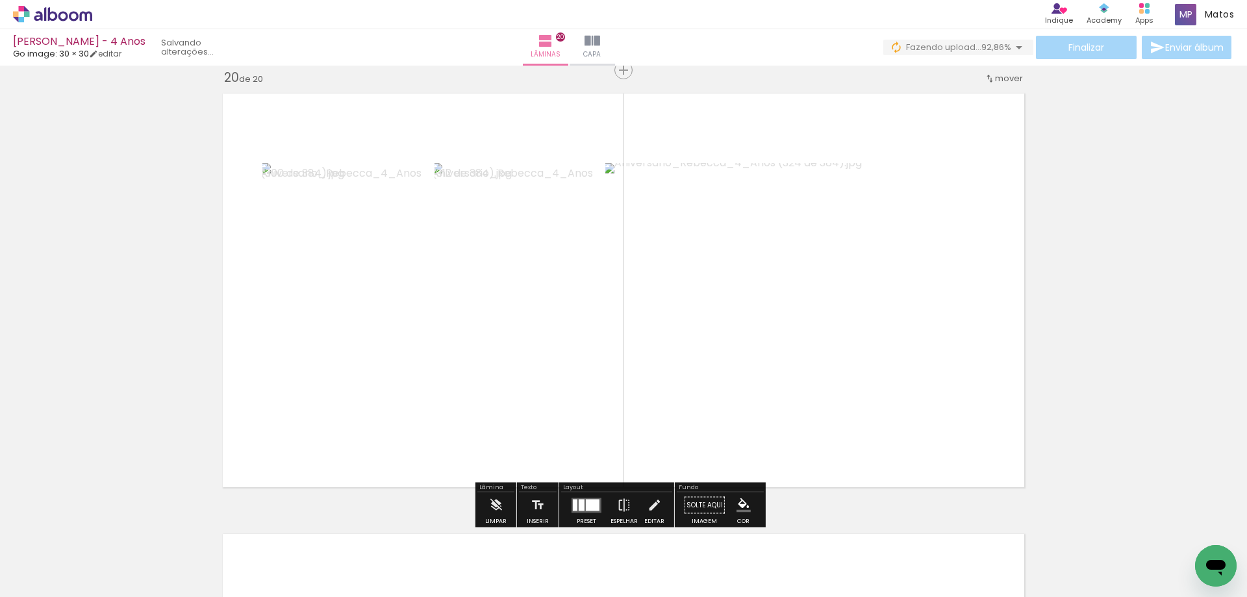
click at [580, 503] on div at bounding box center [582, 505] width 6 height 12
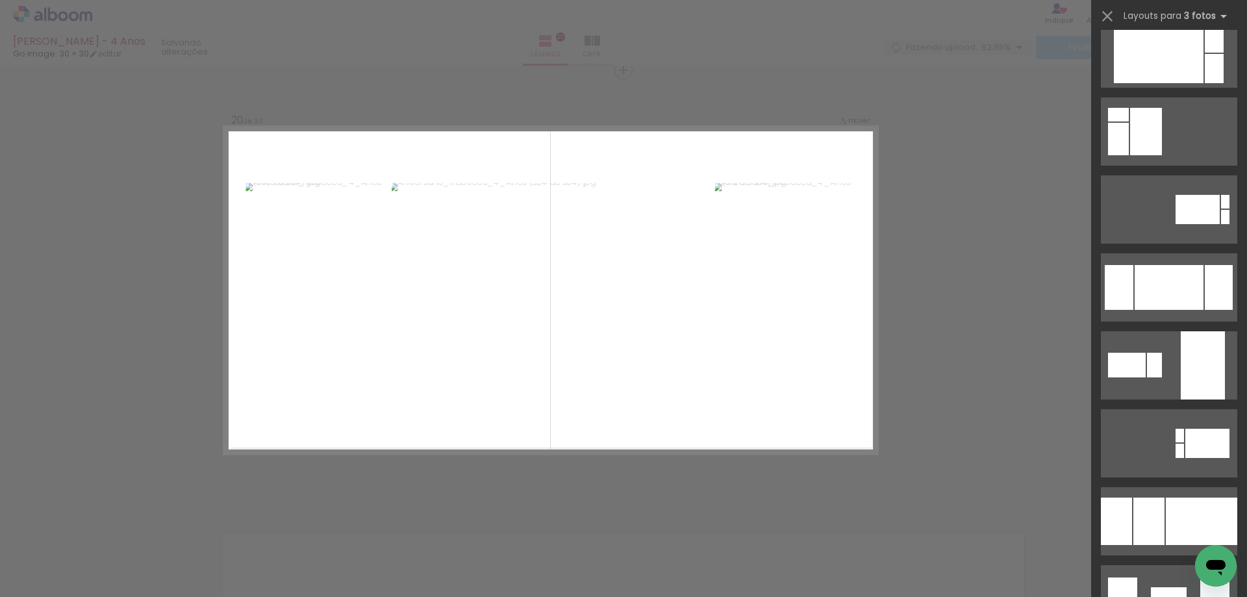
scroll to position [2209, 0]
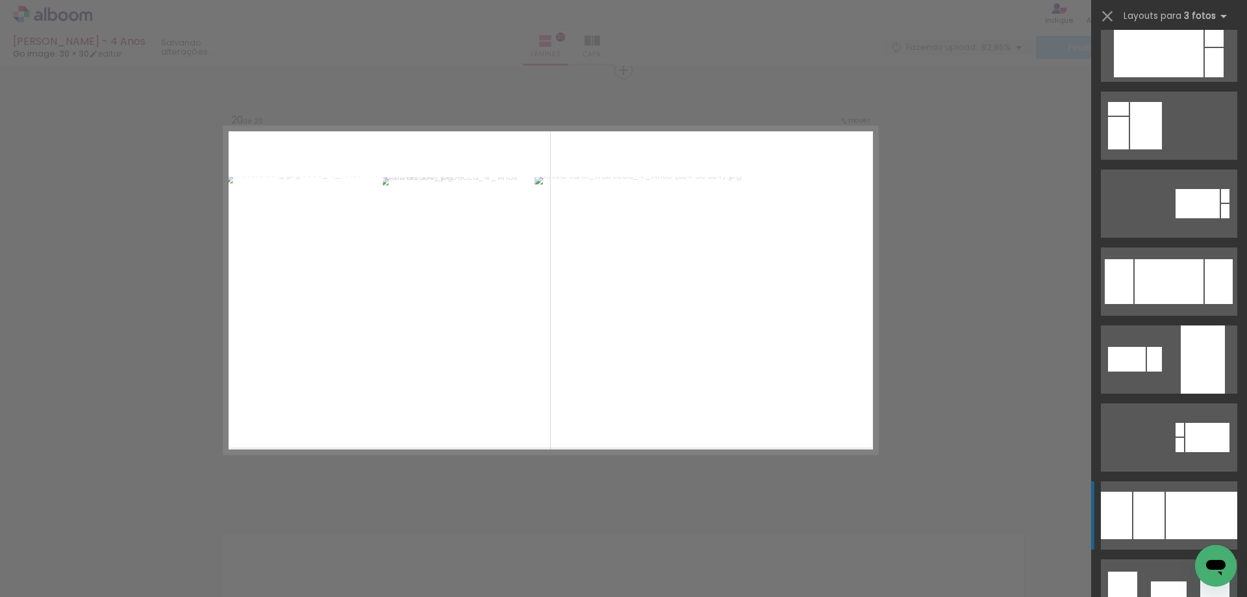
click at [1188, 529] on div at bounding box center [1201, 515] width 71 height 47
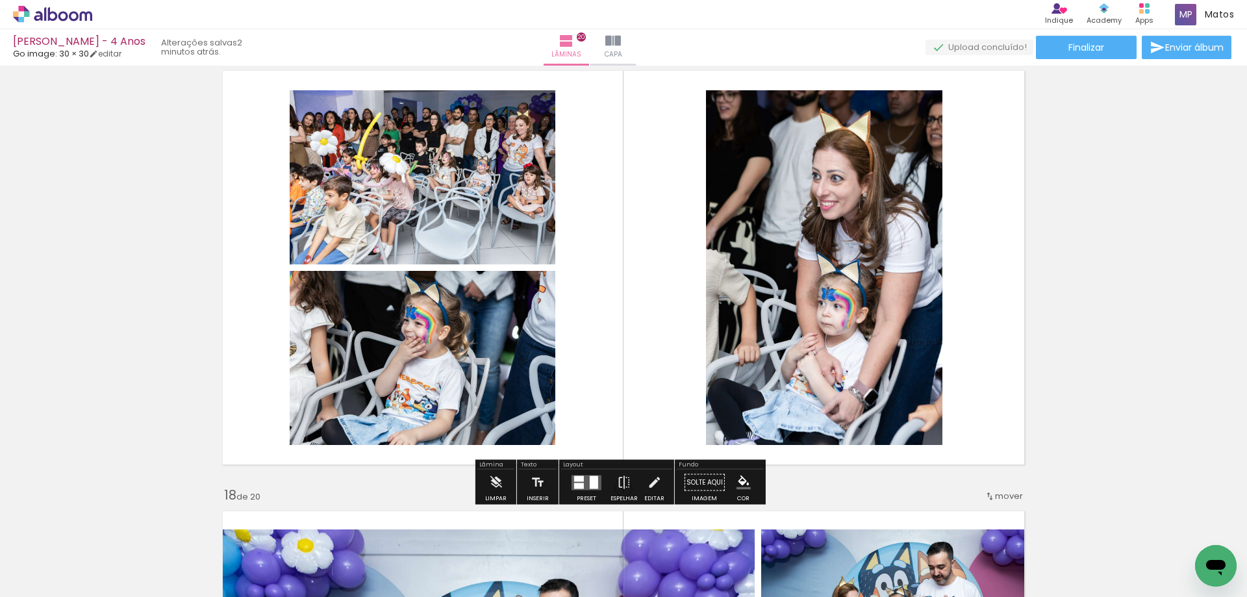
scroll to position [7086, 0]
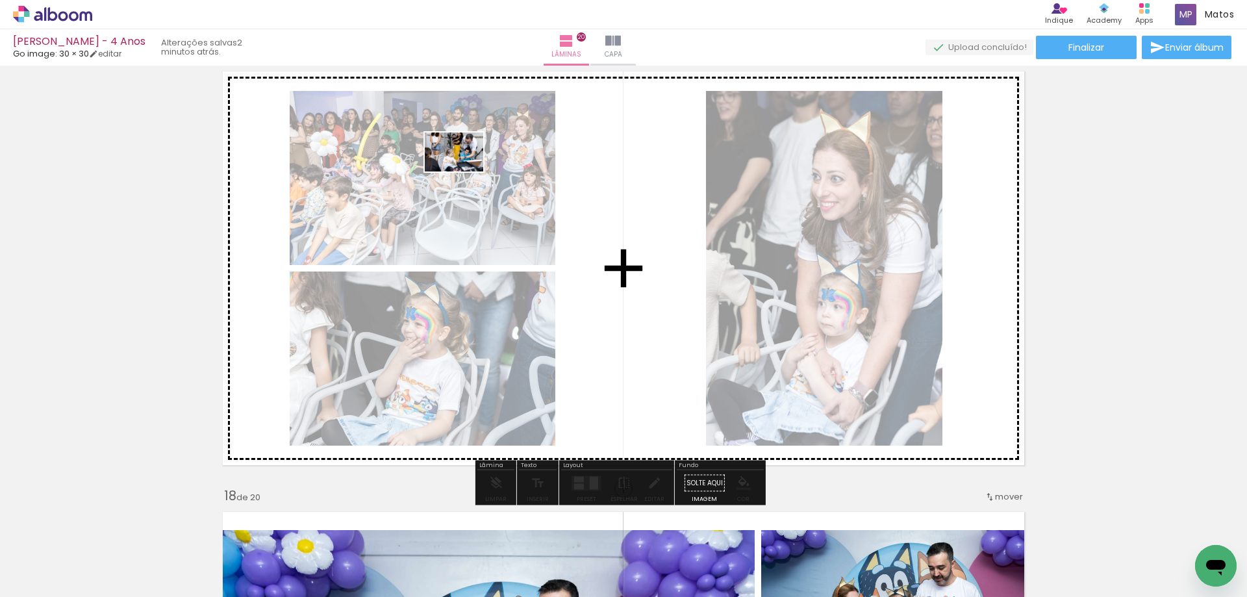
drag, startPoint x: 982, startPoint y: 560, endPoint x: 464, endPoint y: 171, distance: 647.8
click at [464, 171] on quentale-workspace at bounding box center [623, 298] width 1247 height 597
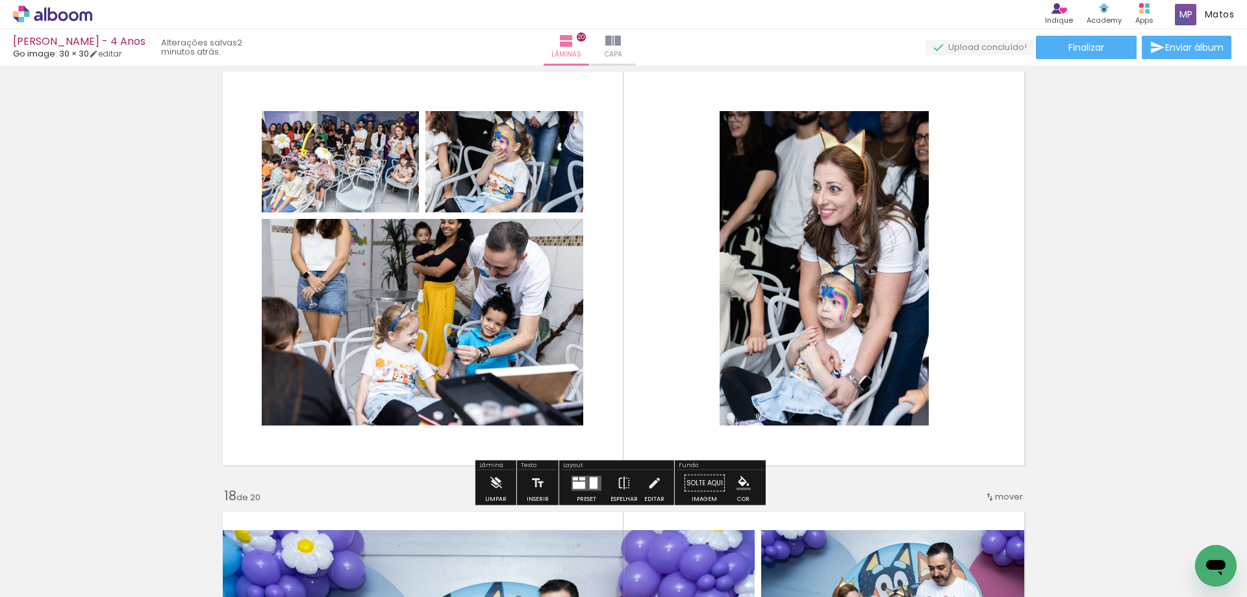
click at [590, 487] on div at bounding box center [594, 483] width 8 height 12
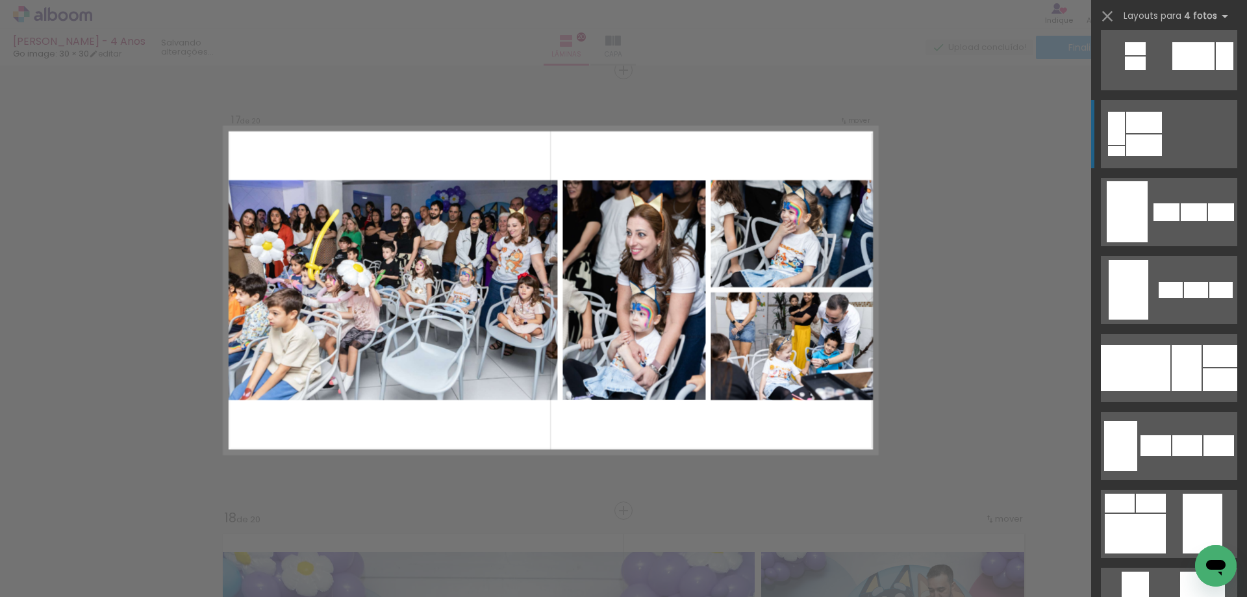
scroll to position [909, 0]
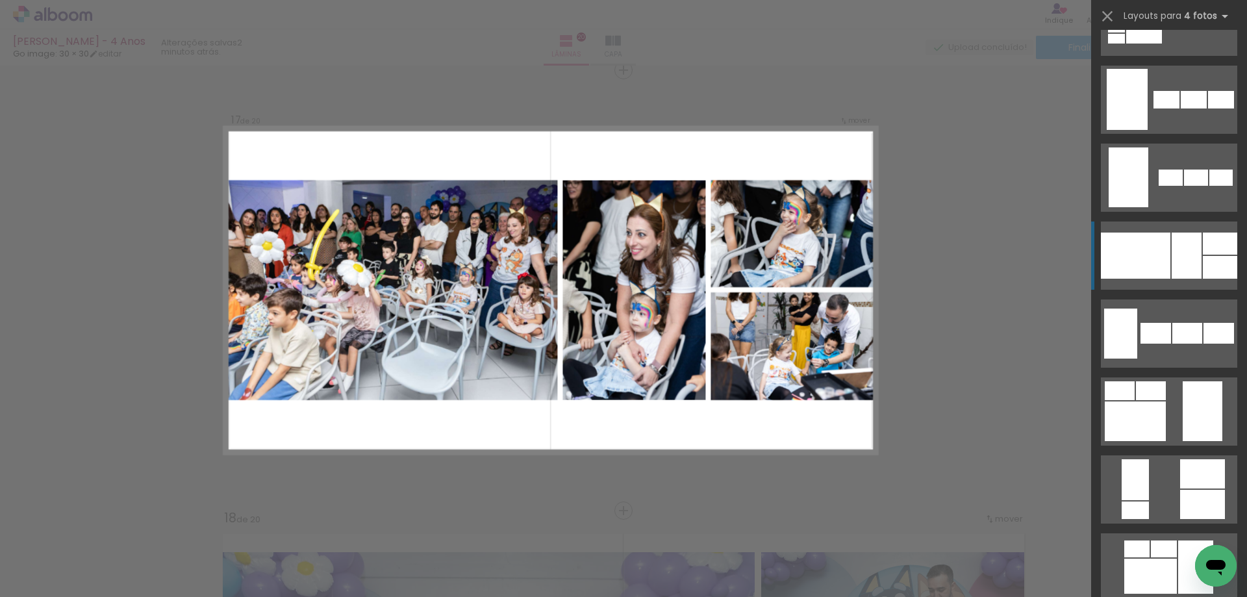
click at [1176, 258] on div at bounding box center [1187, 256] width 30 height 46
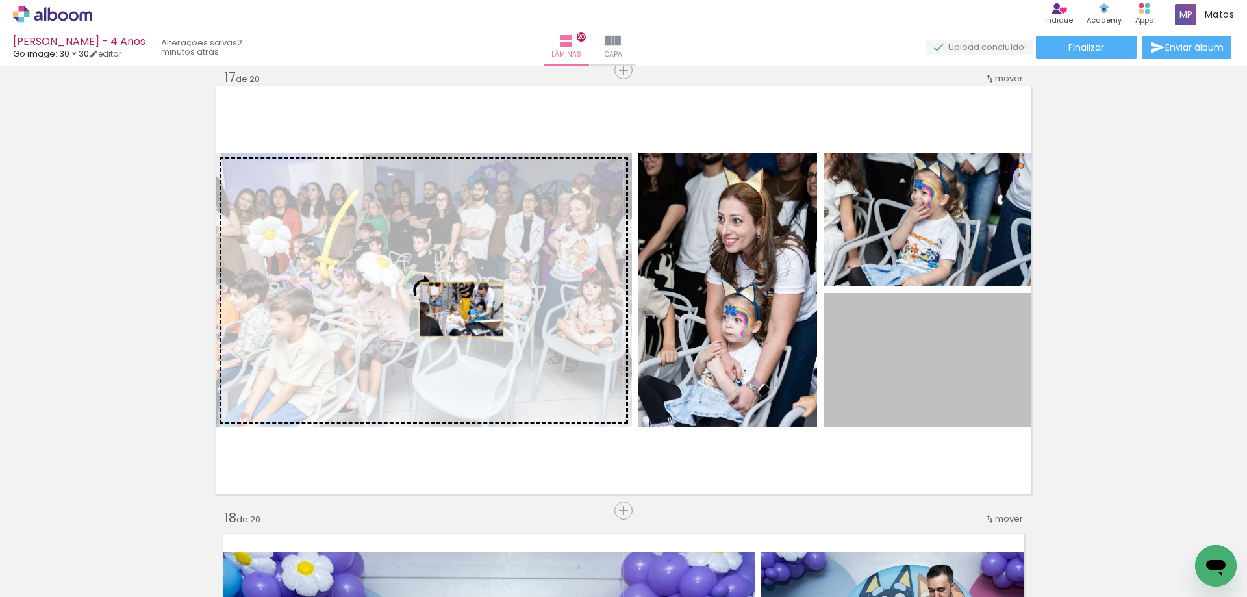
drag, startPoint x: 897, startPoint y: 353, endPoint x: 457, endPoint y: 309, distance: 442.6
click at [0, 0] on slot at bounding box center [0, 0] width 0 height 0
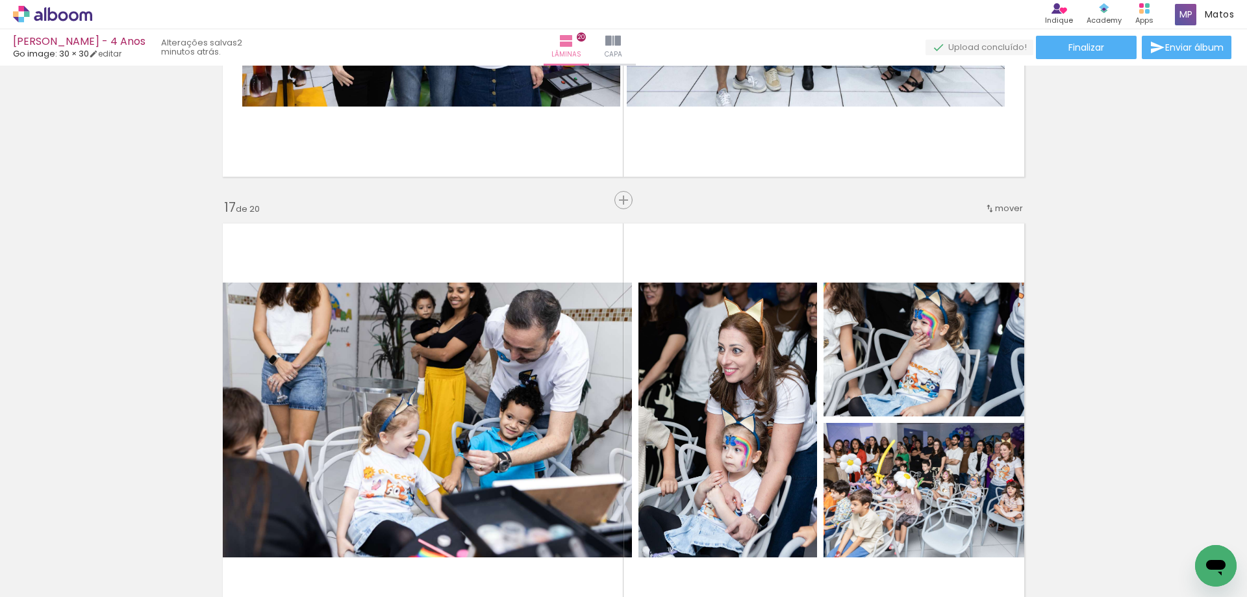
scroll to position [7064, 0]
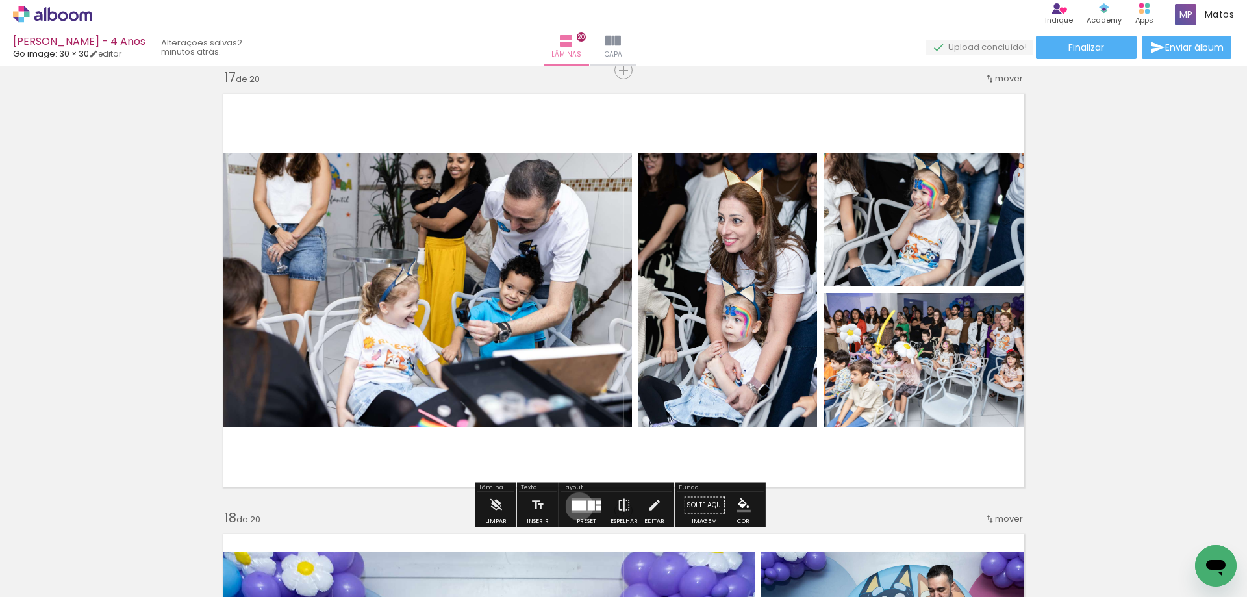
click at [576, 506] on div at bounding box center [579, 505] width 15 height 10
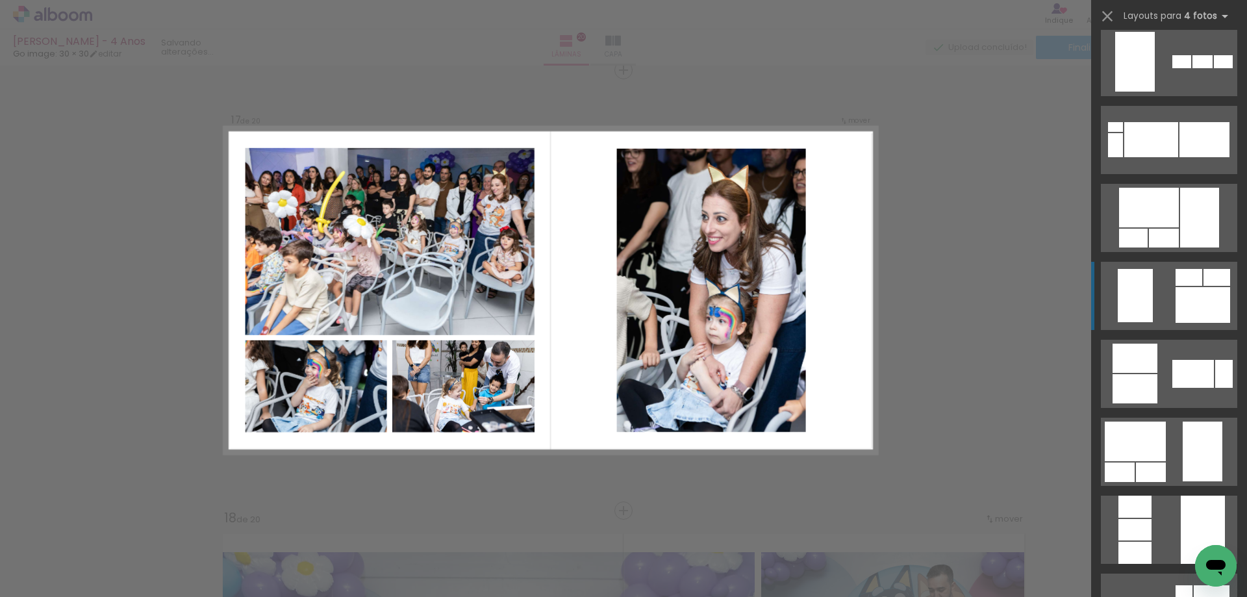
scroll to position [2391, 0]
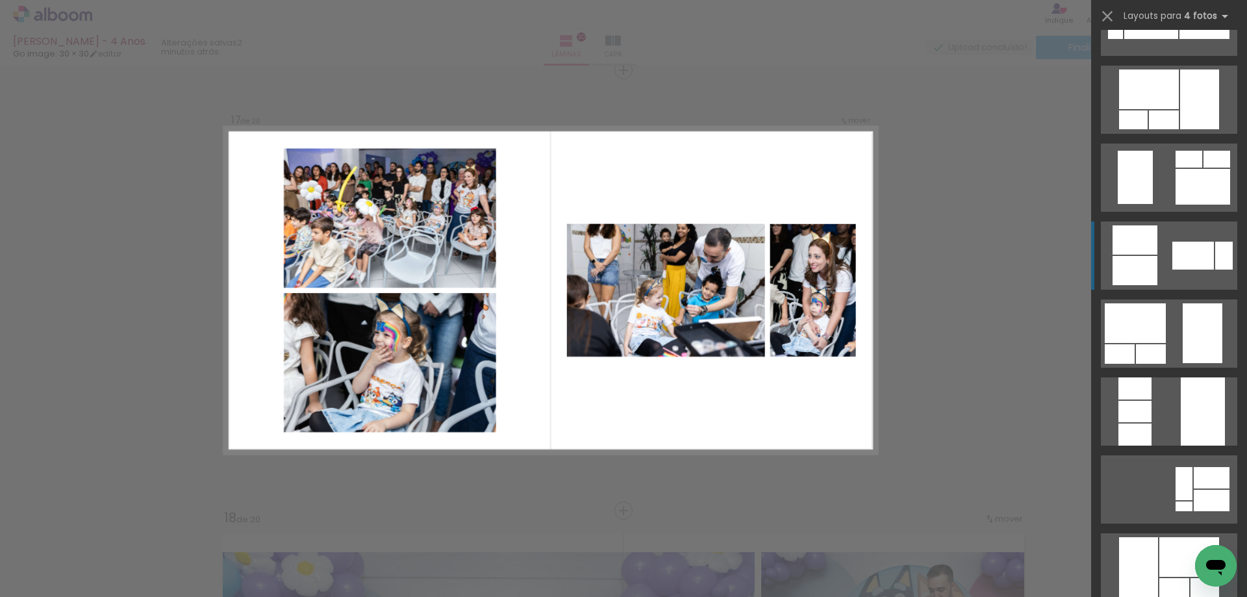
click at [1192, 243] on div at bounding box center [1194, 256] width 42 height 28
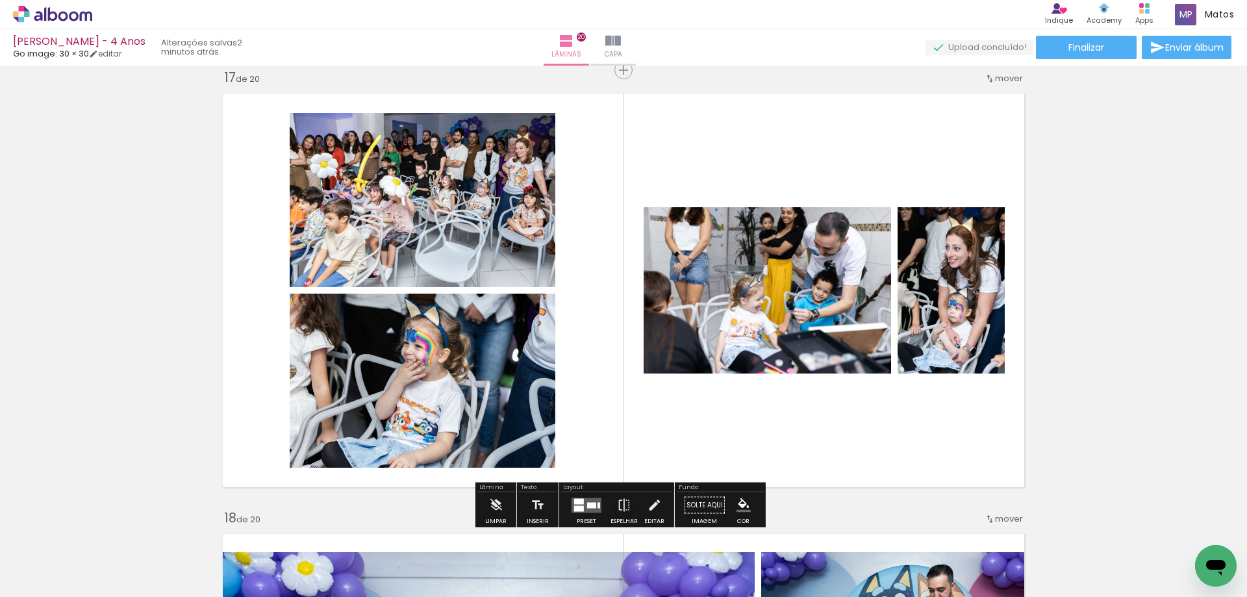
click at [577, 500] on div at bounding box center [579, 501] width 10 height 6
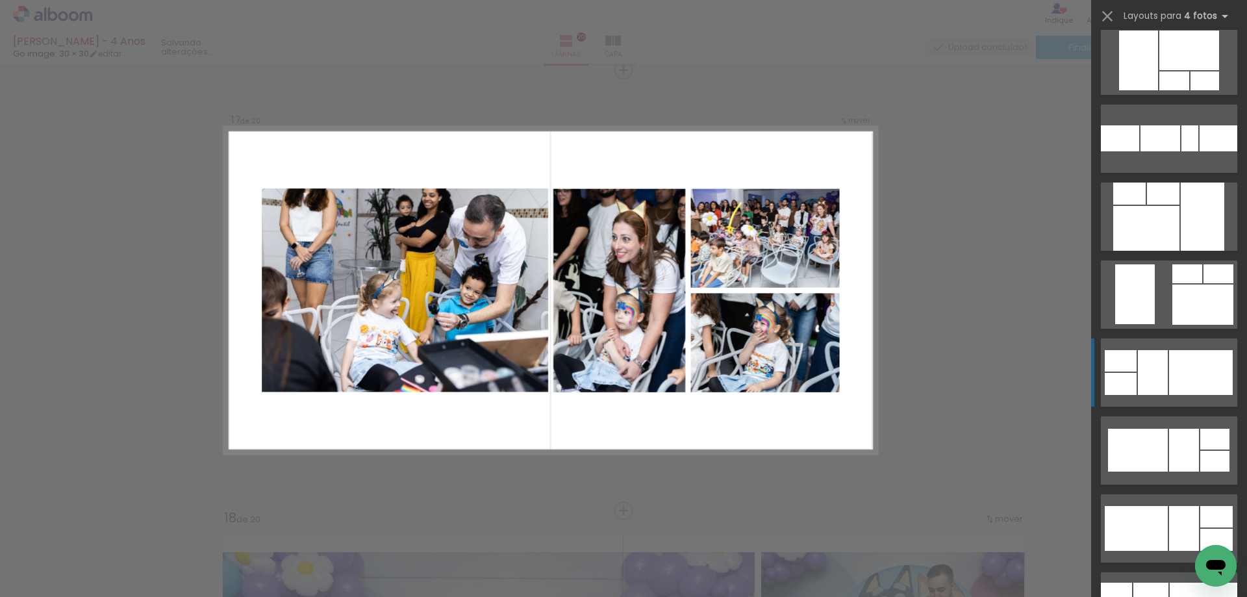
scroll to position [3157, 0]
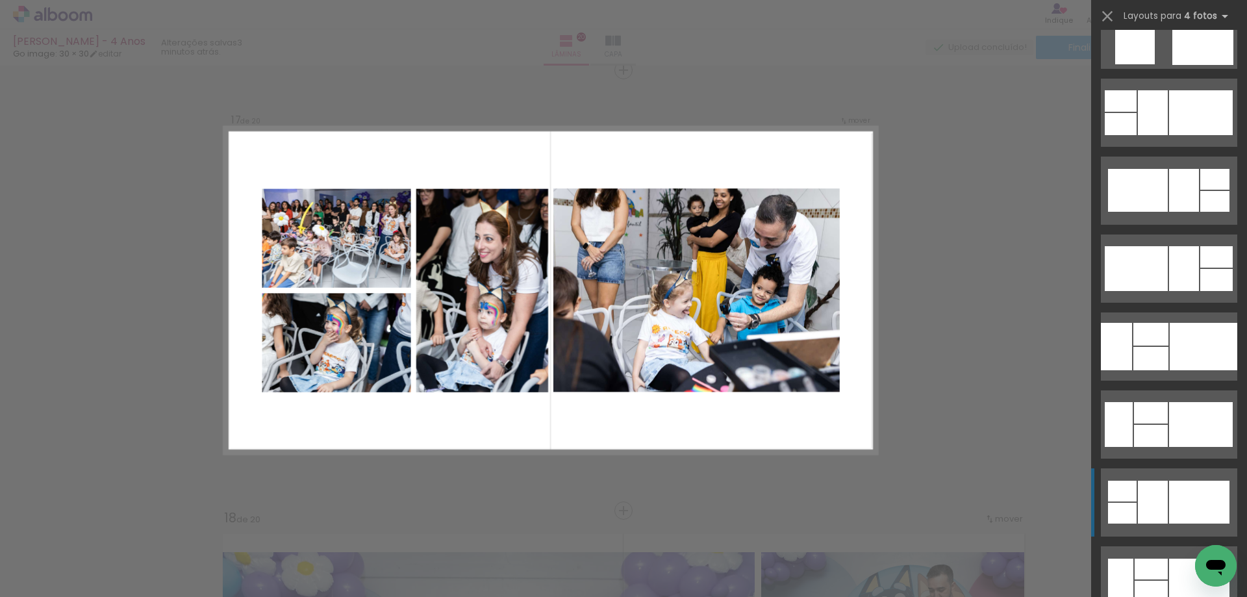
click at [1163, 489] on div at bounding box center [1153, 502] width 30 height 43
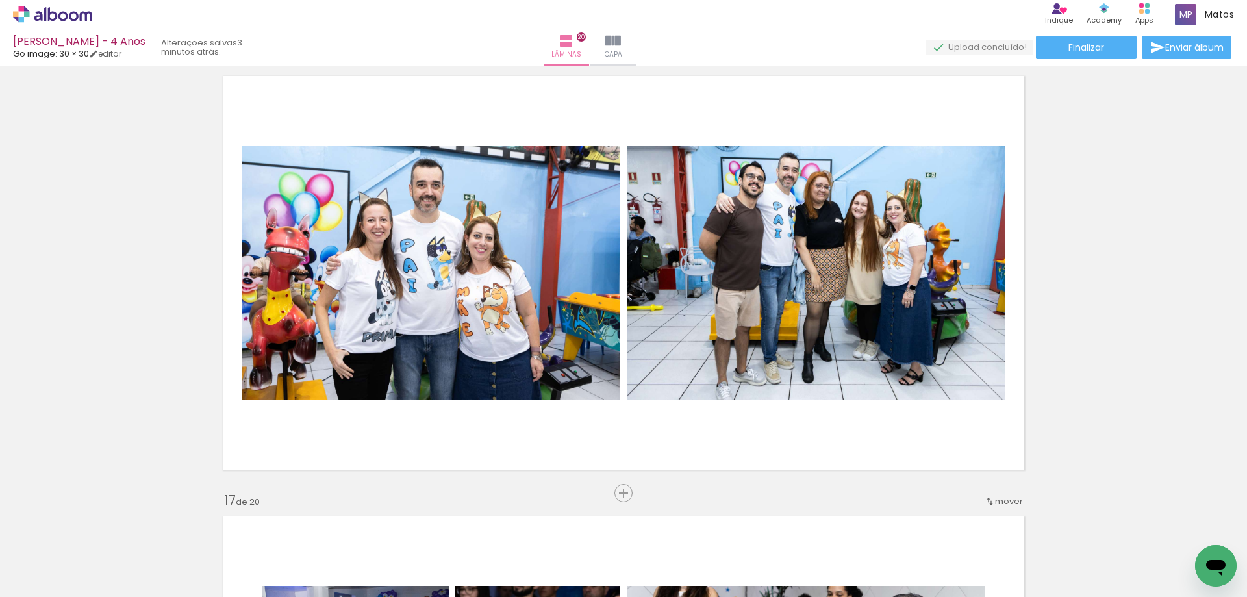
scroll to position [0, 0]
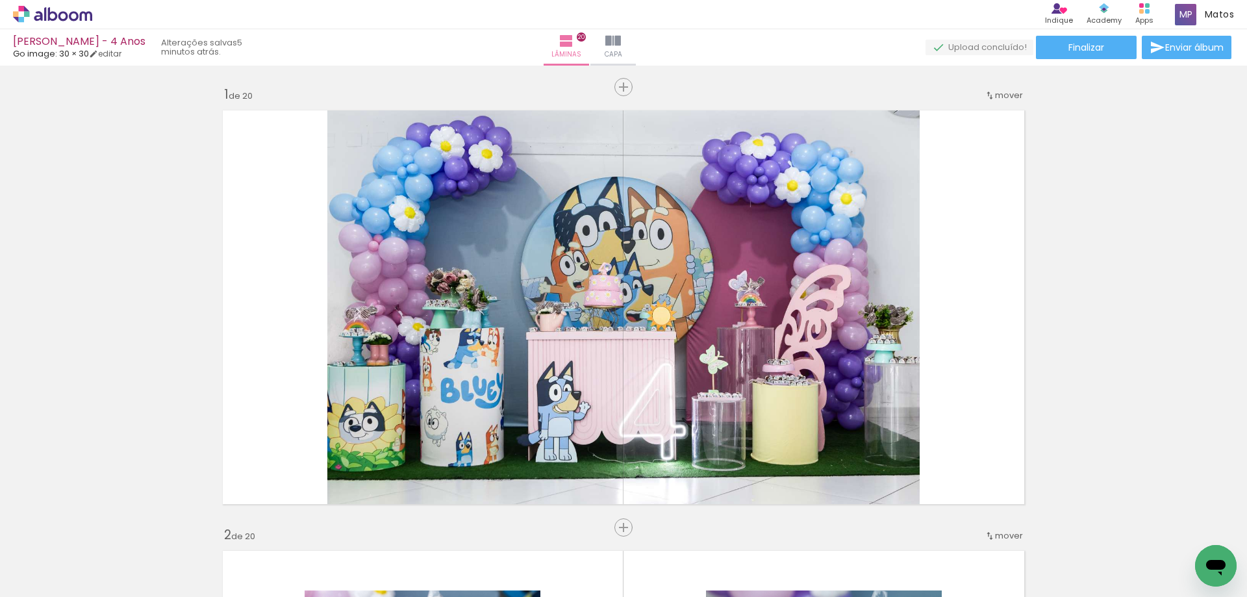
scroll to position [0, 2938]
